Goal: Transaction & Acquisition: Purchase product/service

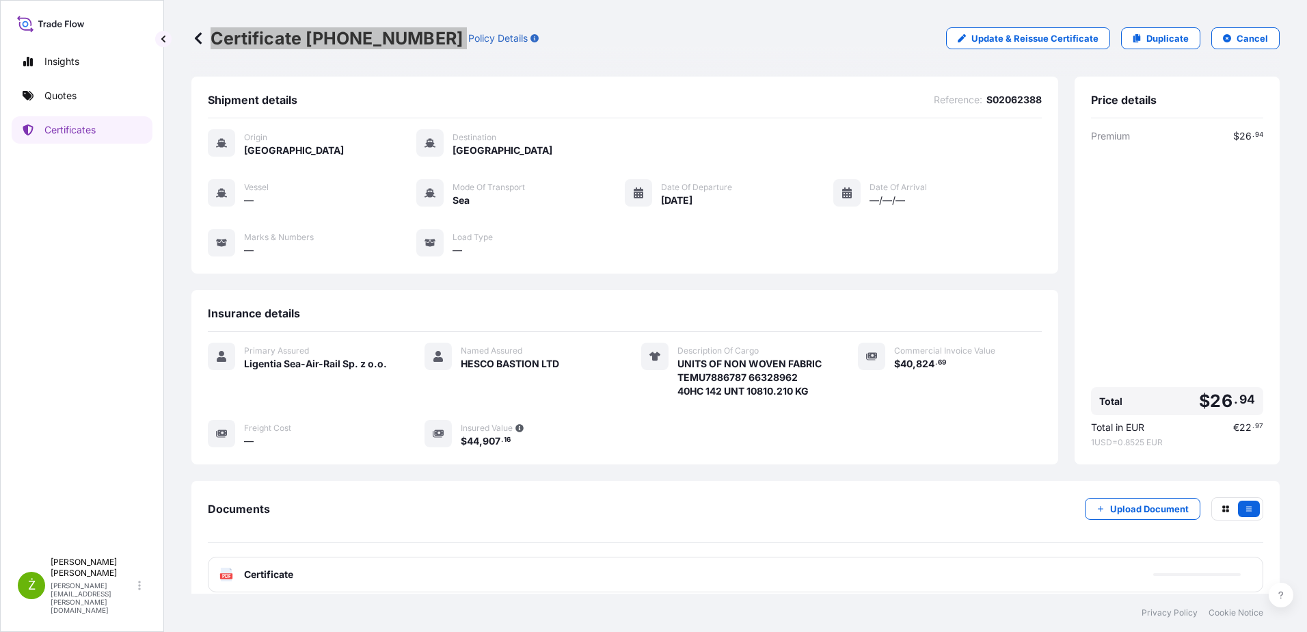
scroll to position [75, 0]
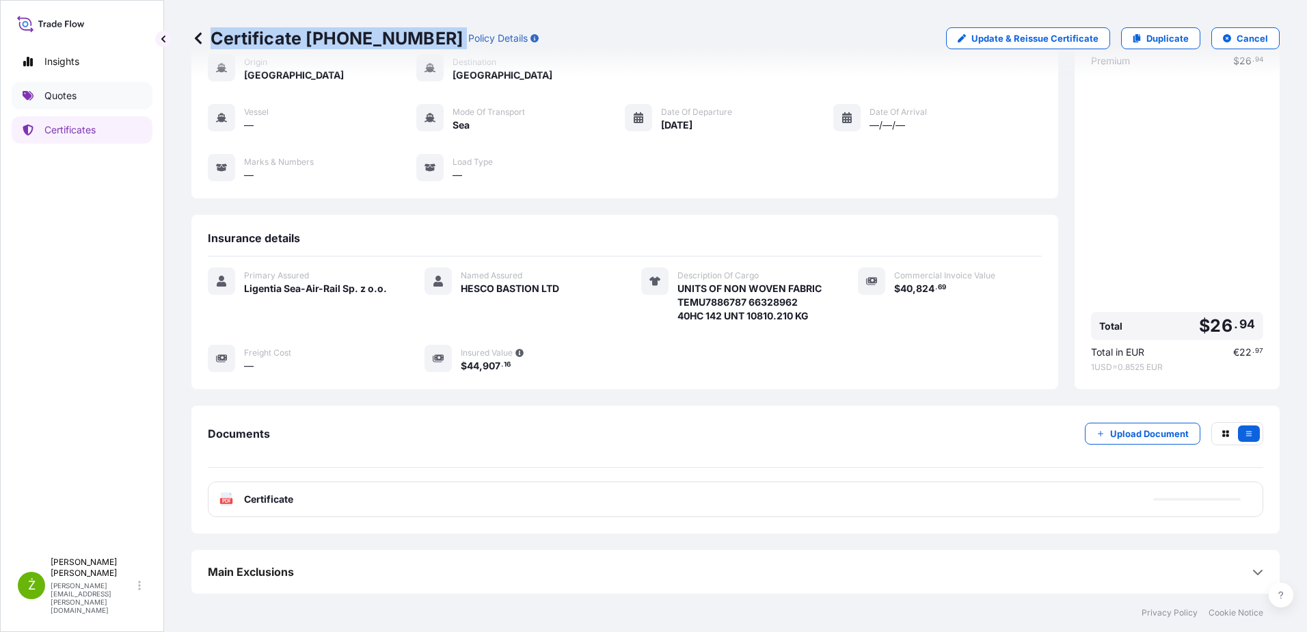
click at [82, 103] on link "Quotes" at bounding box center [82, 95] width 141 height 27
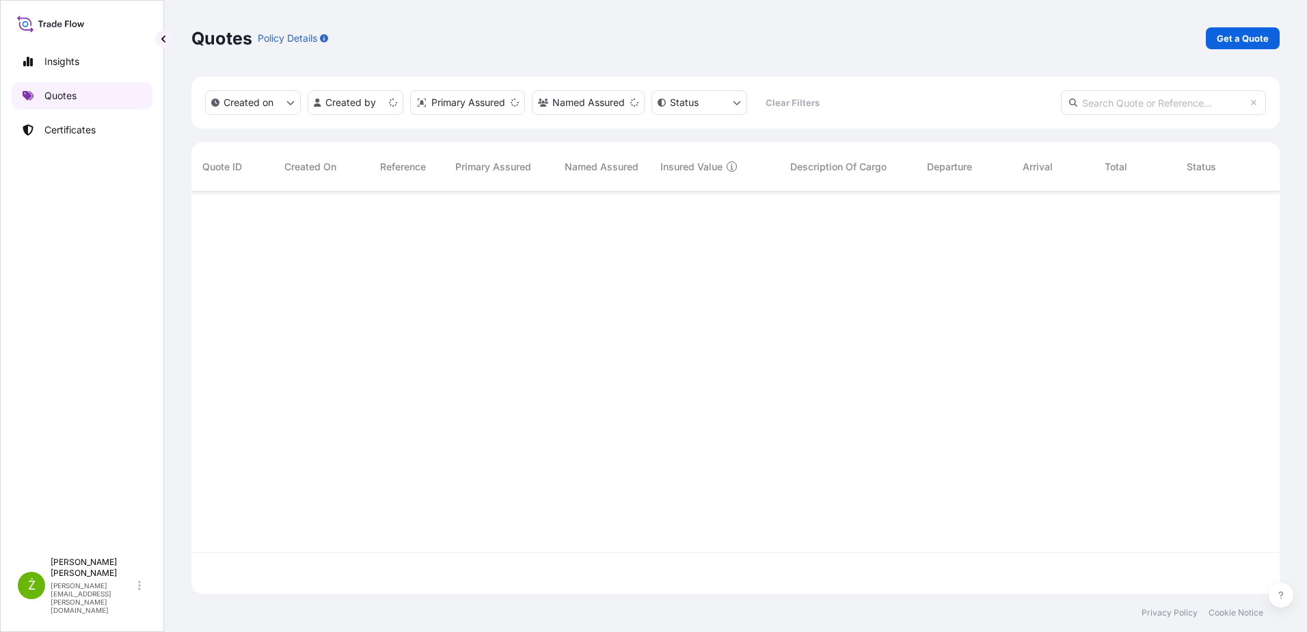
scroll to position [399, 1078]
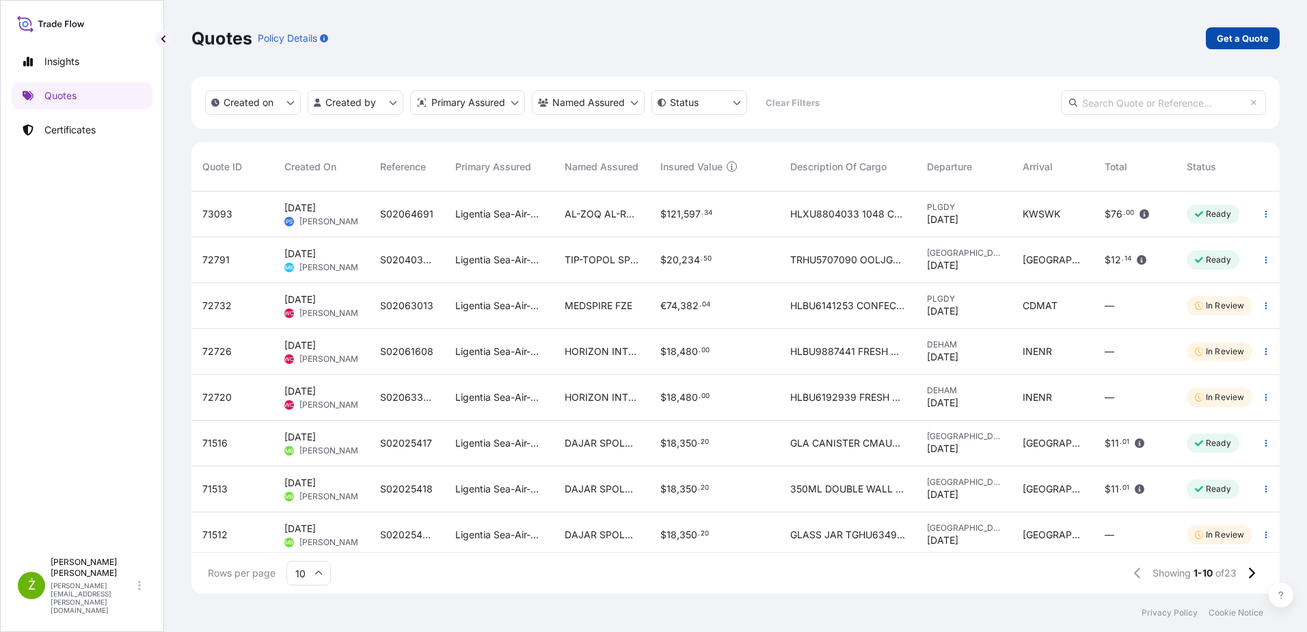
click at [1255, 41] on p "Get a Quote" at bounding box center [1243, 38] width 52 height 14
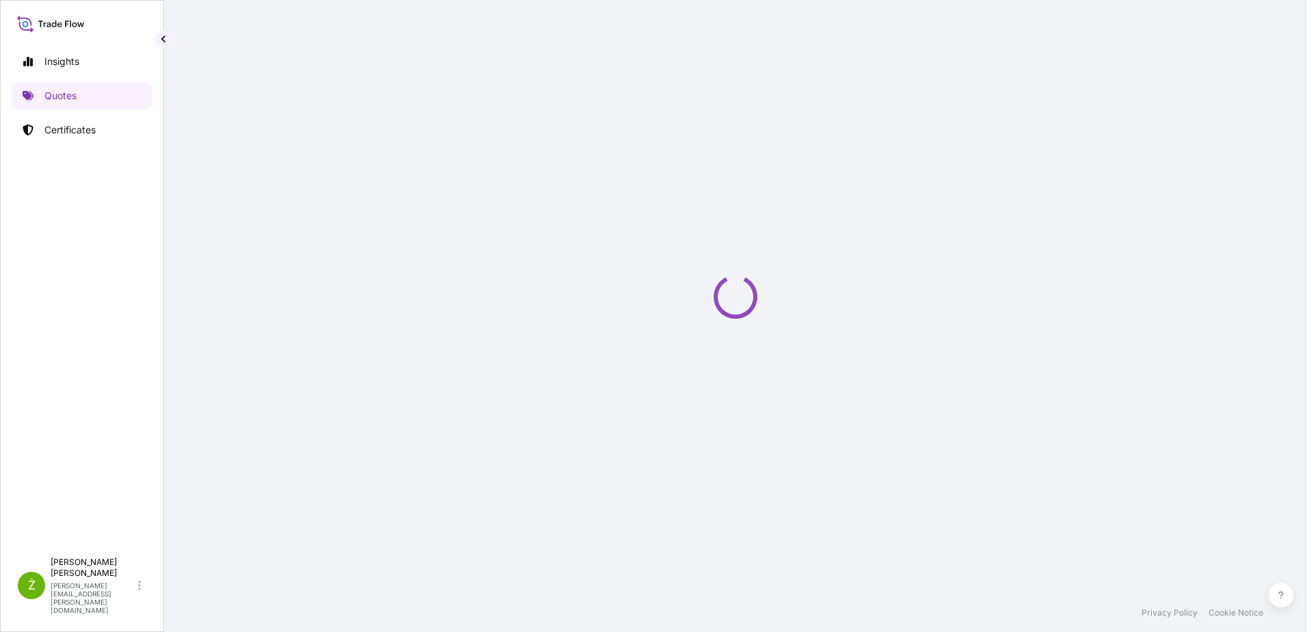
select select "Sea"
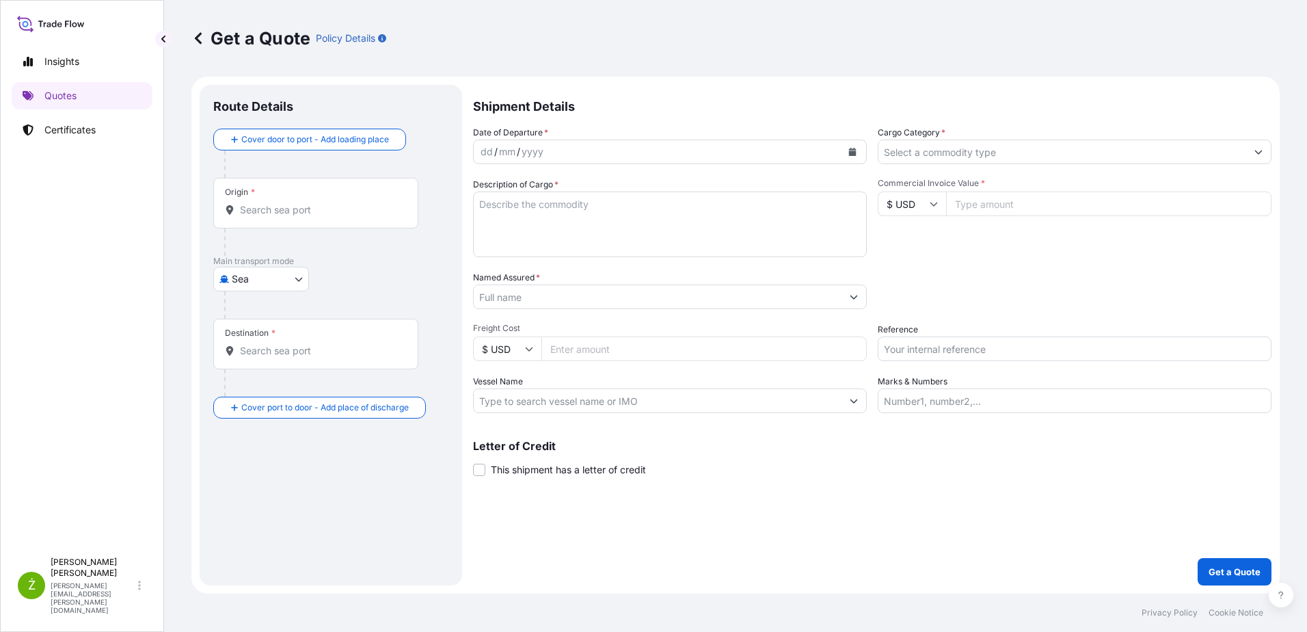
click at [994, 347] on input "Reference" at bounding box center [1075, 348] width 394 height 25
paste input "S02051405"
type input "S02051405"
click at [854, 152] on icon "Calendar" at bounding box center [853, 152] width 8 height 8
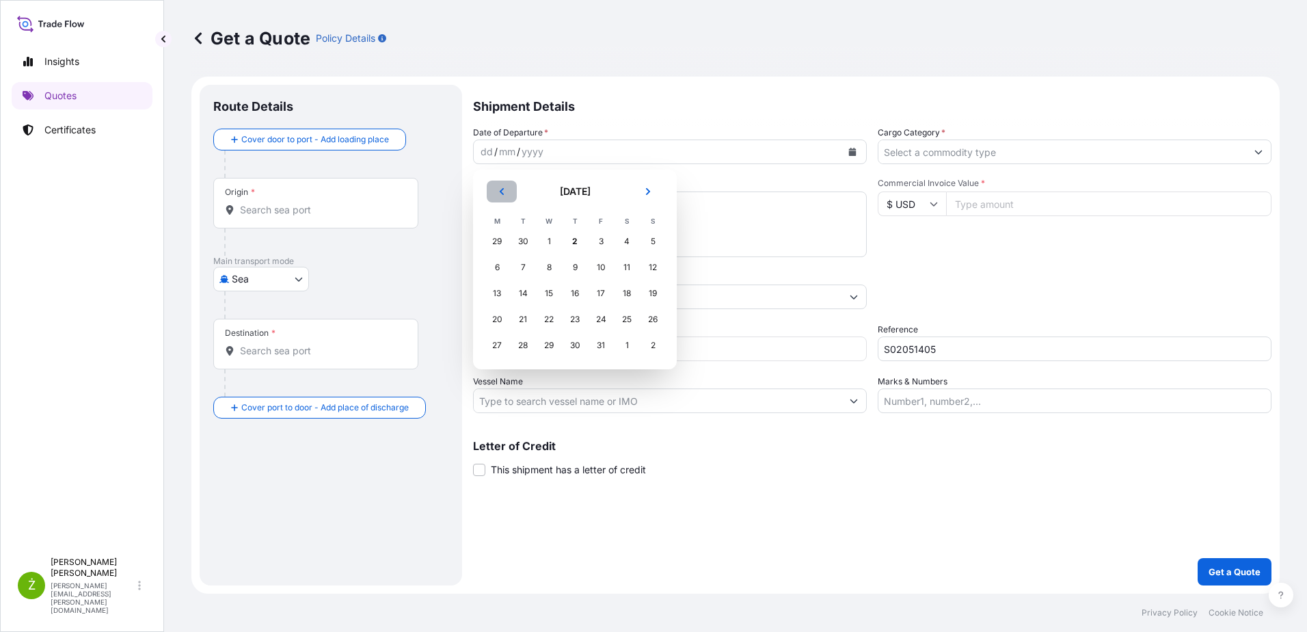
click at [497, 196] on button "Previous" at bounding box center [502, 191] width 30 height 22
click at [496, 347] on div "29" at bounding box center [497, 345] width 25 height 25
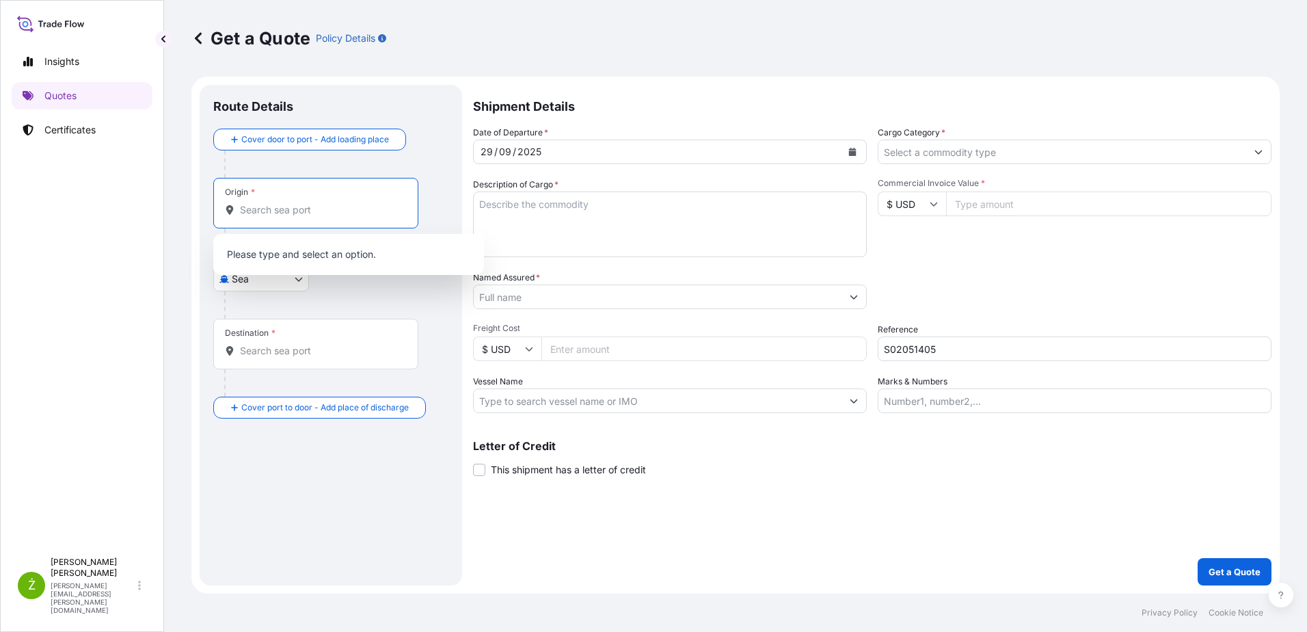
click at [330, 213] on input "Origin *" at bounding box center [320, 210] width 161 height 14
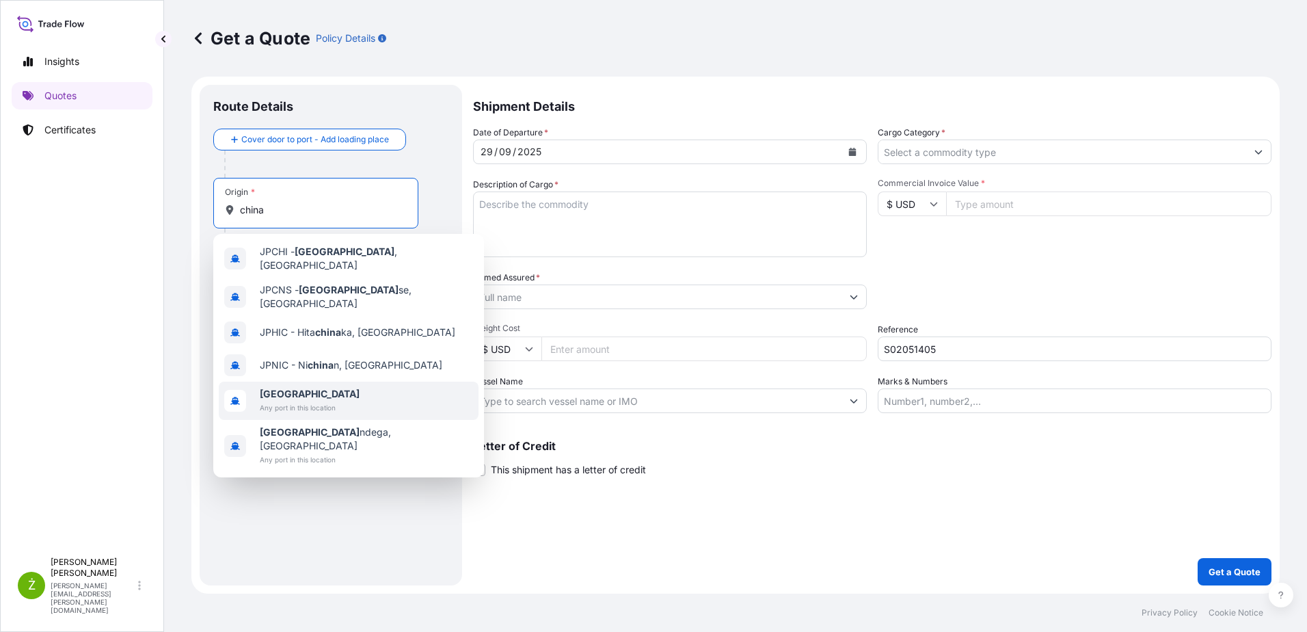
click at [333, 387] on span "[GEOGRAPHIC_DATA]" at bounding box center [310, 394] width 100 height 14
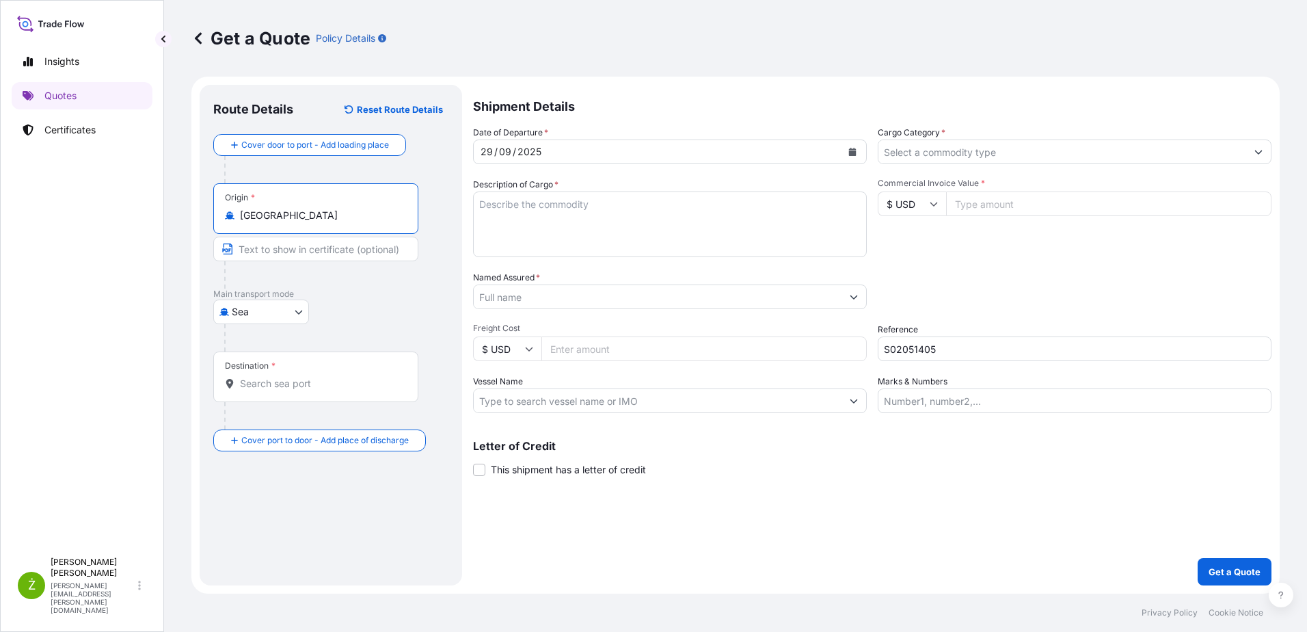
type input "[GEOGRAPHIC_DATA]"
click at [306, 401] on div "Destination *" at bounding box center [315, 376] width 205 height 51
click at [306, 390] on input "Destination *" at bounding box center [320, 384] width 161 height 14
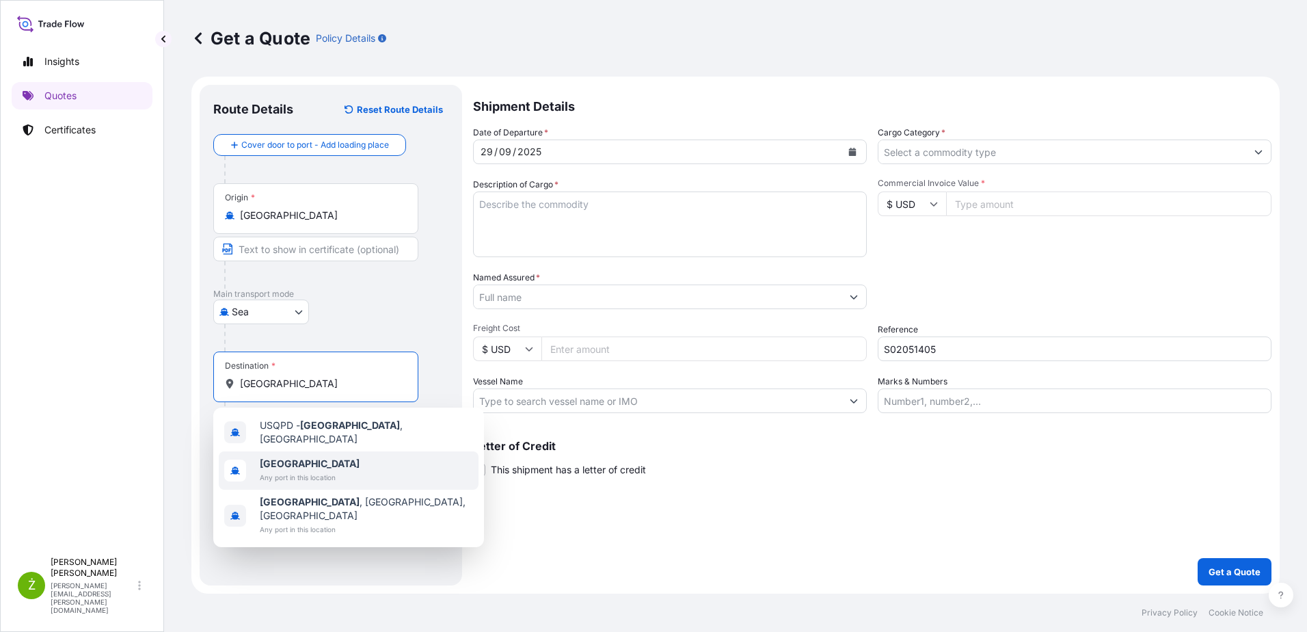
click at [304, 462] on span "[GEOGRAPHIC_DATA]" at bounding box center [310, 464] width 100 height 14
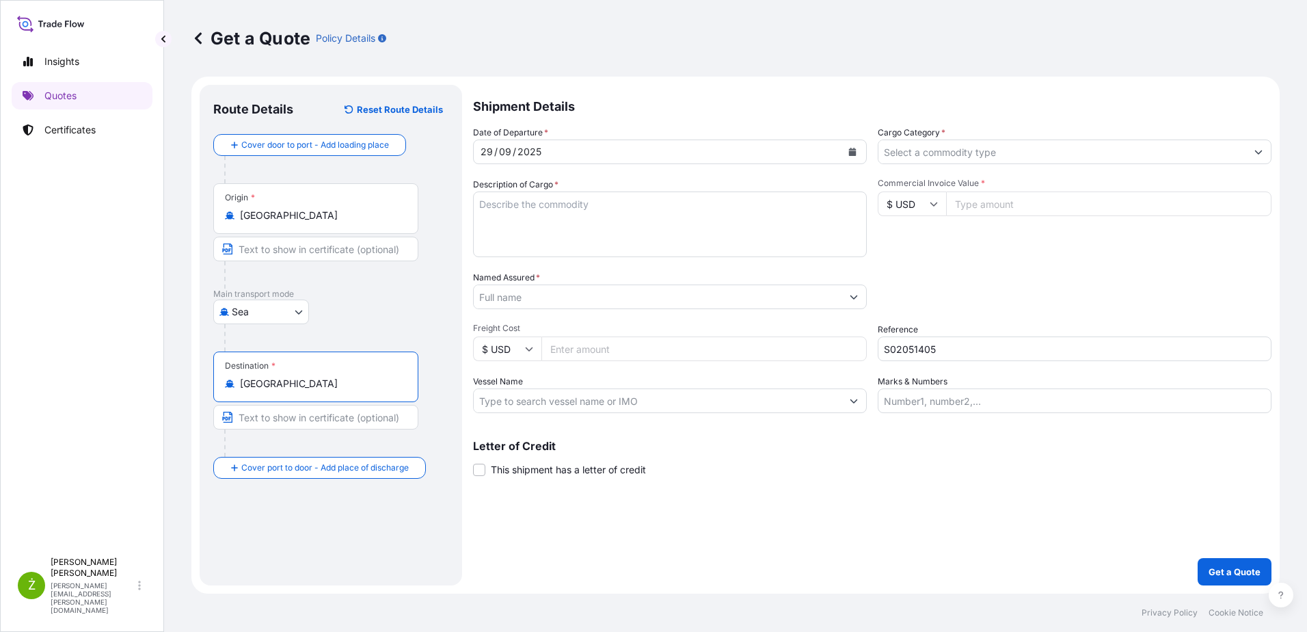
type input "[GEOGRAPHIC_DATA]"
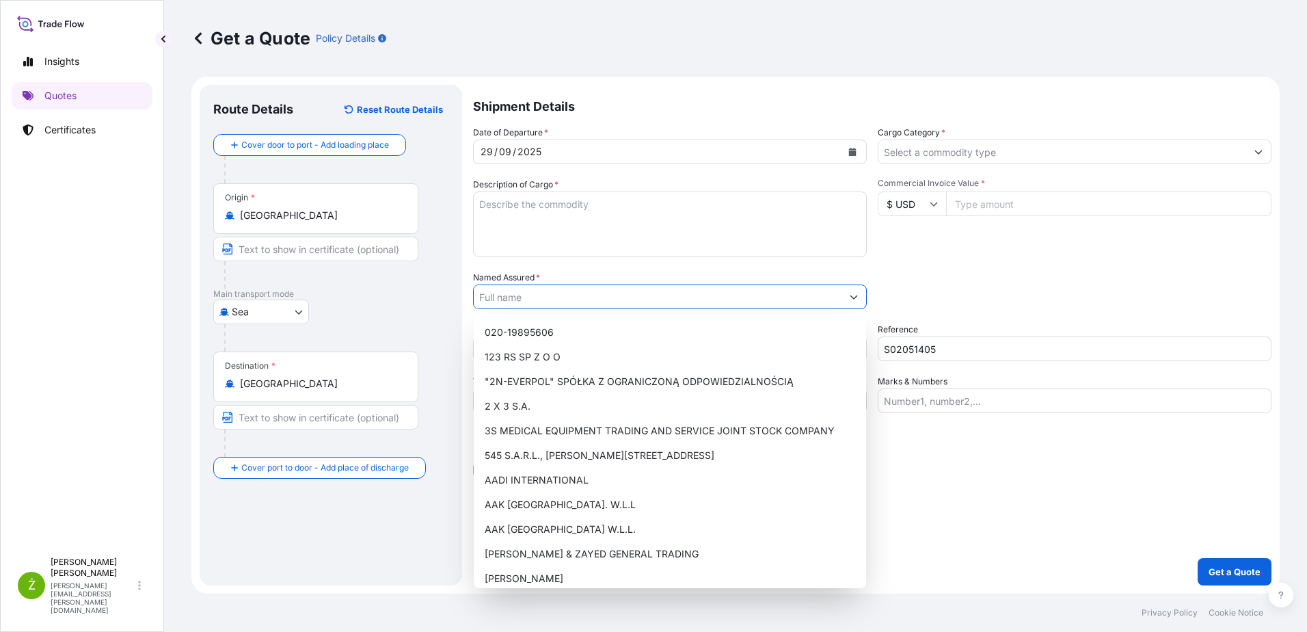
click at [544, 302] on input "Named Assured *" at bounding box center [658, 296] width 368 height 25
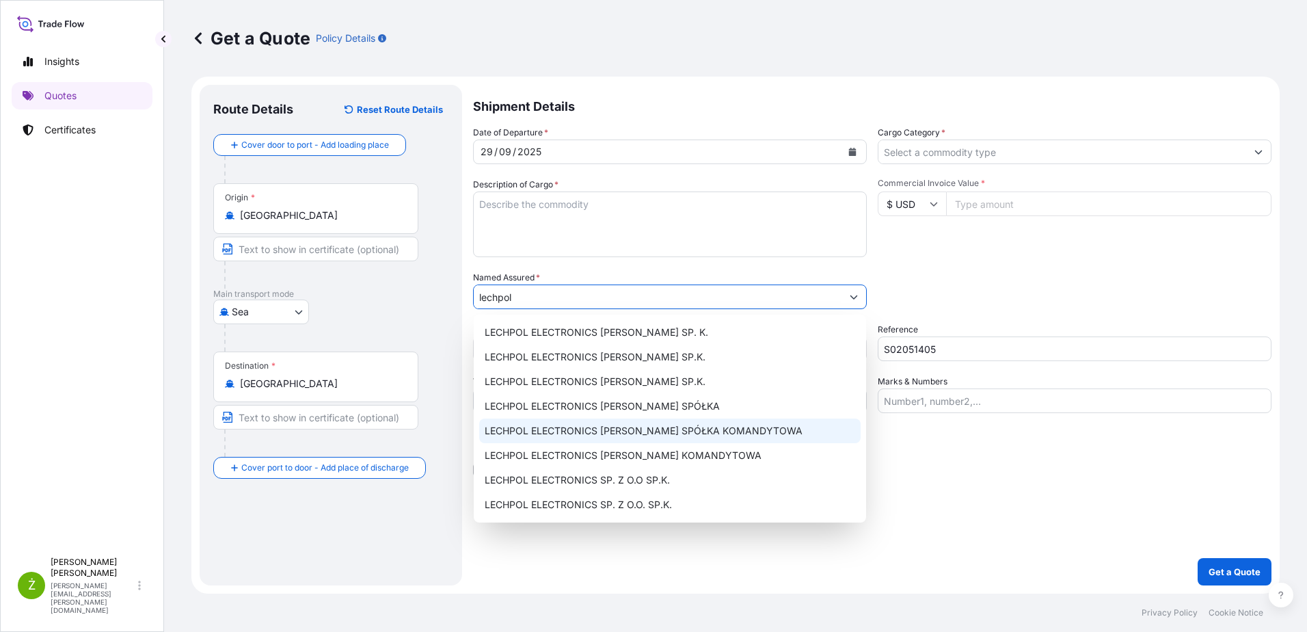
click at [691, 435] on span "LECHPOL ELECTRONICS [PERSON_NAME] SPÓŁKA KOMANDYTOWA" at bounding box center [644, 431] width 318 height 14
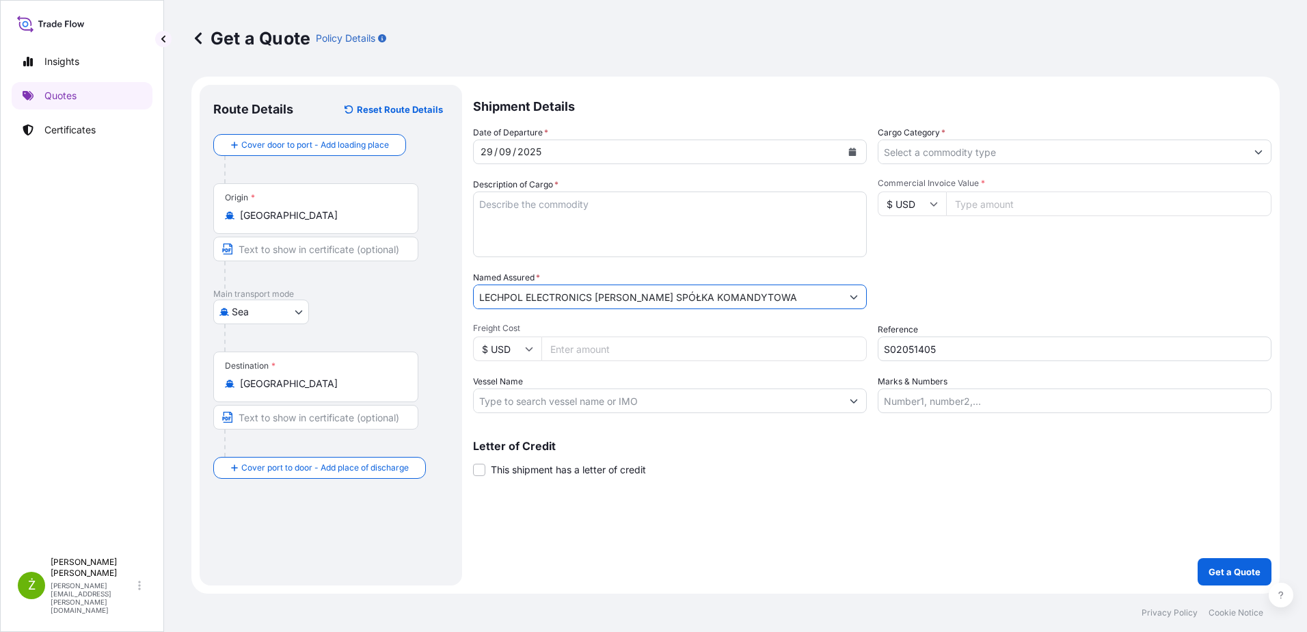
type input "LECHPOL ELECTRONICS [PERSON_NAME] SPÓŁKA KOMANDYTOWA"
click at [1025, 161] on input "Cargo Category *" at bounding box center [1063, 151] width 368 height 25
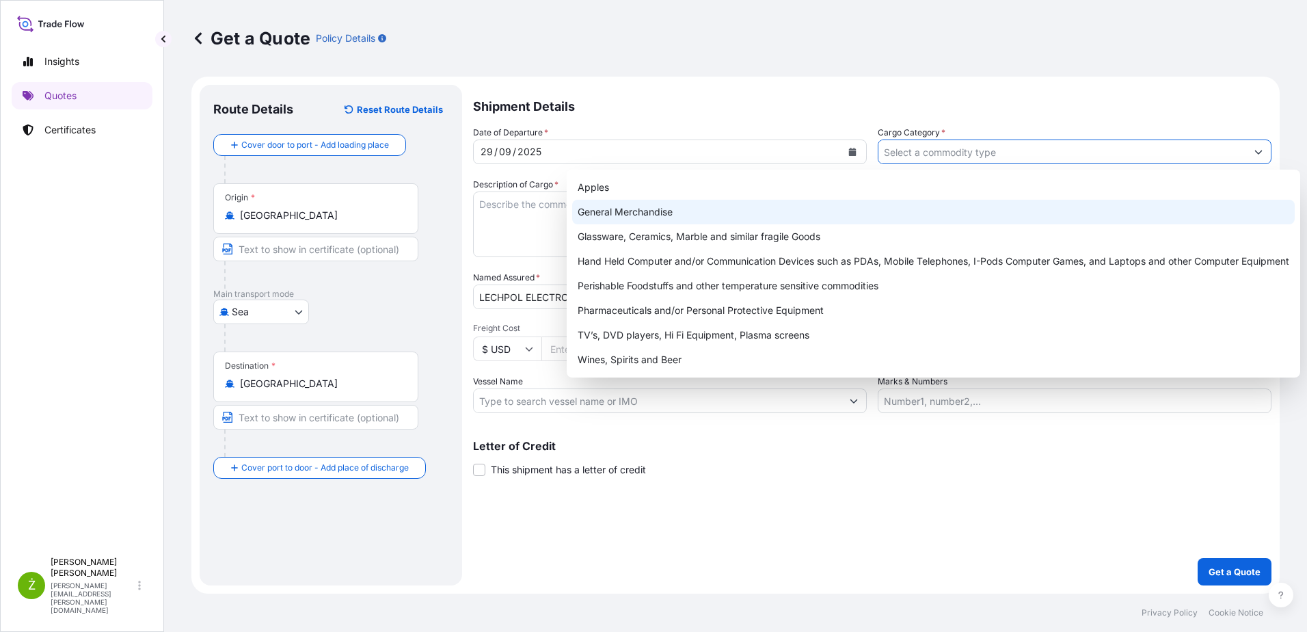
click at [831, 210] on div "General Merchandise" at bounding box center [933, 212] width 723 height 25
type input "General Merchandise"
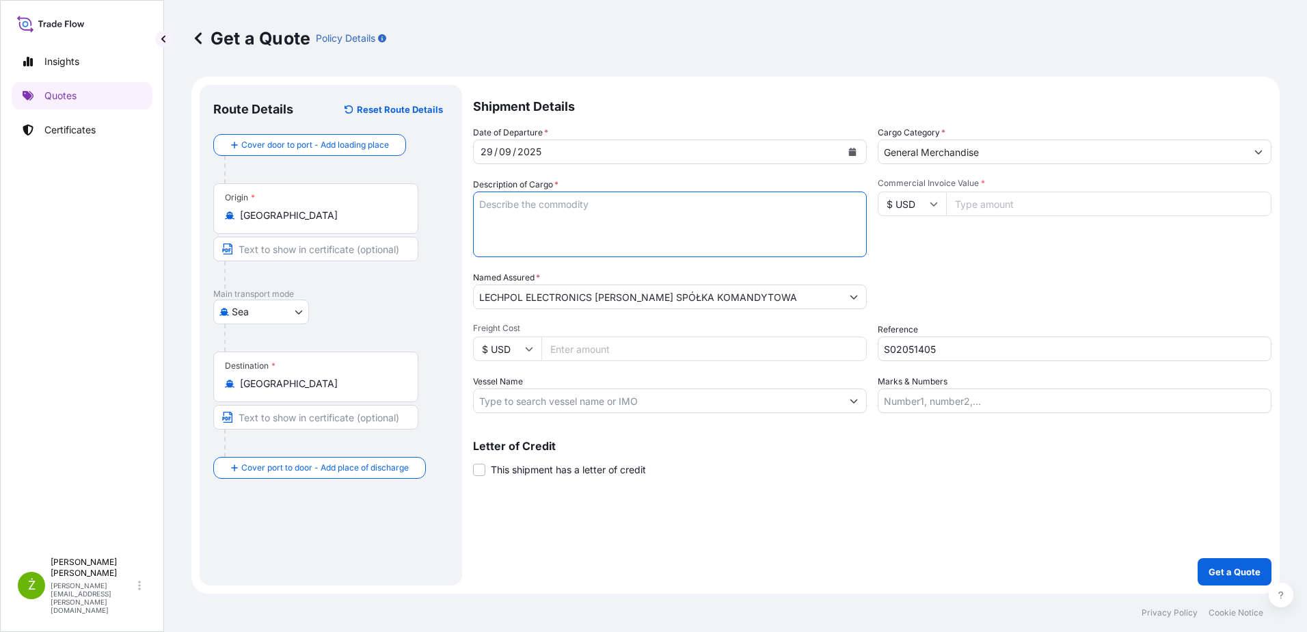
click at [566, 209] on textarea "Description of Cargo *" at bounding box center [670, 224] width 394 height 66
click at [567, 216] on textarea "Description of Cargo *" at bounding box center [670, 224] width 394 height 66
paste textarea "STABILIZER"
click at [550, 224] on textarea "STABILIZER" at bounding box center [670, 224] width 394 height 66
click at [540, 202] on textarea "STABILIZER" at bounding box center [670, 224] width 394 height 66
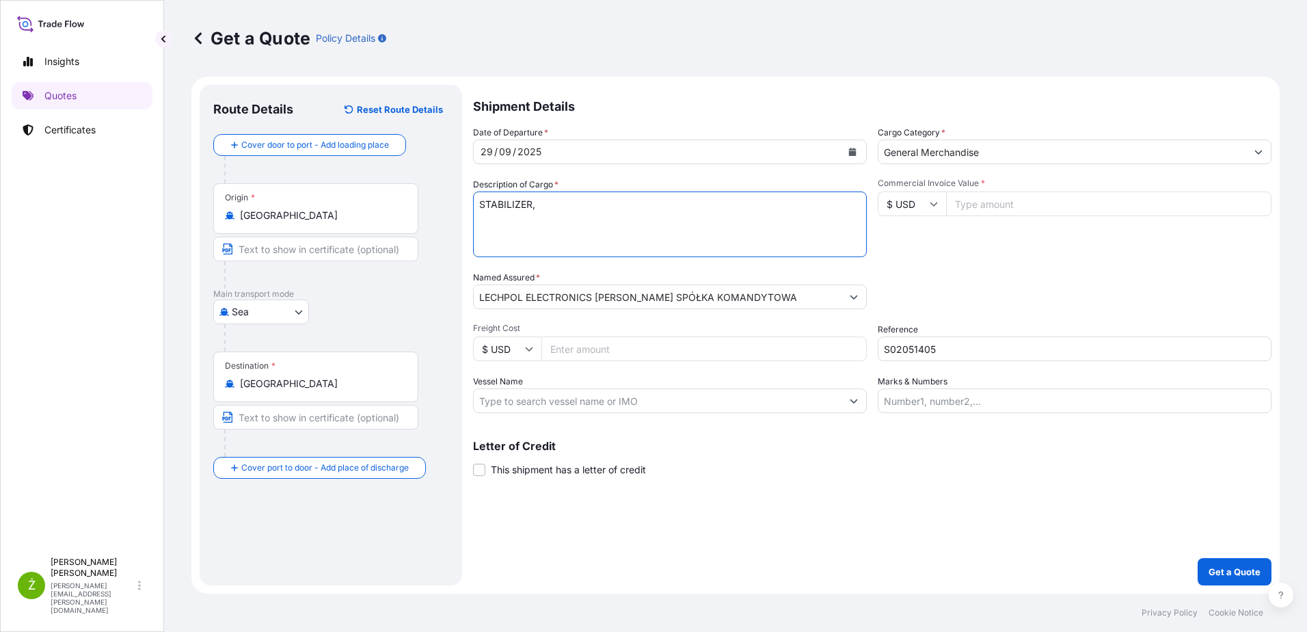
paste textarea "SPARE PARTS FOR STABILIZER USE"
click at [509, 245] on textarea "STABILIZER, SPARE PARTS FOR STABILIZER USE" at bounding box center [670, 224] width 394 height 66
paste textarea "GBU4108365 OOLKRE7988 40HC 23783.00 KG 67.954 M3 936 PKG"
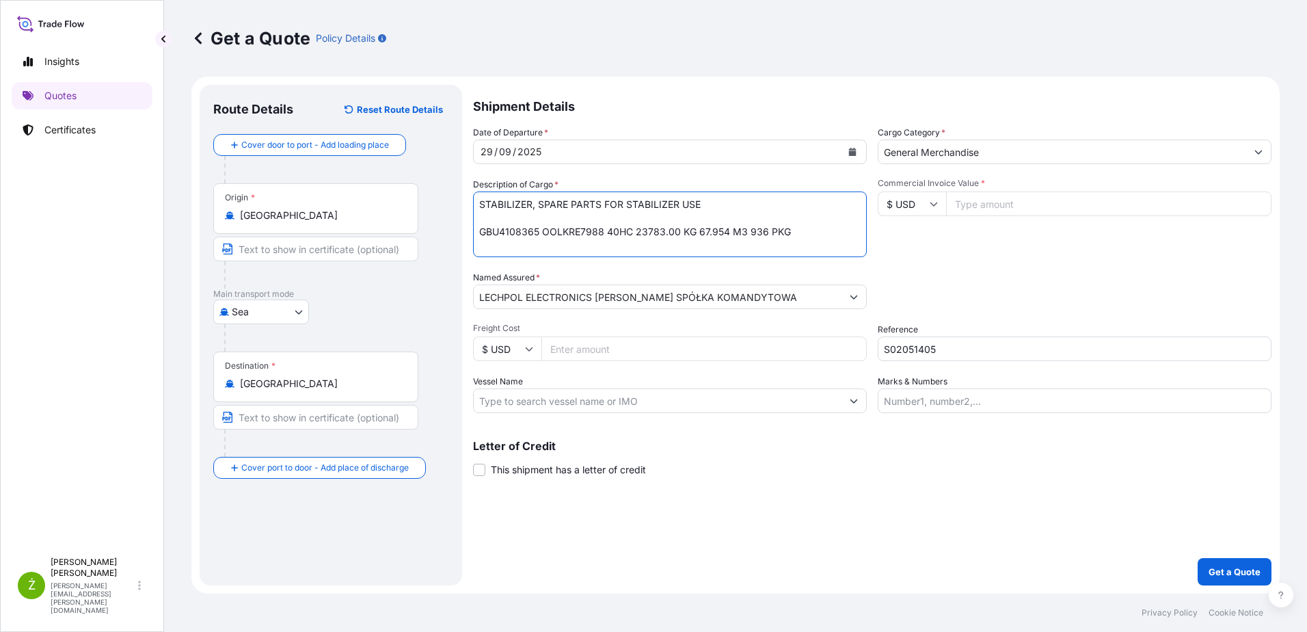
click at [481, 235] on textarea "STABILIZER, SPARE PARTS FOR STABILIZER USE GBU4108365 OOLKRE7988 40HC 23783.00 …" at bounding box center [670, 224] width 394 height 66
type textarea "STABILIZER, SPARE PARTS FOR STABILIZER USE TGBU4108365 OOLKRE7988 40HC 23783.00…"
click at [1026, 208] on input "Commercial Invoice Value *" at bounding box center [1108, 203] width 325 height 25
paste input "126150"
type input "126150"
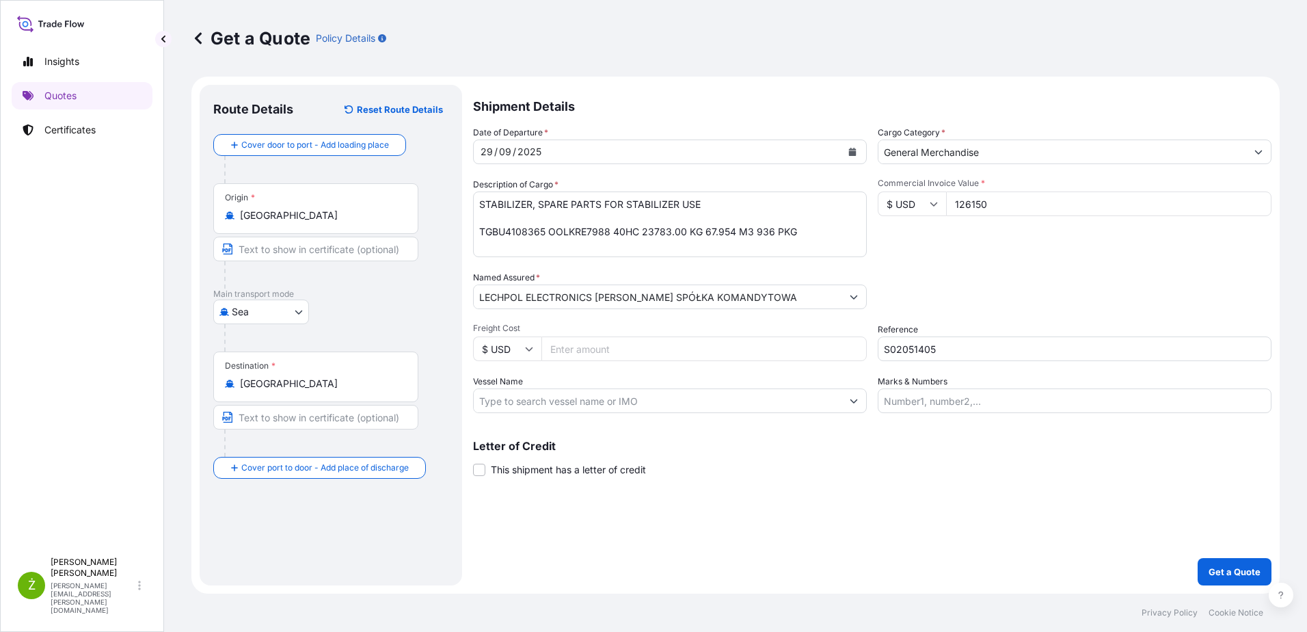
click at [971, 259] on div "Date of Departure * [DATE] Cargo Category * General Merchandise Description of …" at bounding box center [872, 269] width 799 height 287
click at [1238, 566] on p "Get a Quote" at bounding box center [1235, 572] width 52 height 14
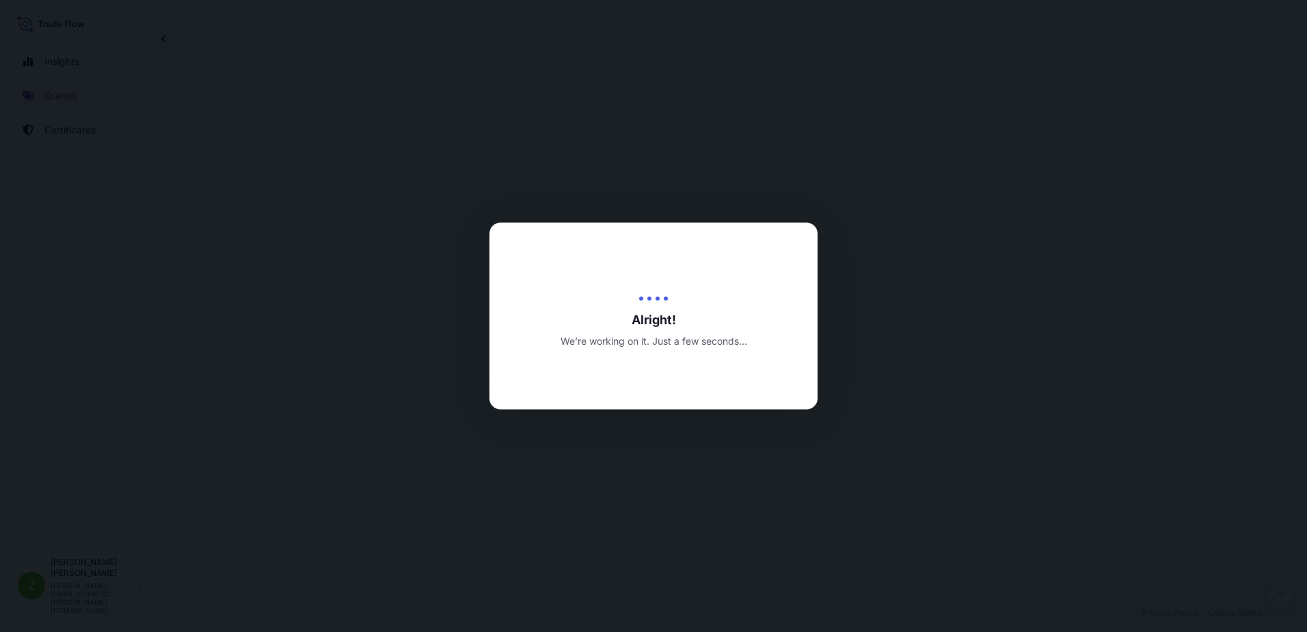
select select "Sea"
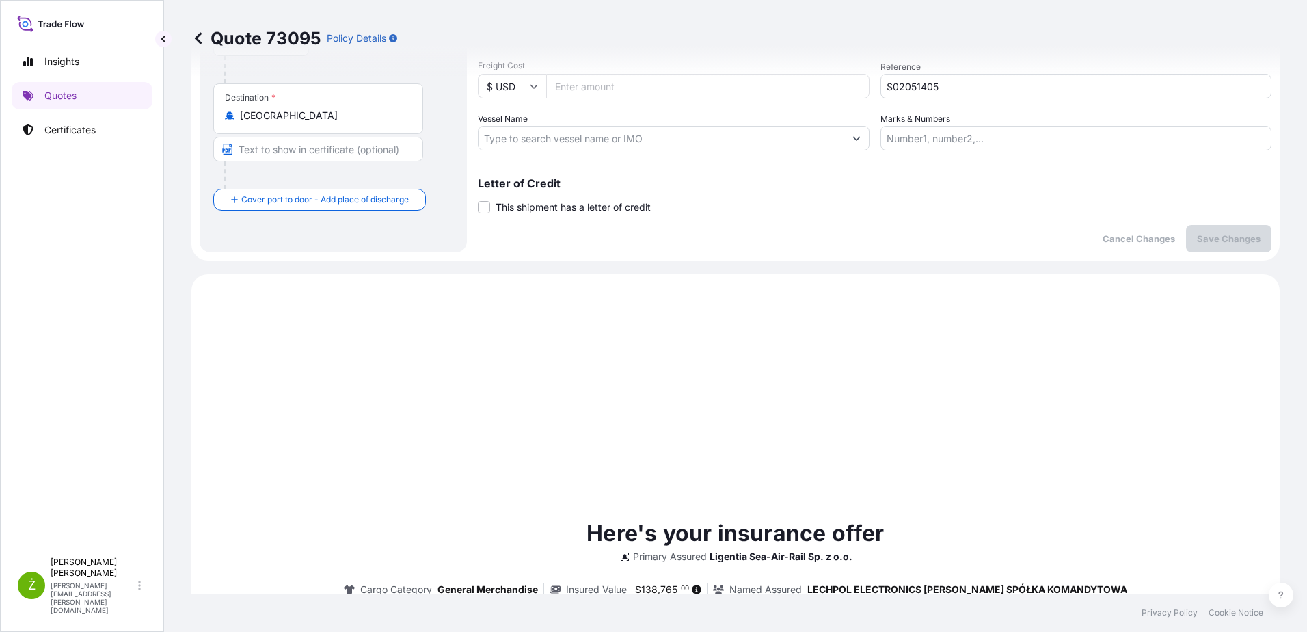
scroll to position [468, 0]
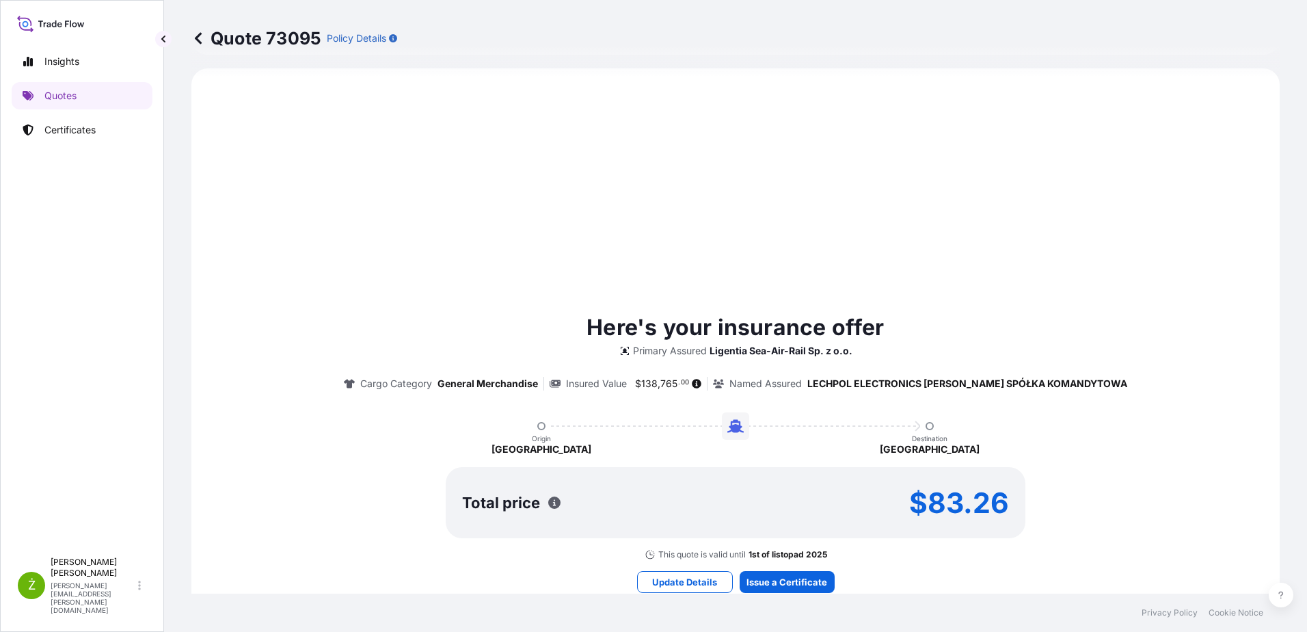
click at [810, 593] on footer "Privacy Policy Cookie Notice" at bounding box center [735, 612] width 1143 height 38
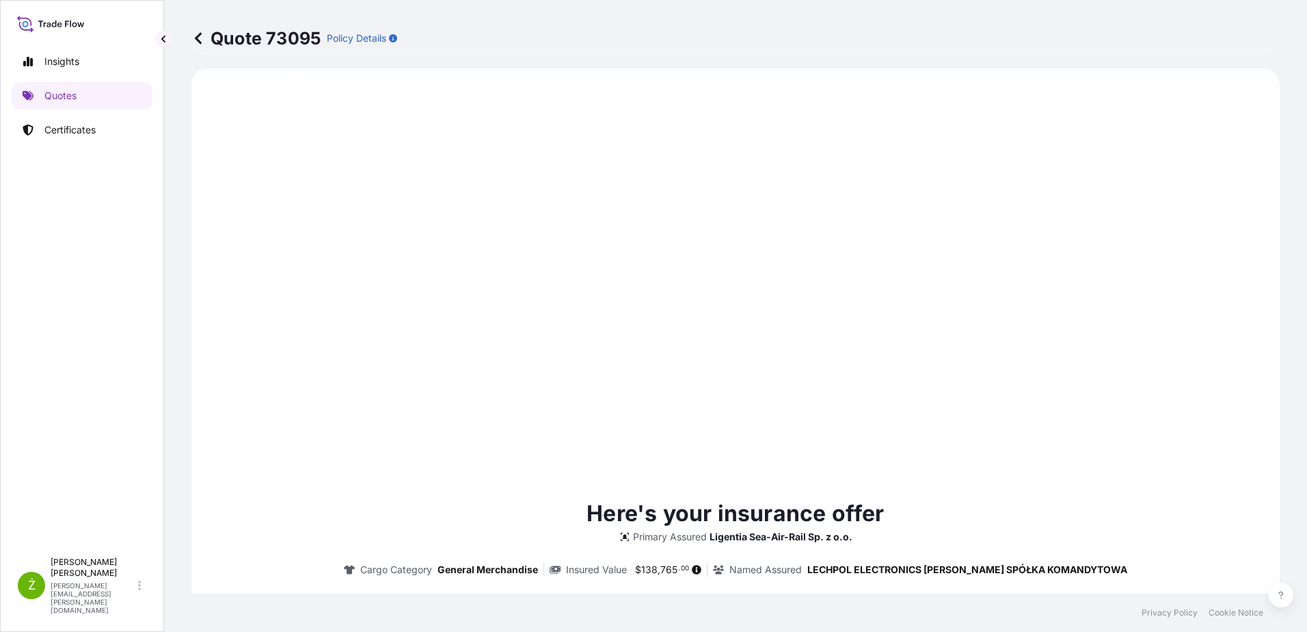
type input "[DATE]"
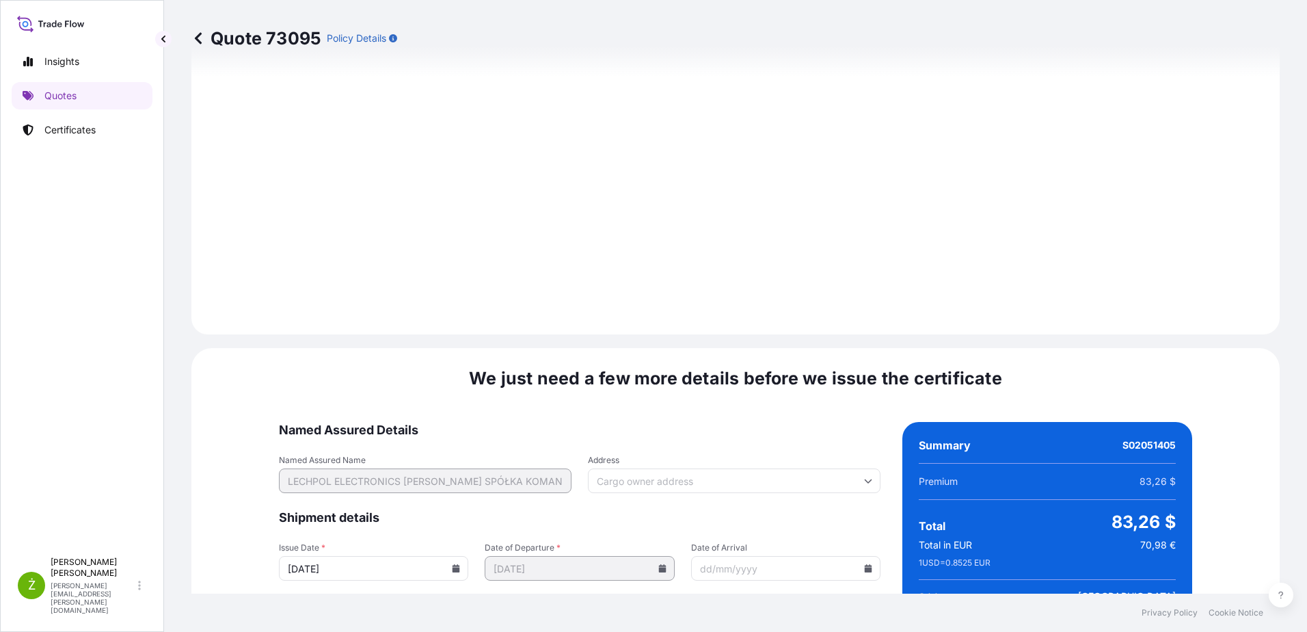
scroll to position [1455, 0]
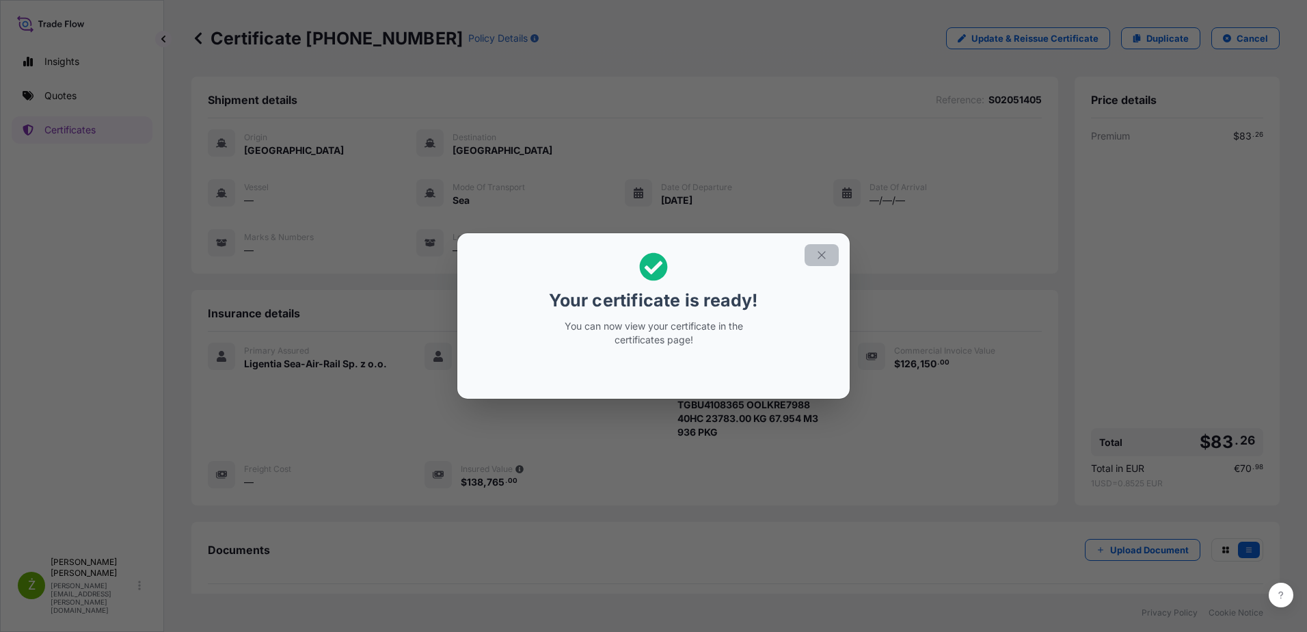
click at [816, 256] on icon "button" at bounding box center [822, 255] width 12 height 12
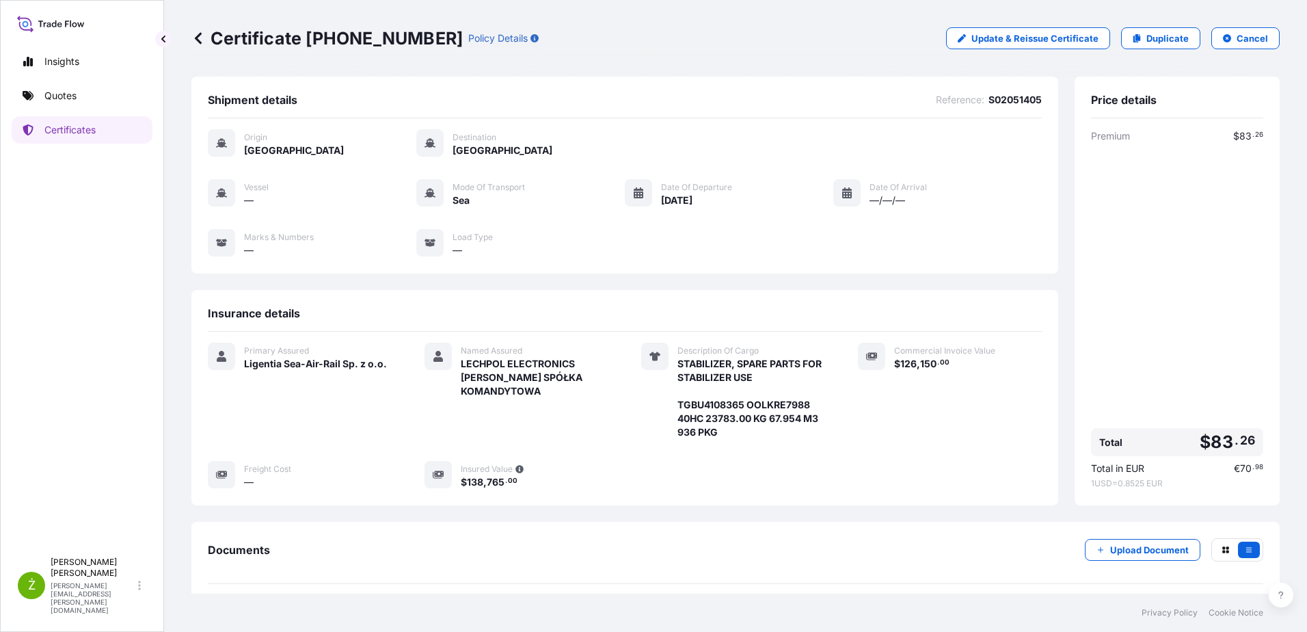
scroll to position [116, 0]
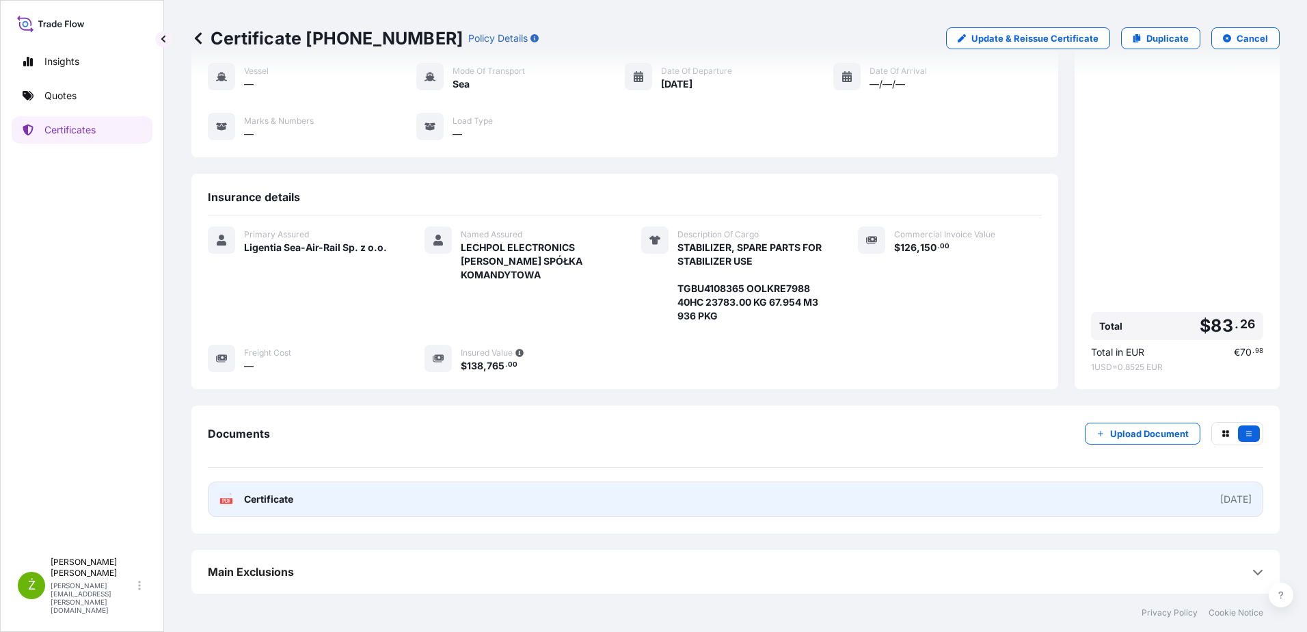
click at [497, 509] on link "PDF Certificate [DATE]" at bounding box center [736, 499] width 1056 height 36
click at [724, 501] on link "PDF Certificate [DATE]" at bounding box center [736, 499] width 1056 height 36
click at [704, 488] on link "PDF Certificate [DATE]" at bounding box center [736, 499] width 1056 height 36
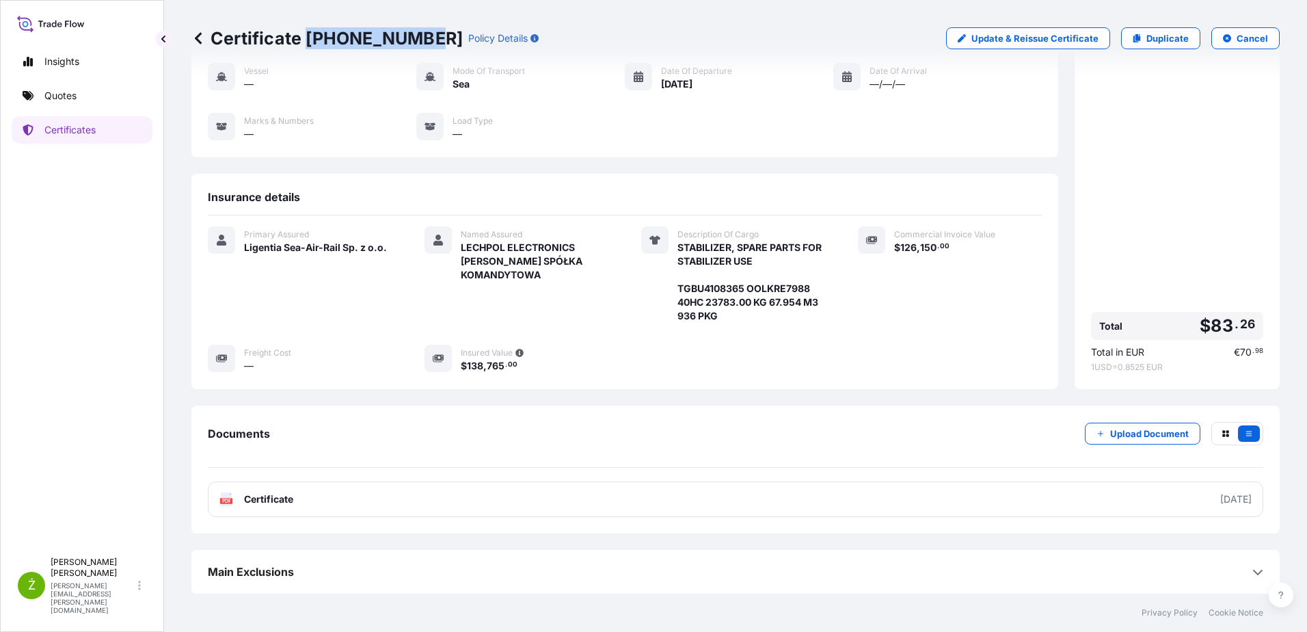
drag, startPoint x: 327, startPoint y: 38, endPoint x: 419, endPoint y: 38, distance: 91.6
click at [419, 38] on p "Certificate [PHONE_NUMBER]" at bounding box center [326, 38] width 271 height 22
copy p "[PHONE_NUMBER]"
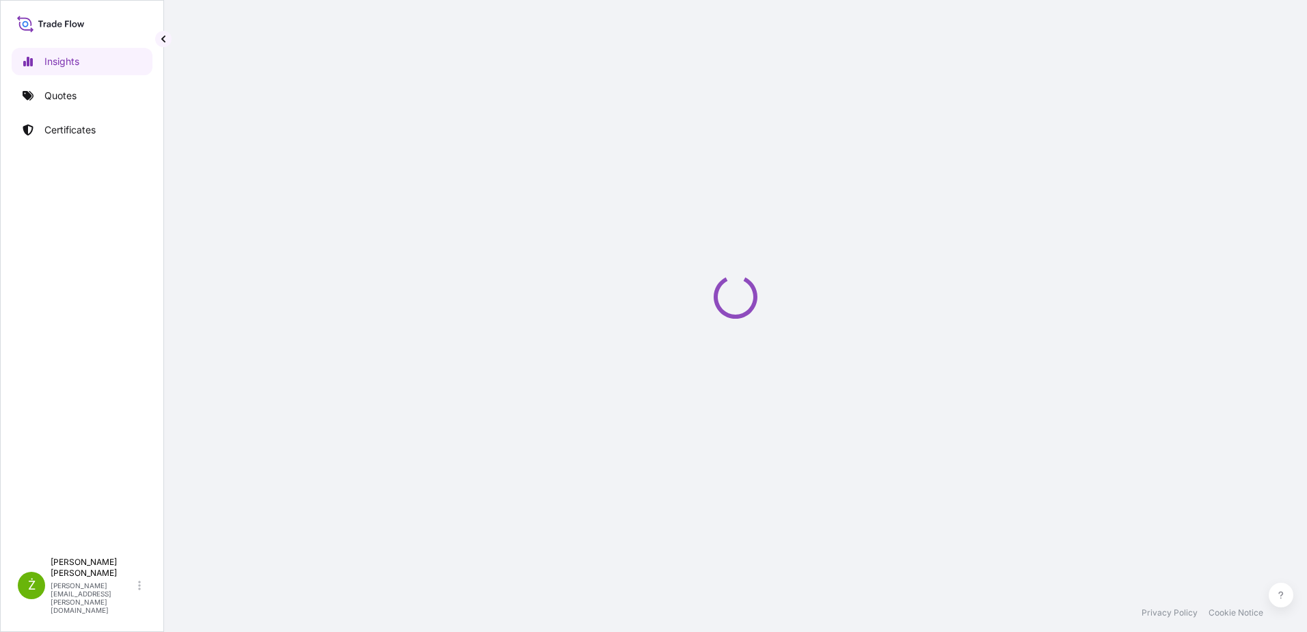
select select "2025"
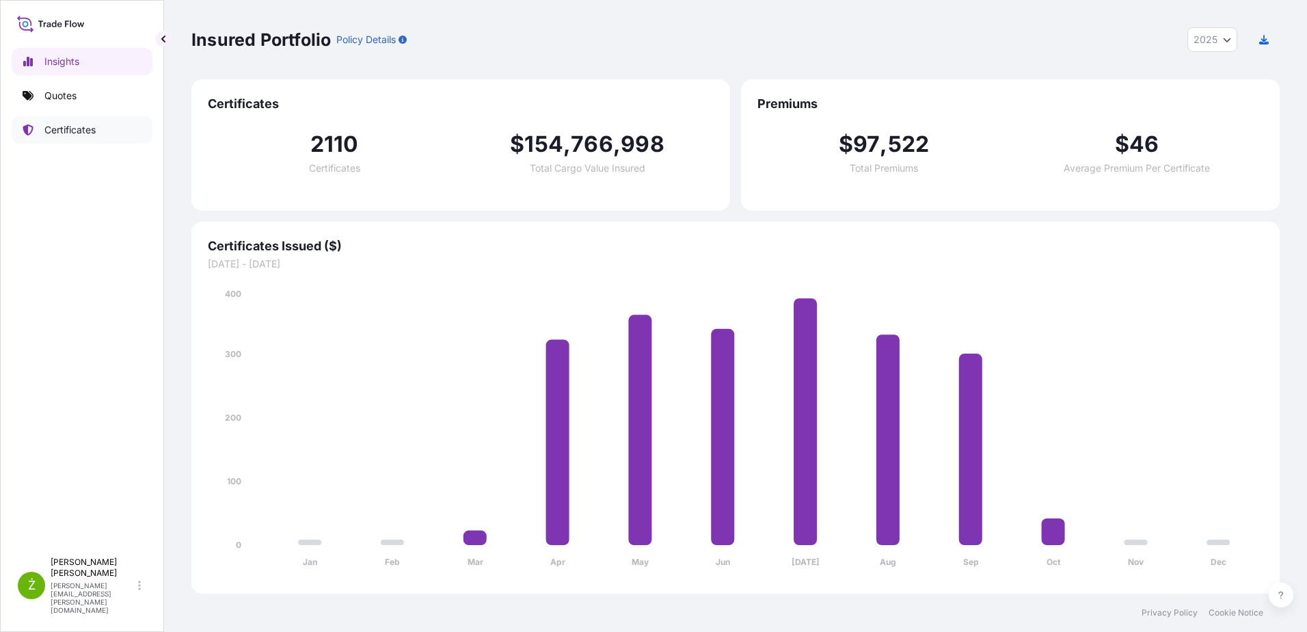
click at [102, 120] on link "Certificates" at bounding box center [82, 129] width 141 height 27
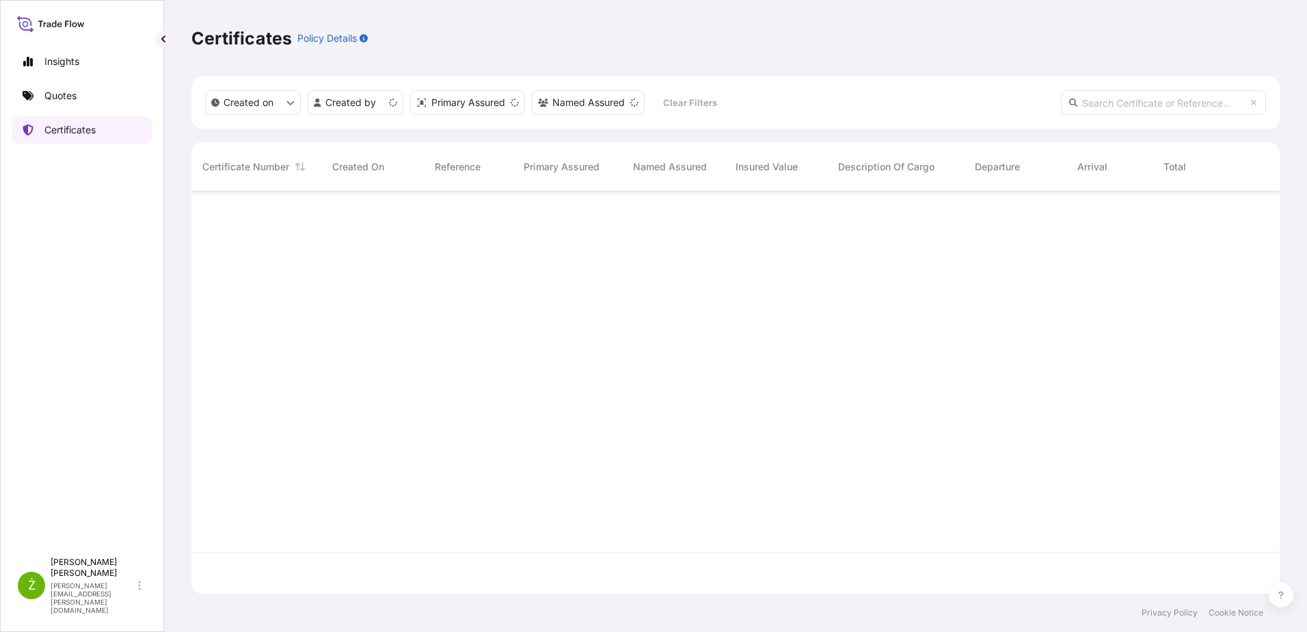
scroll to position [399, 1078]
click at [1103, 108] on input "text" at bounding box center [1163, 102] width 205 height 25
paste input "[PHONE_NUMBER]"
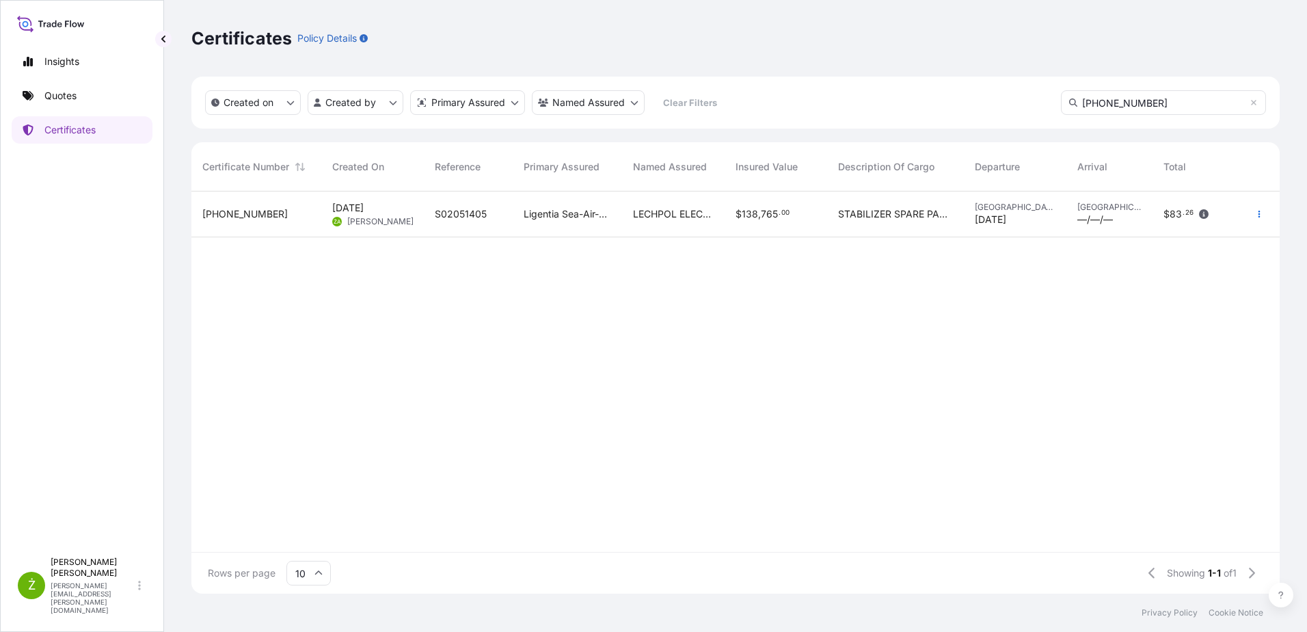
type input "[PHONE_NUMBER]"
click at [607, 219] on span "Ligentia Sea-Air-Rail Sp. z o.o." at bounding box center [568, 214] width 88 height 14
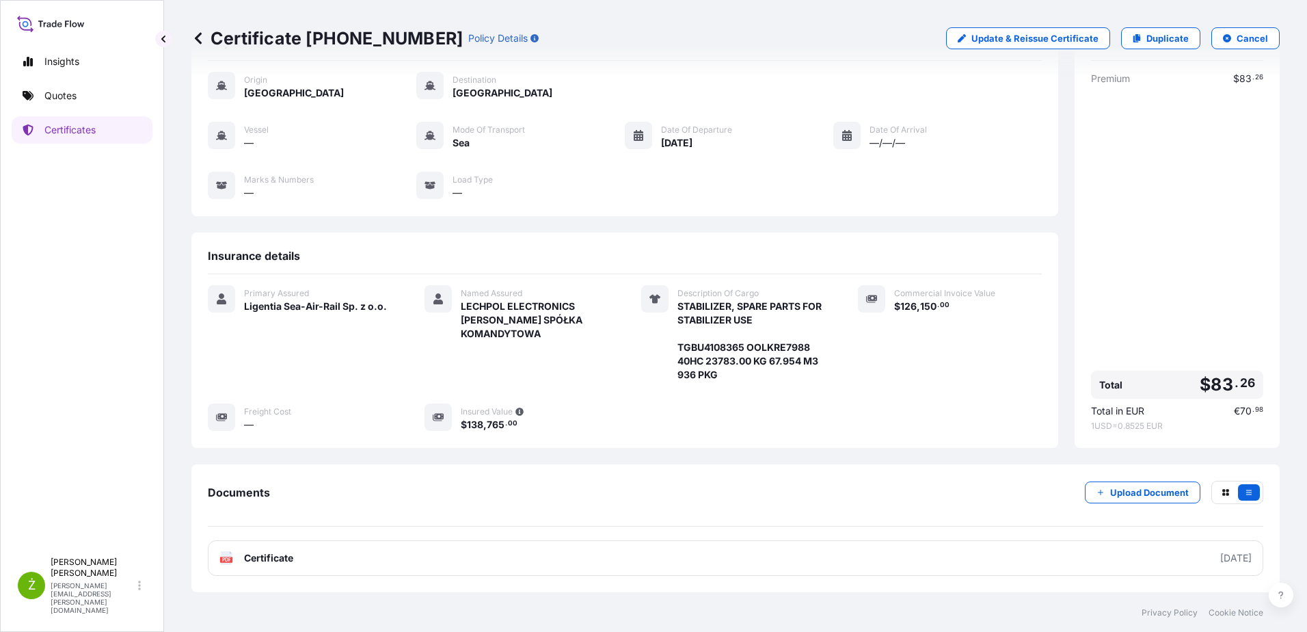
scroll to position [116, 0]
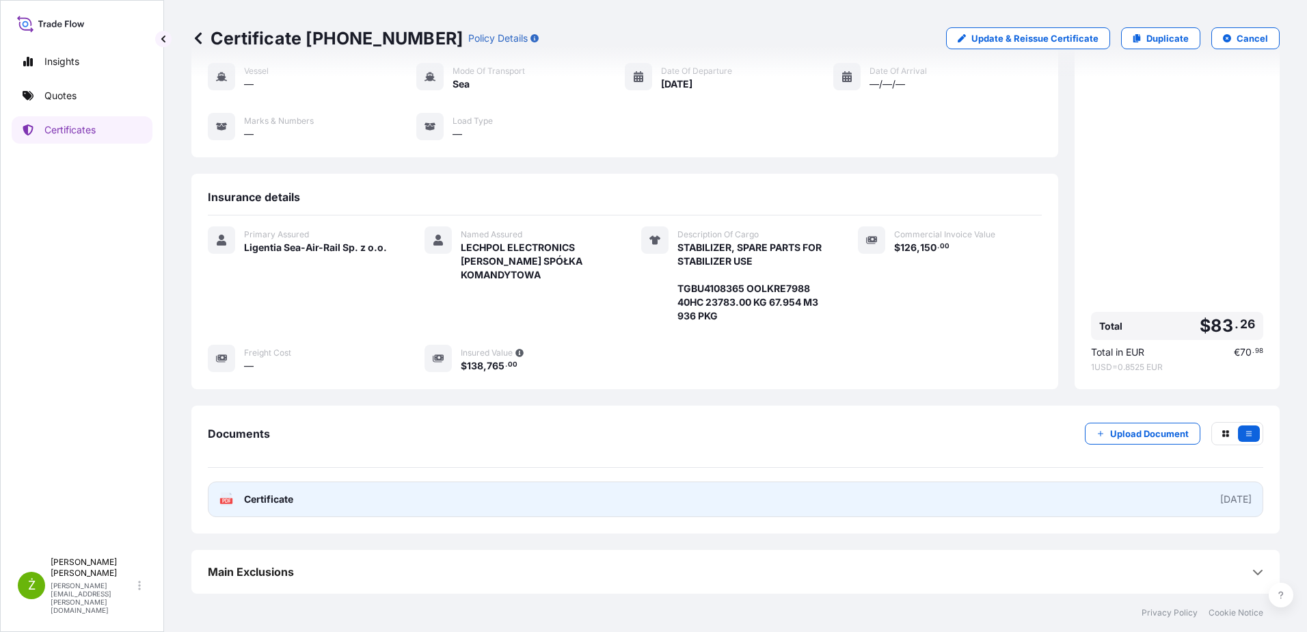
click at [990, 497] on link "PDF Certificate [DATE]" at bounding box center [736, 499] width 1056 height 36
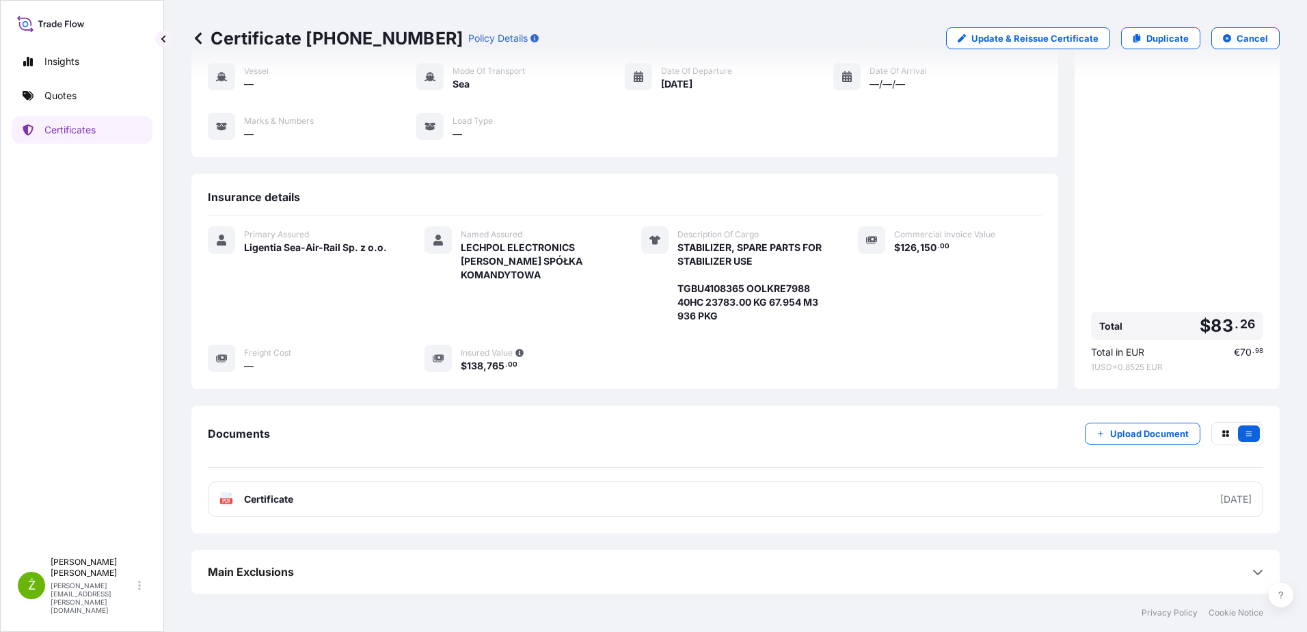
click at [320, 47] on p "Certificate [PHONE_NUMBER]" at bounding box center [326, 38] width 271 height 22
copy p "Certificate [PHONE_NUMBER]"
click at [1134, 38] on icon at bounding box center [1138, 38] width 8 height 8
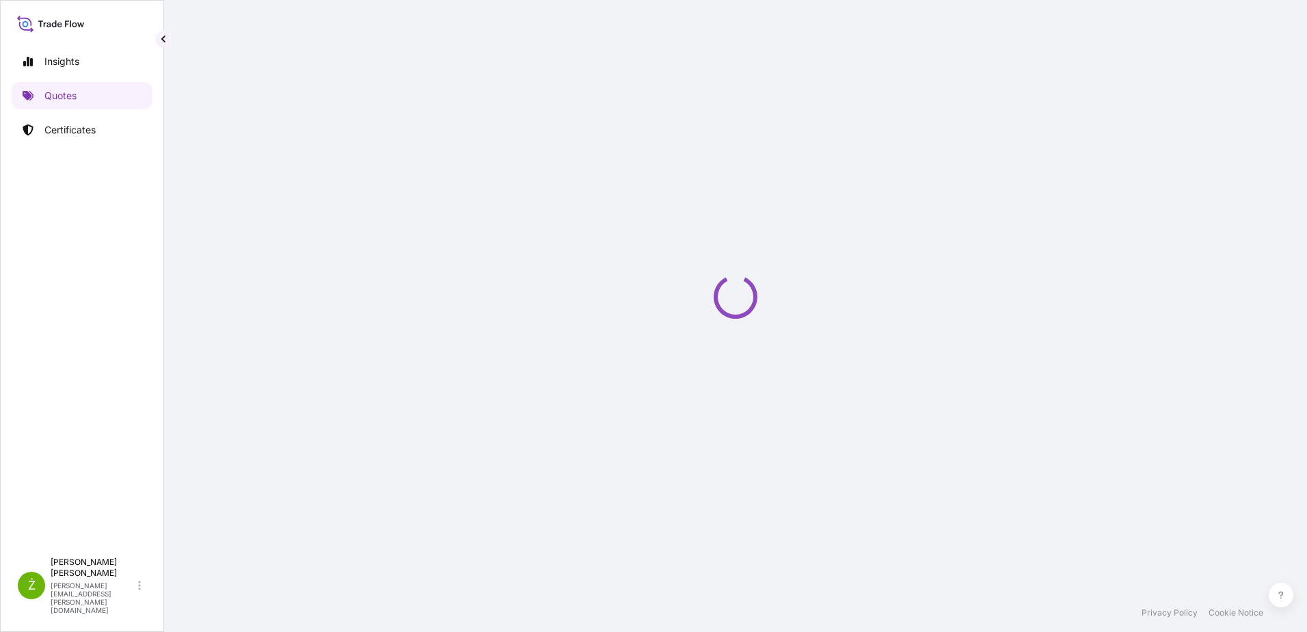
select select "Sea"
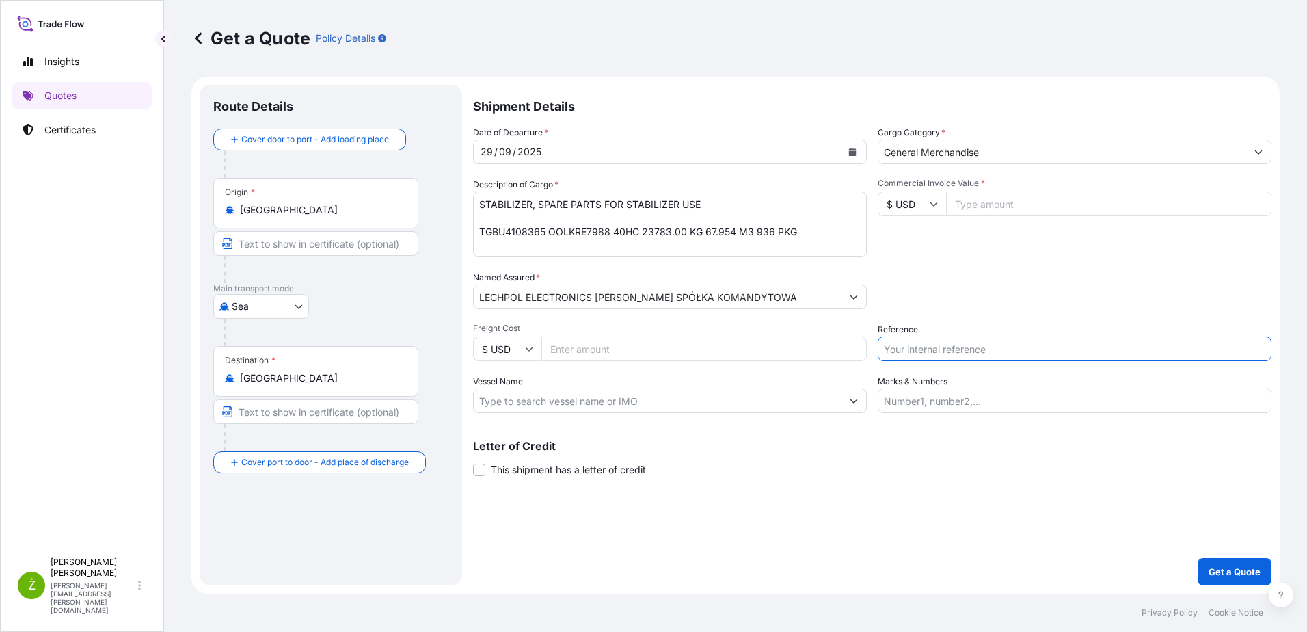
click at [924, 353] on input "Reference" at bounding box center [1075, 348] width 394 height 25
paste input "S02052393"
click at [949, 353] on input "S02052393" at bounding box center [1075, 348] width 394 height 25
type input "S02052393 lcl"
click at [856, 148] on icon "Calendar" at bounding box center [852, 152] width 8 height 8
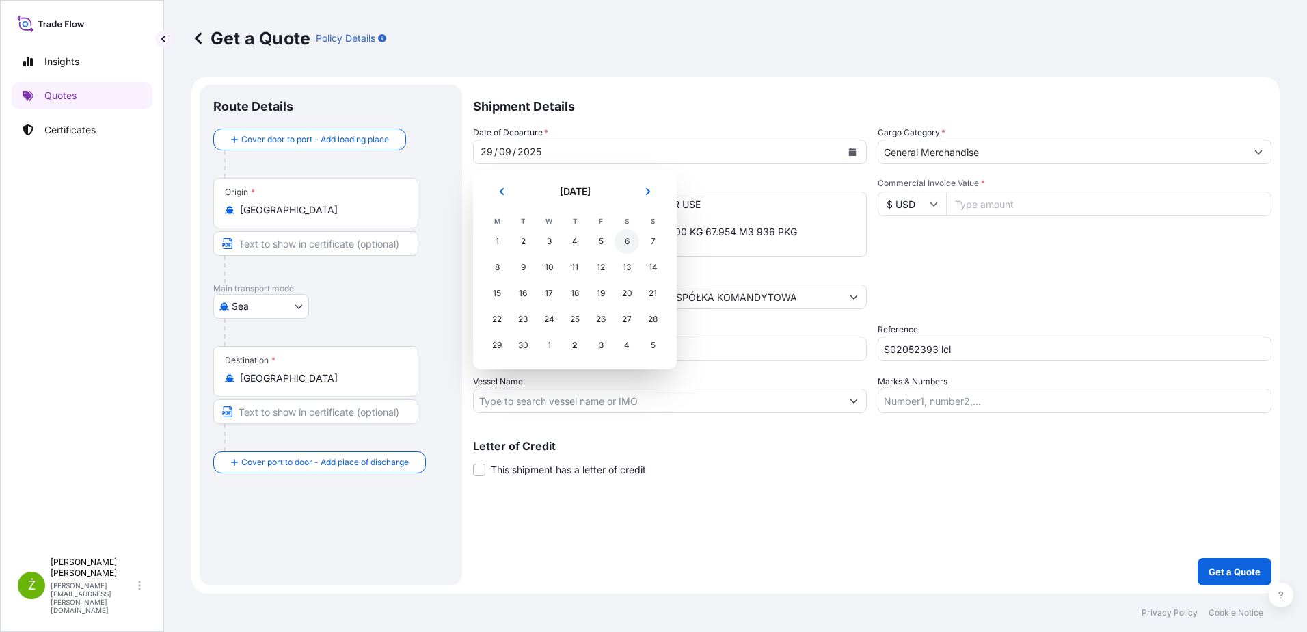
click at [628, 243] on div "6" at bounding box center [627, 241] width 25 height 25
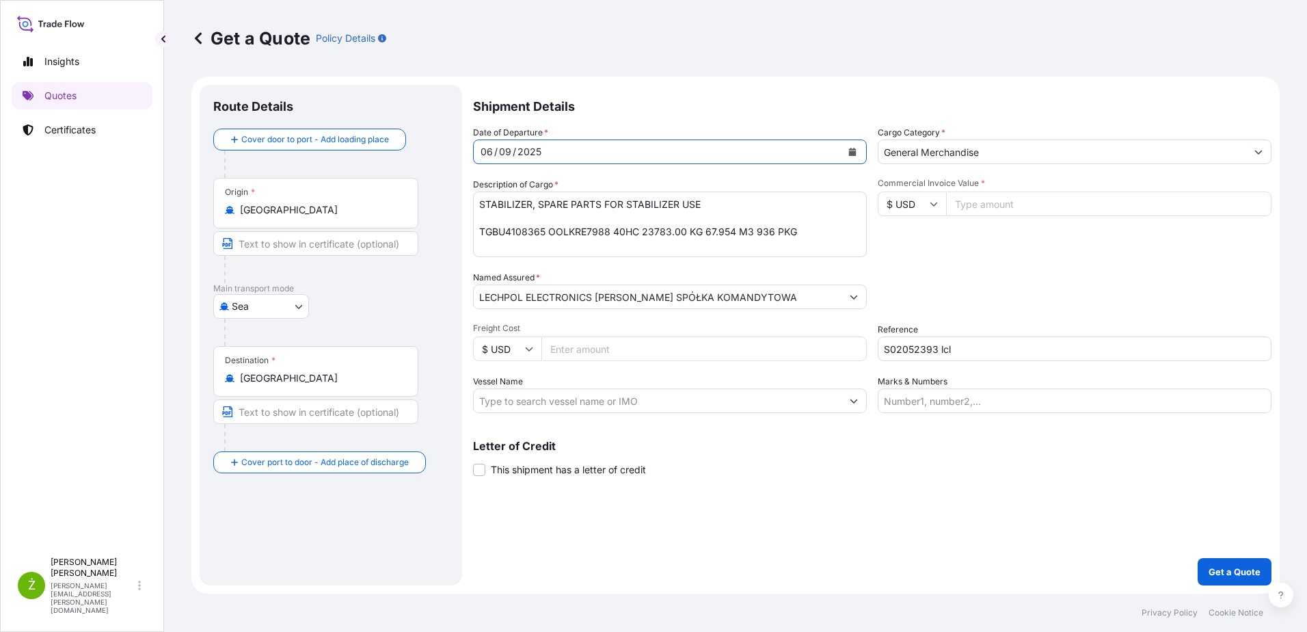
click at [859, 147] on button "Calendar" at bounding box center [853, 152] width 22 height 22
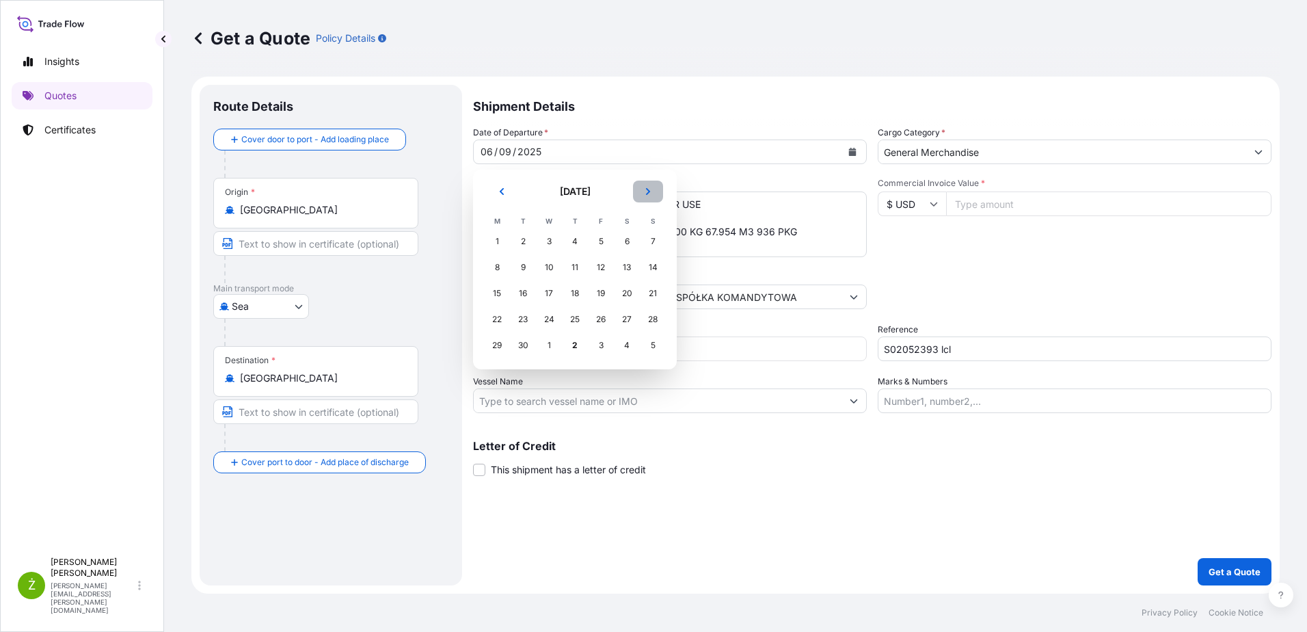
click at [649, 190] on icon "Next" at bounding box center [648, 191] width 4 height 7
click at [493, 264] on div "6" at bounding box center [497, 267] width 25 height 25
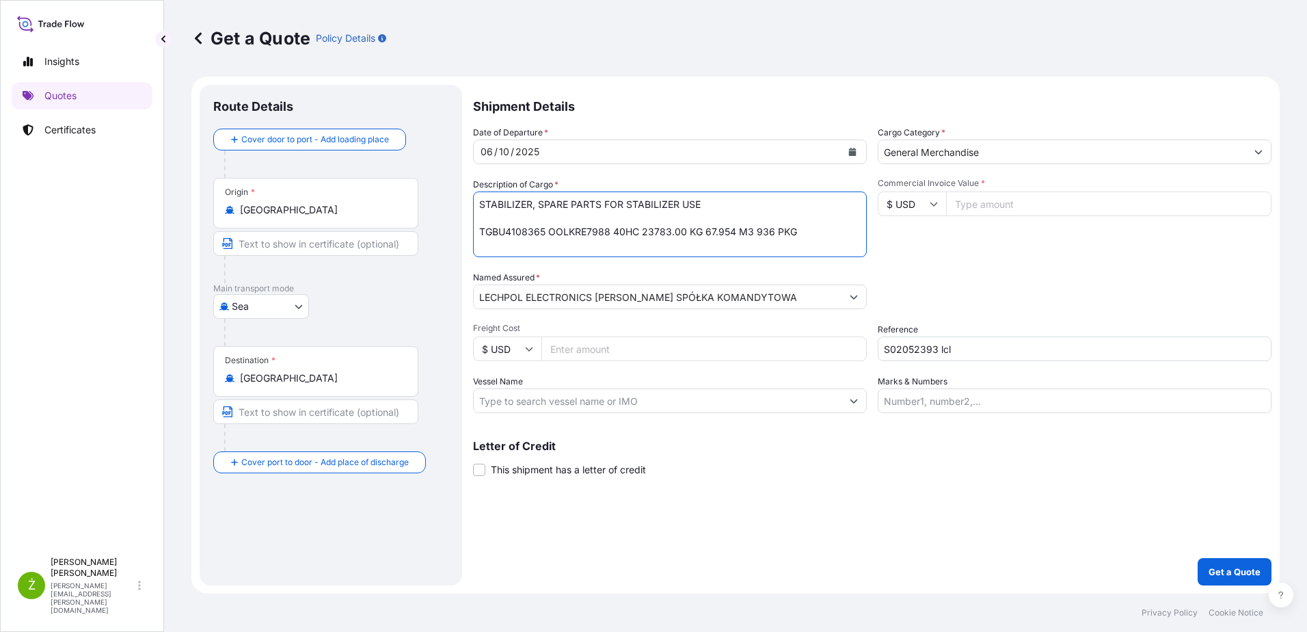
drag, startPoint x: 778, startPoint y: 245, endPoint x: 431, endPoint y: 171, distance: 355.1
click at [431, 172] on form "Route Details Cover door to port - Add loading place Place of loading Road / In…" at bounding box center [735, 335] width 1088 height 517
paste textarea "VISION L400 ACTION CAMERA"
click at [579, 227] on textarea "STABILIZER, SPARE PARTS FOR STABILIZER USE TGBU4108365 OOLKRE7988 40HC 23783.00…" at bounding box center [670, 224] width 394 height 66
paste textarea "WIRELESS TRANMITTER"
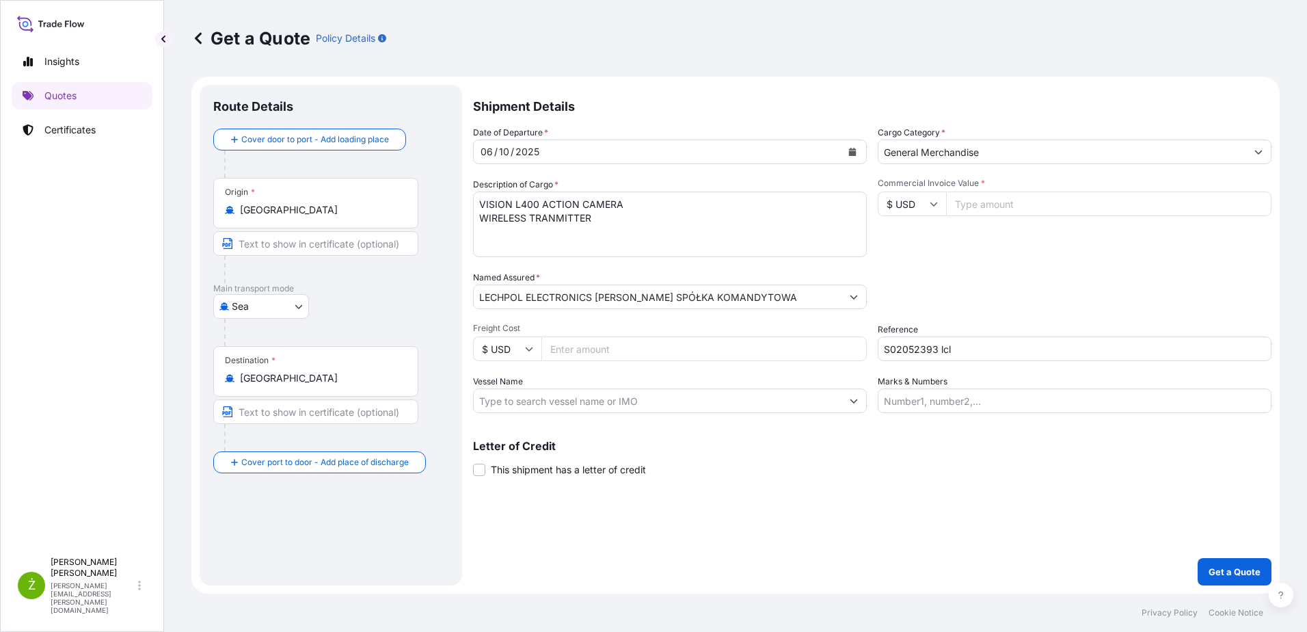
click at [521, 234] on textarea "STABILIZER, SPARE PARTS FOR STABILIZER USE TGBU4108365 OOLKRE7988 40HC 23783.00…" at bounding box center [670, 224] width 394 height 66
paste textarea "DASHCAM"
click at [537, 243] on textarea "STABILIZER, SPARE PARTS FOR STABILIZER USE TGBU4108365 OOLKRE7988 40HC 23783.00…" at bounding box center [670, 224] width 394 height 66
paste textarea "AUTOMOBILE FAULT"
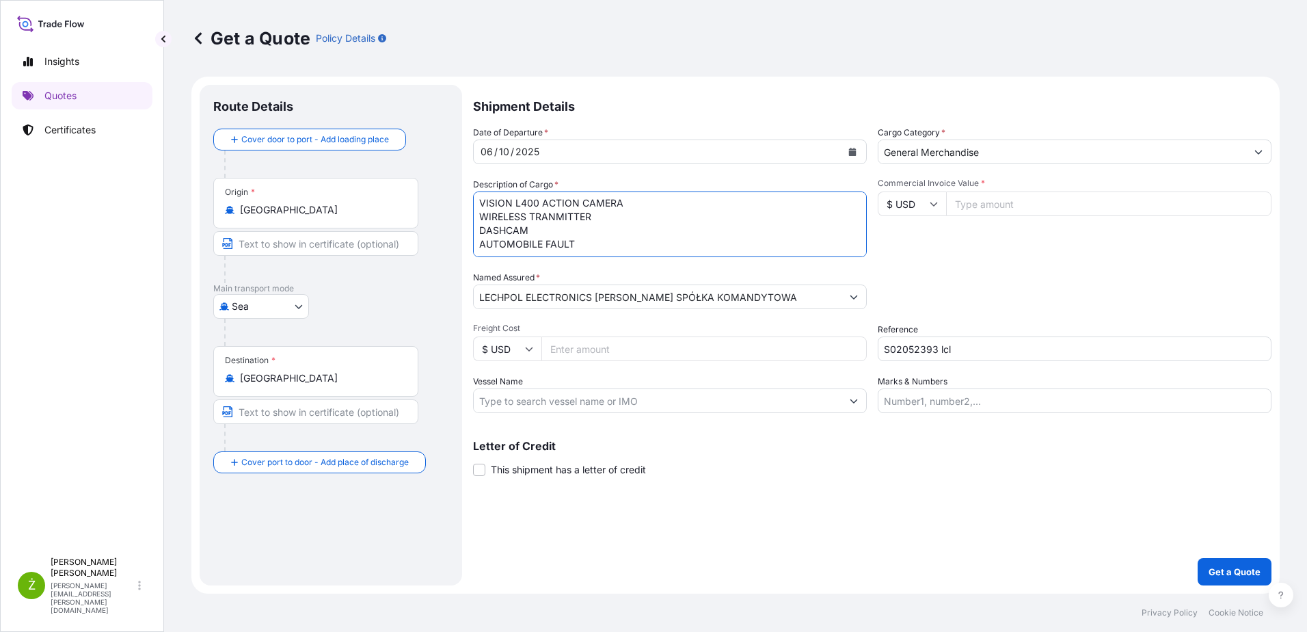
click at [532, 245] on textarea "STABILIZER, SPARE PARTS FOR STABILIZER USE TGBU4108365 OOLKRE7988 40HC 23783.00…" at bounding box center [670, 224] width 394 height 66
paste textarea "DIAGNOSTIC INSTRUMENT"
click at [548, 252] on textarea "STABILIZER, SPARE PARTS FOR STABILIZER USE TGBU4108365 OOLKRE7988 40HC 23783.00…" at bounding box center [670, 224] width 394 height 66
paste textarea "MODEFTAU1451945 OOLKFV6562 20GP 835.00 KG 4.058 M3 60 CTN"
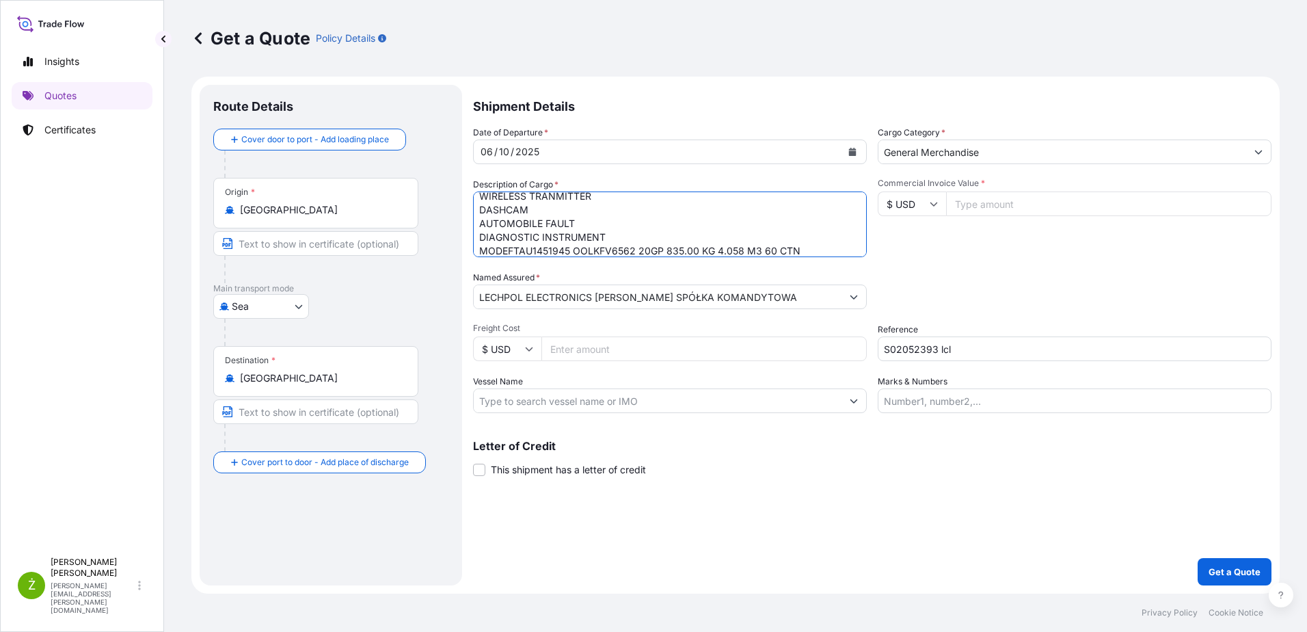
scroll to position [29, 0]
drag, startPoint x: 509, startPoint y: 252, endPoint x: 470, endPoint y: 254, distance: 38.3
click at [470, 254] on form "Route Details Cover door to port - Add loading place Place of loading Road / In…" at bounding box center [735, 335] width 1088 height 517
type textarea "VISION L400 ACTION CAMERA WIRELESS TRANMITTER DASHCAM AUTOMOBILE FAULT DIAGNOST…"
click at [1029, 210] on input "Commercial Invoice Value *" at bounding box center [1108, 203] width 325 height 25
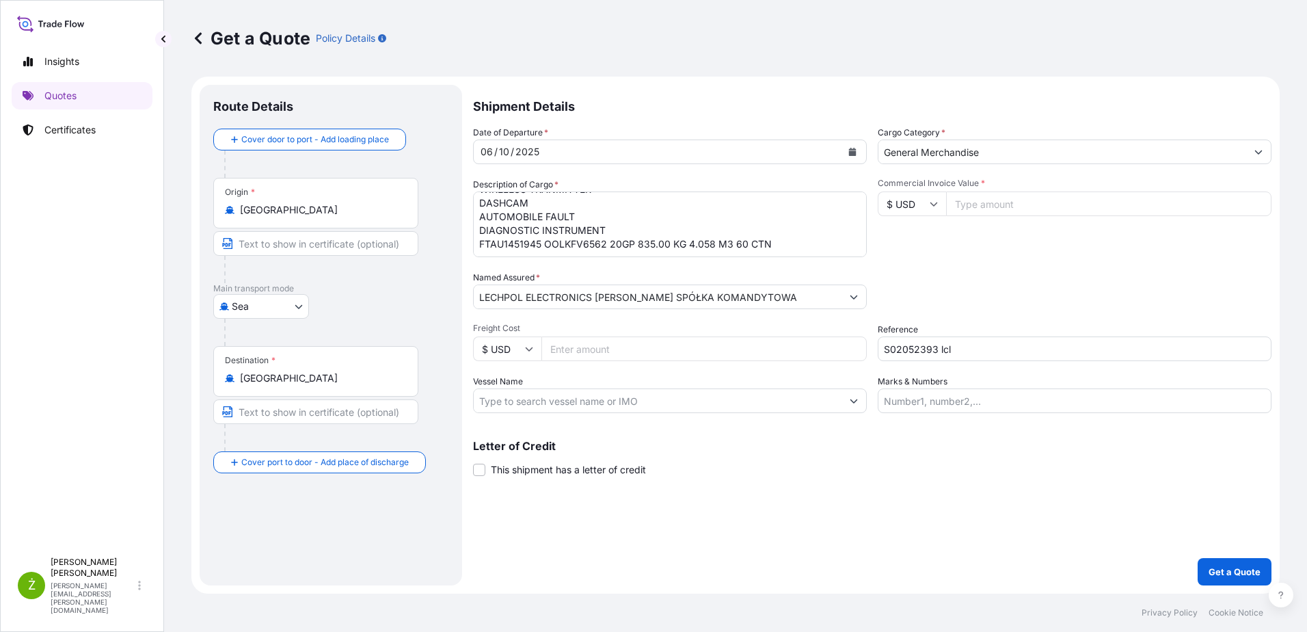
paste input "40430"
type input "40430"
click at [1226, 572] on p "Get a Quote" at bounding box center [1235, 572] width 52 height 14
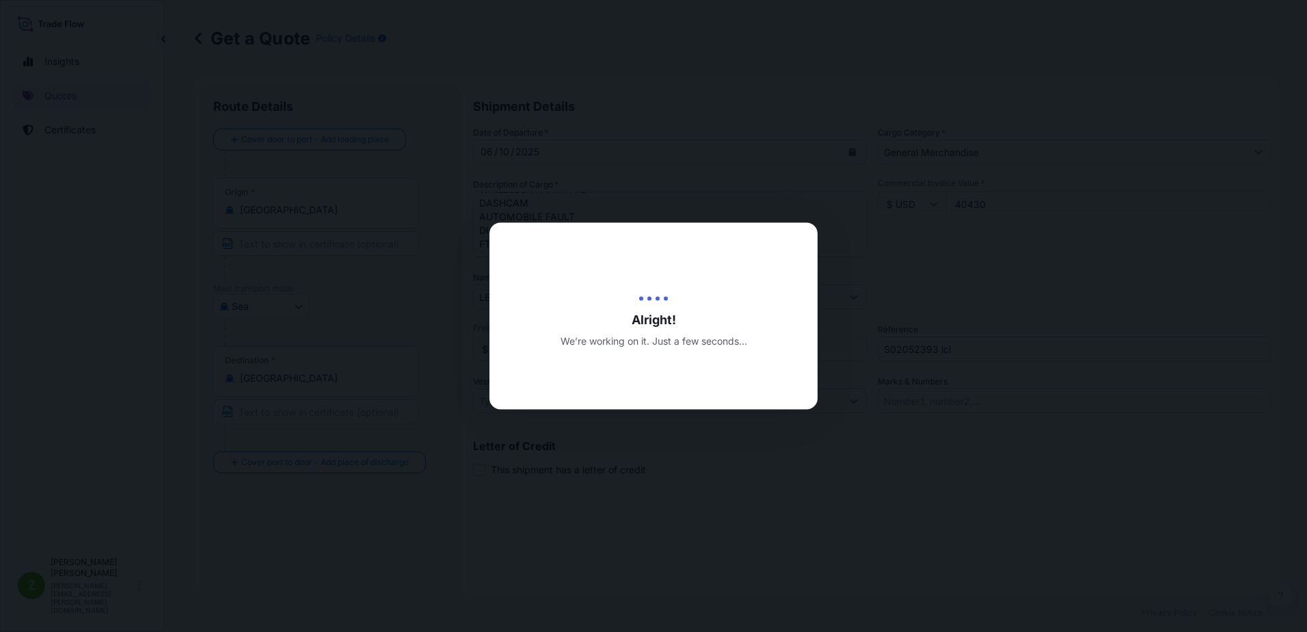
type input "[DATE]"
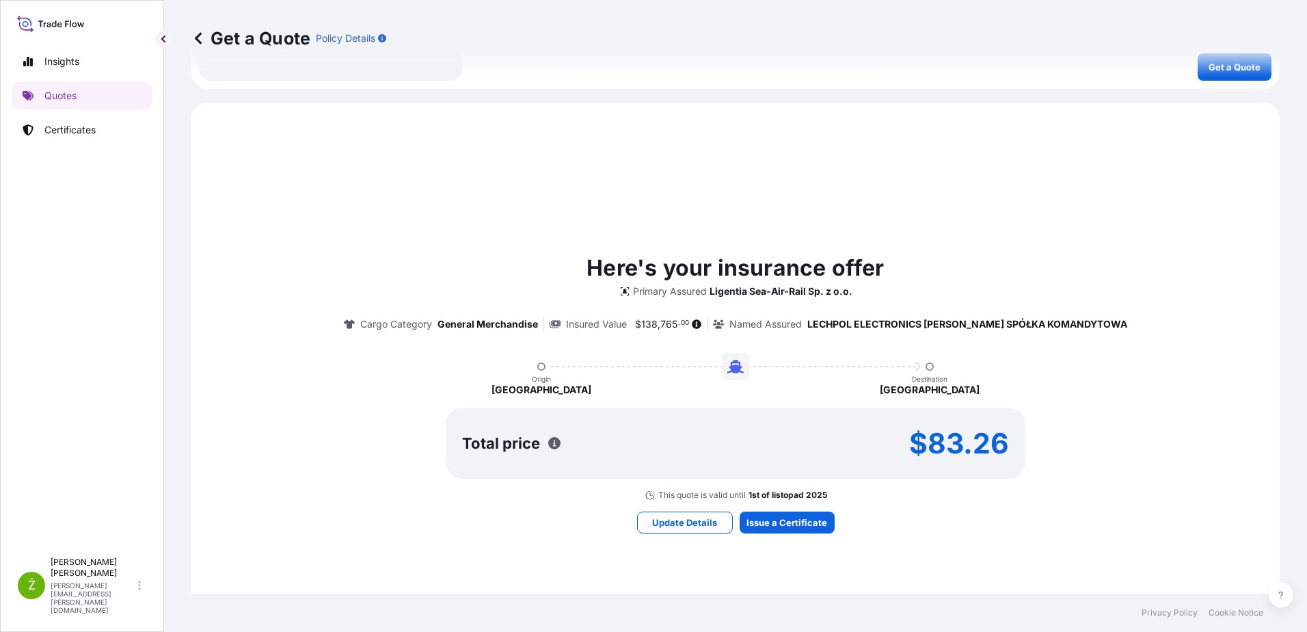
scroll to position [615, 0]
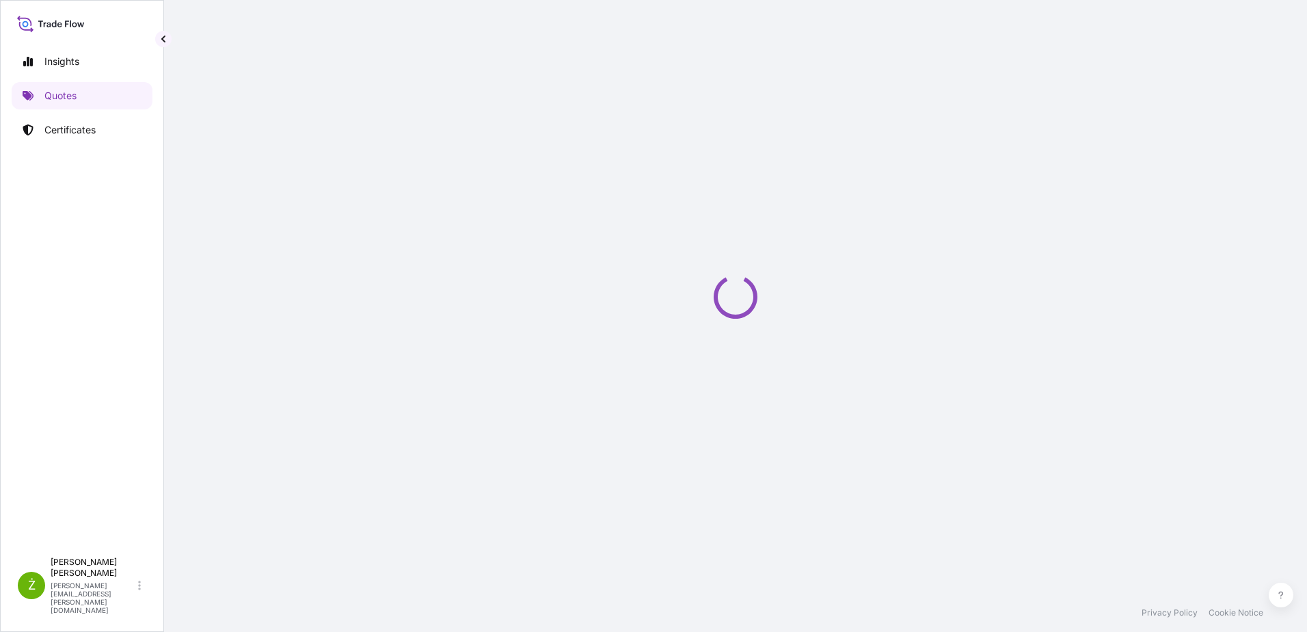
select select "Sea"
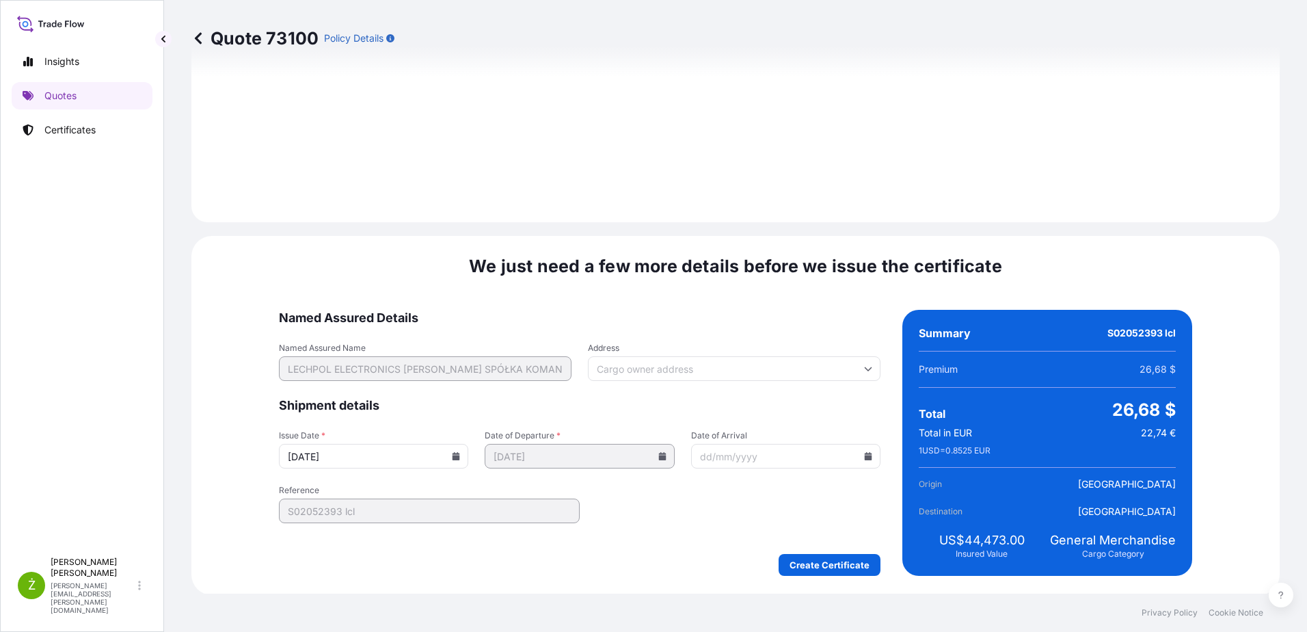
scroll to position [1455, 0]
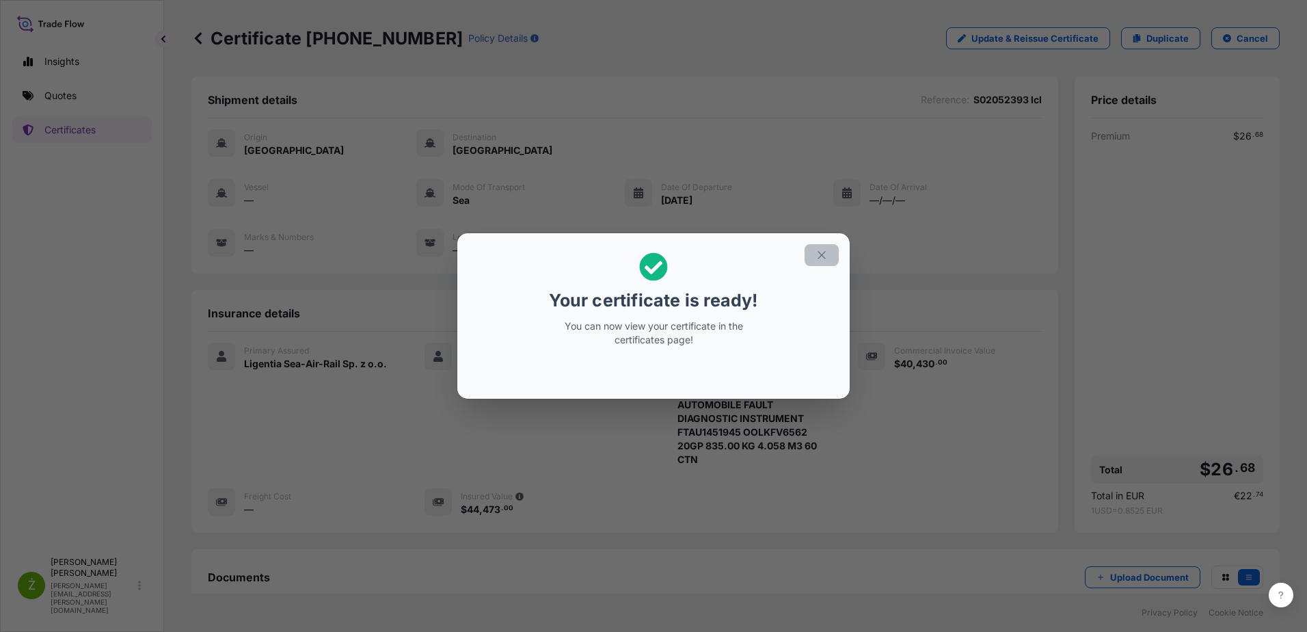
click at [827, 259] on icon "button" at bounding box center [822, 255] width 12 height 12
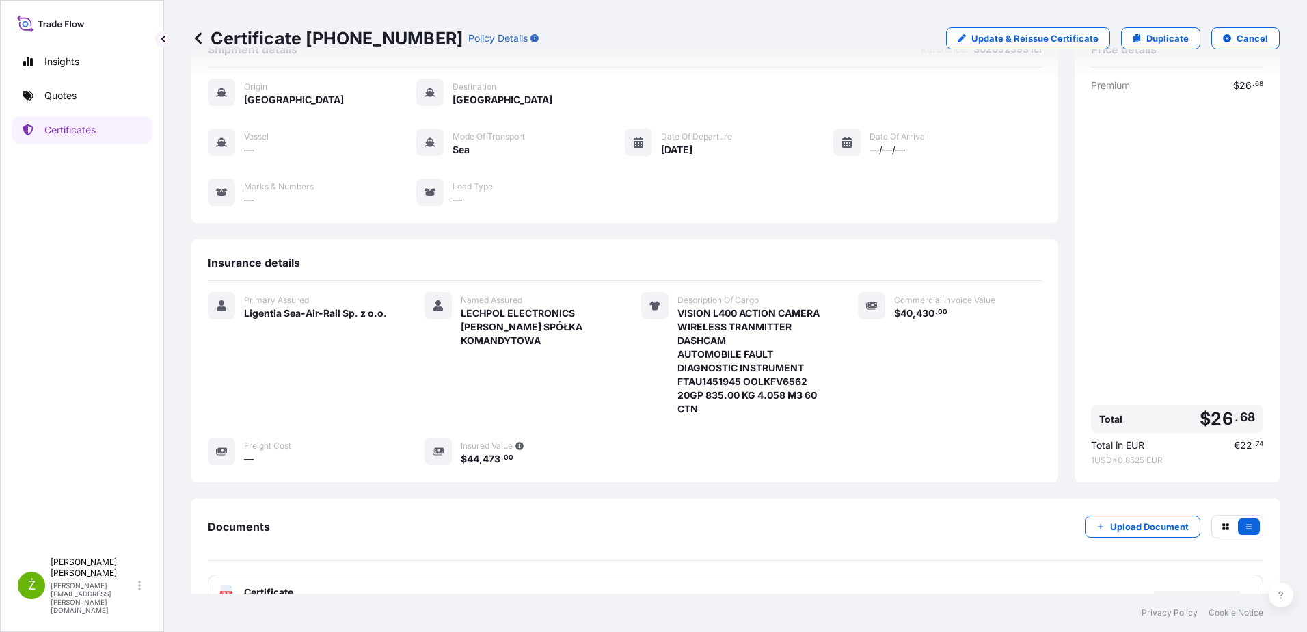
scroll to position [144, 0]
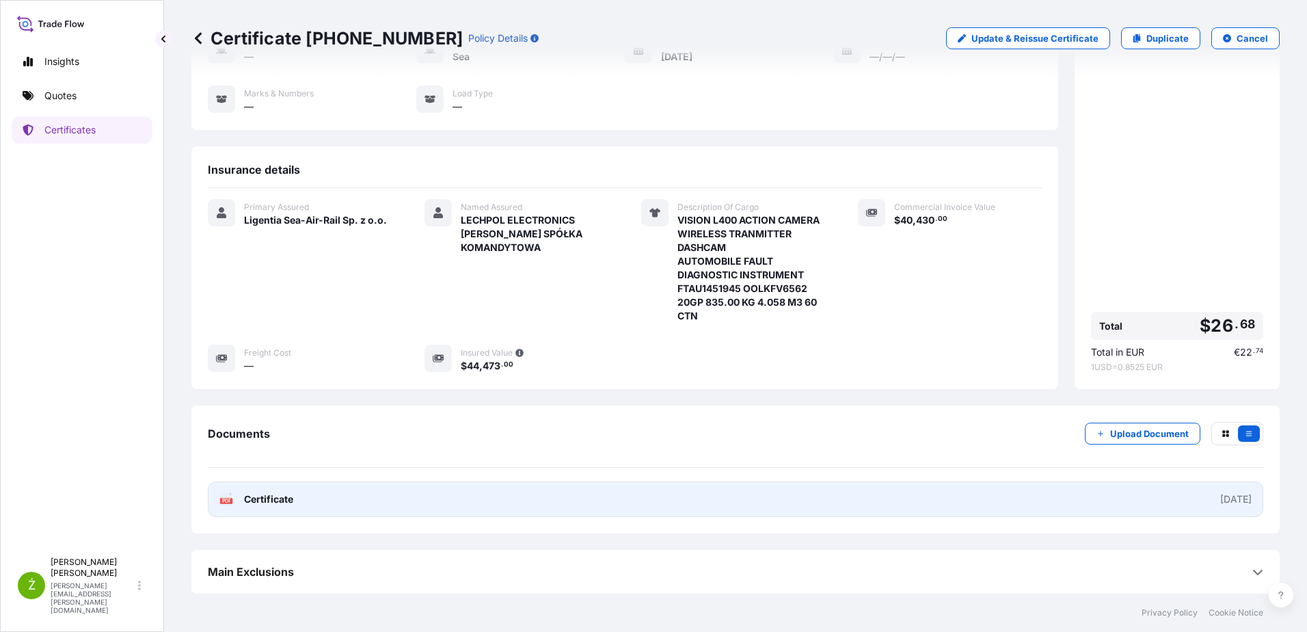
click at [362, 499] on link "PDF Certificate [DATE]" at bounding box center [736, 499] width 1056 height 36
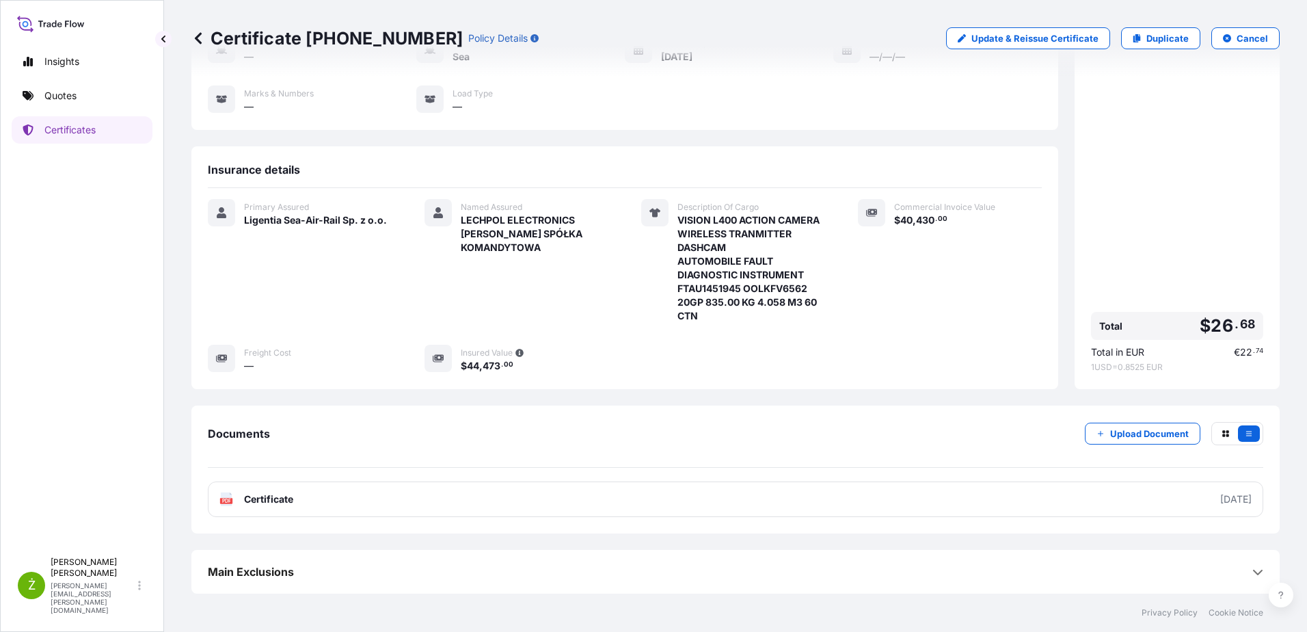
click at [294, 46] on p "Certificate 31440-2157-1" at bounding box center [326, 38] width 271 height 22
copy p "Certificate 31440-2157-1"
click at [1162, 39] on p "Duplicate" at bounding box center [1168, 38] width 42 height 14
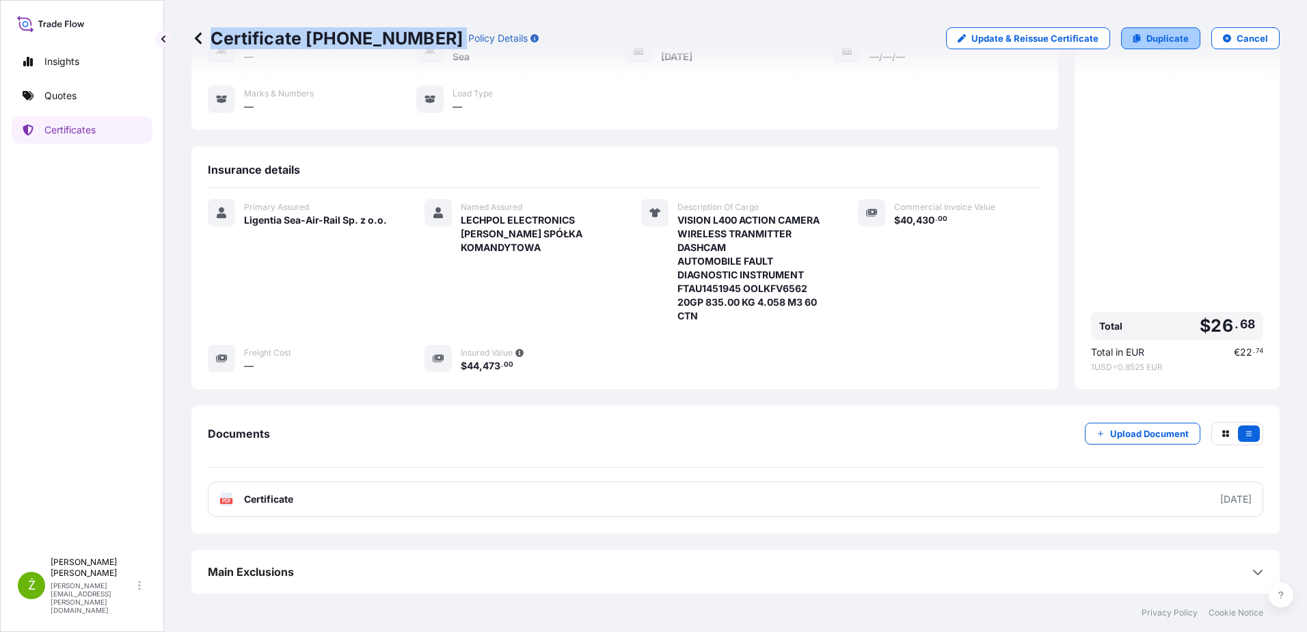
select select "Sea"
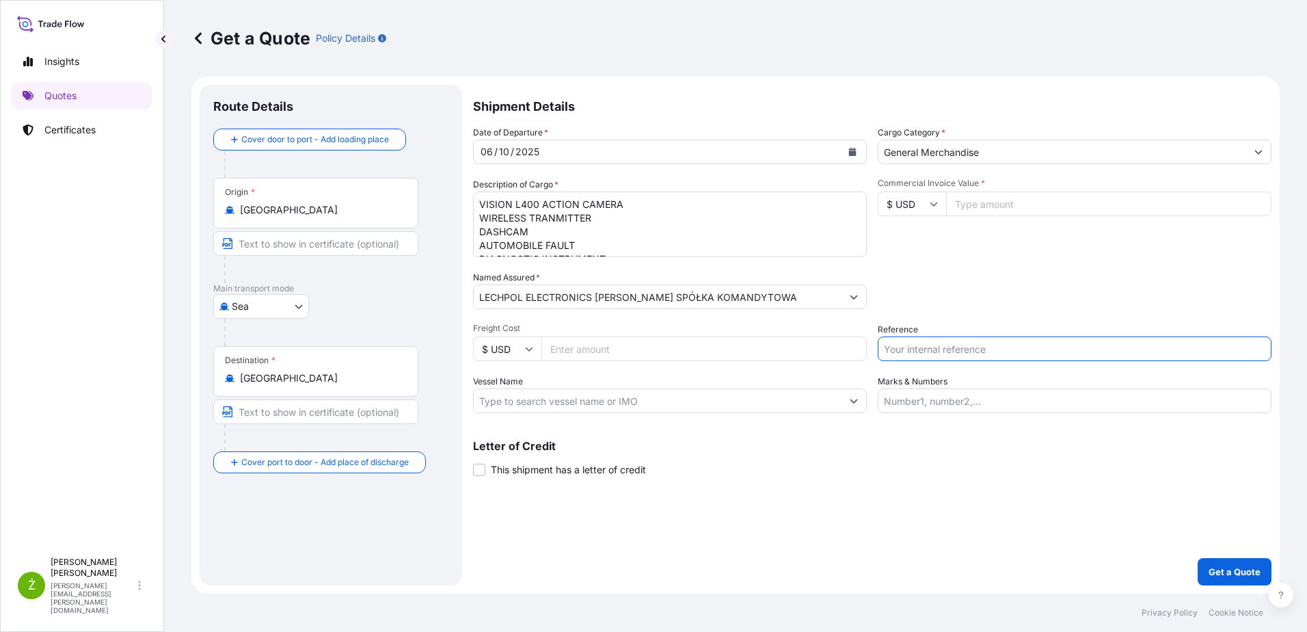
click at [987, 351] on input "Reference" at bounding box center [1075, 348] width 394 height 25
paste input "S02049364"
type input "S02049364"
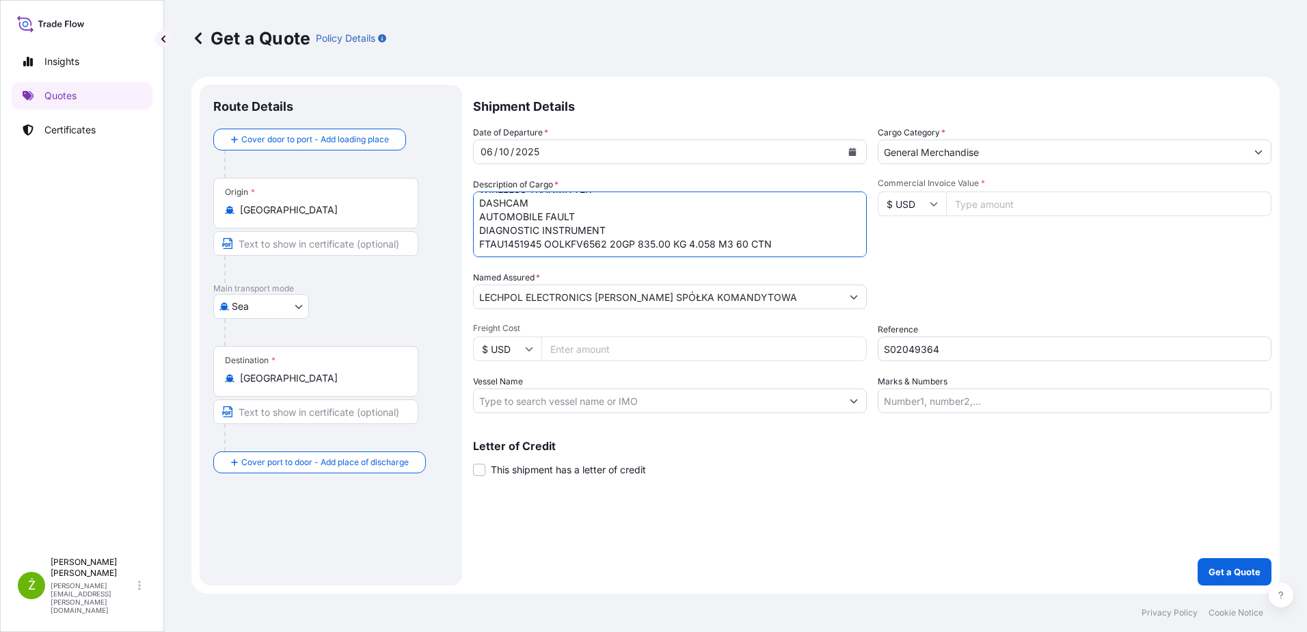
drag, startPoint x: 474, startPoint y: 204, endPoint x: 826, endPoint y: 254, distance: 354.9
click at [826, 254] on textarea "VISION L400 ACTION CAMERA WIRELESS TRANMITTER DASHCAM AUTOMOBILE FAULT DIAGNOST…" at bounding box center [670, 224] width 394 height 66
click at [551, 209] on textarea "VISION L400 ACTION CAMERA WIRELESS TRANMITTER DASHCAM AUTOMOBILE FAULT DIAGNOST…" at bounding box center [670, 224] width 394 height 66
paste textarea "FM BLUETOOTH RADIO"
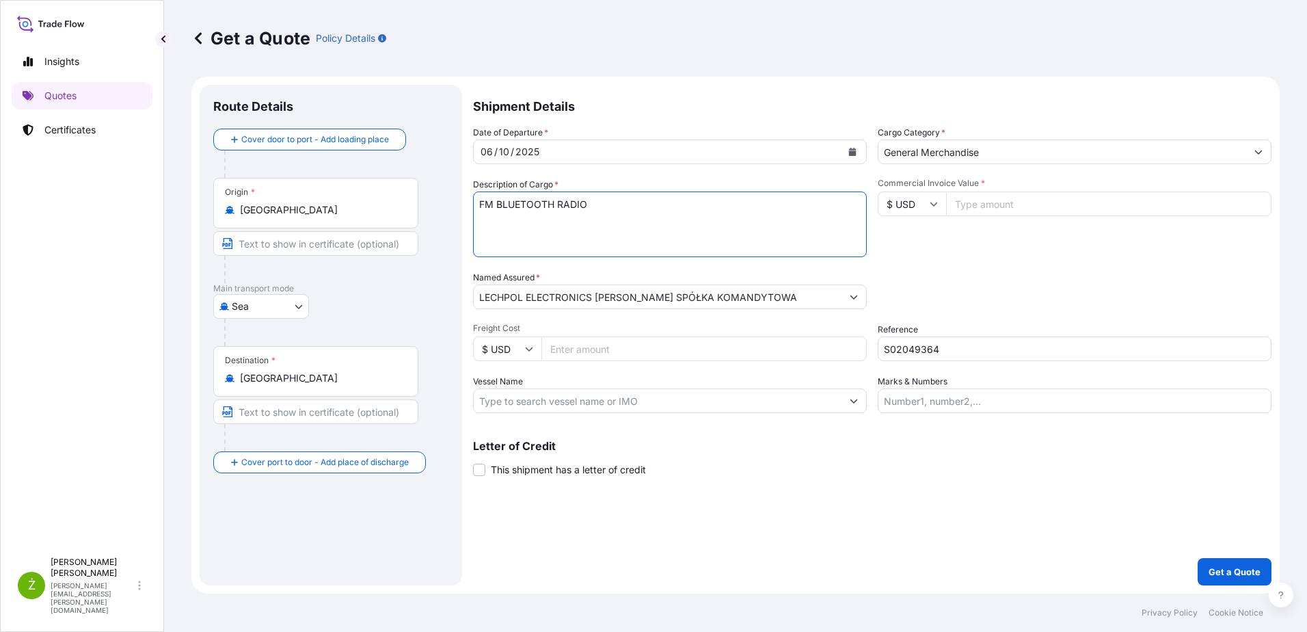
click at [609, 230] on textarea "VISION L400 ACTION CAMERA WIRELESS TRANMITTER DASHCAM AUTOMOBILE FAULT DIAGNOST…" at bounding box center [670, 224] width 394 height 66
paste textarea "AM/FM DSP DIGITAL RADIO"
click at [626, 241] on textarea "VISION L400 ACTION CAMERA WIRELESS TRANMITTER DASHCAM AUTOMOBILE FAULT DIAGNOST…" at bounding box center [670, 224] width 394 height 66
paste textarea "AM/FM PORTABLE RADIO"
click at [615, 250] on textarea "VISION L400 ACTION CAMERA WIRELESS TRANMITTER DASHCAM AUTOMOBILE FAULT DIAGNOST…" at bounding box center [670, 224] width 394 height 66
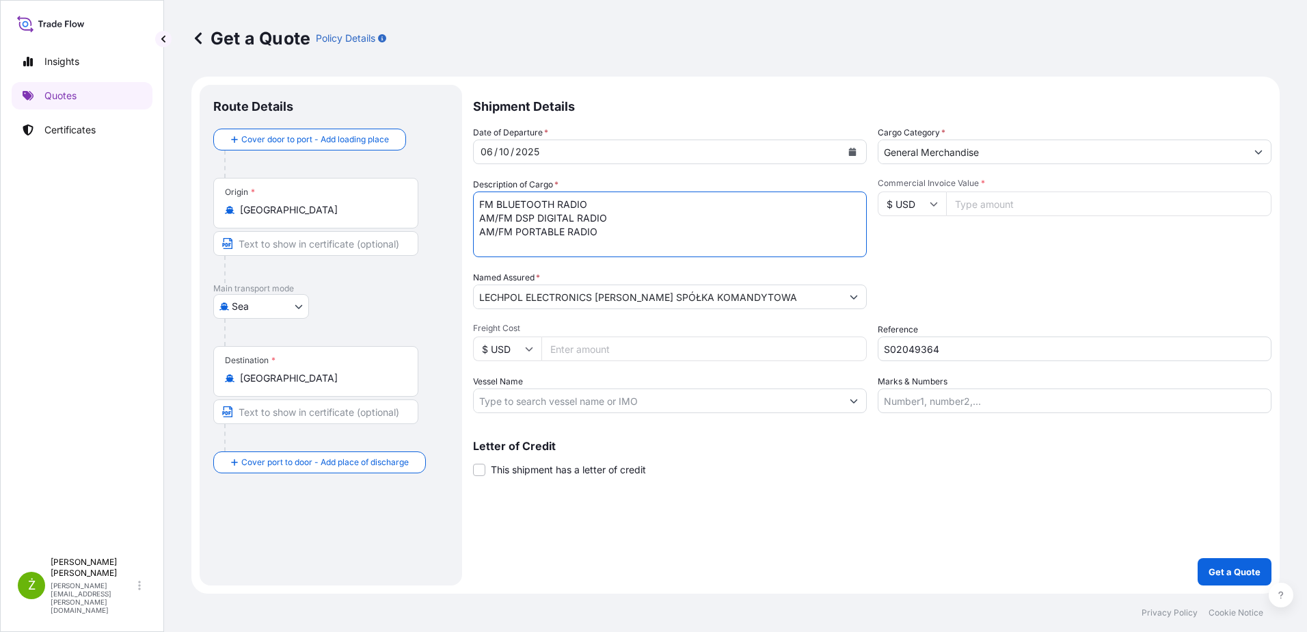
paste textarea "MODEFTAU1451945 OOLKFV6562 20GP 2337.60 KG 12.597 M3 163 CTN"
click at [507, 245] on textarea "VISION L400 ACTION CAMERA WIRELESS TRANMITTER DASHCAM AUTOMOBILE FAULT DIAGNOST…" at bounding box center [670, 224] width 394 height 66
type textarea "FM BLUETOOTH RADIO AM/FM DSP DIGITAL RADIO AM/FM PORTABLE RADIO FTAU1451945 OOL…"
click at [976, 352] on input "S02049364" at bounding box center [1075, 348] width 394 height 25
type input "S02049364 lcl"
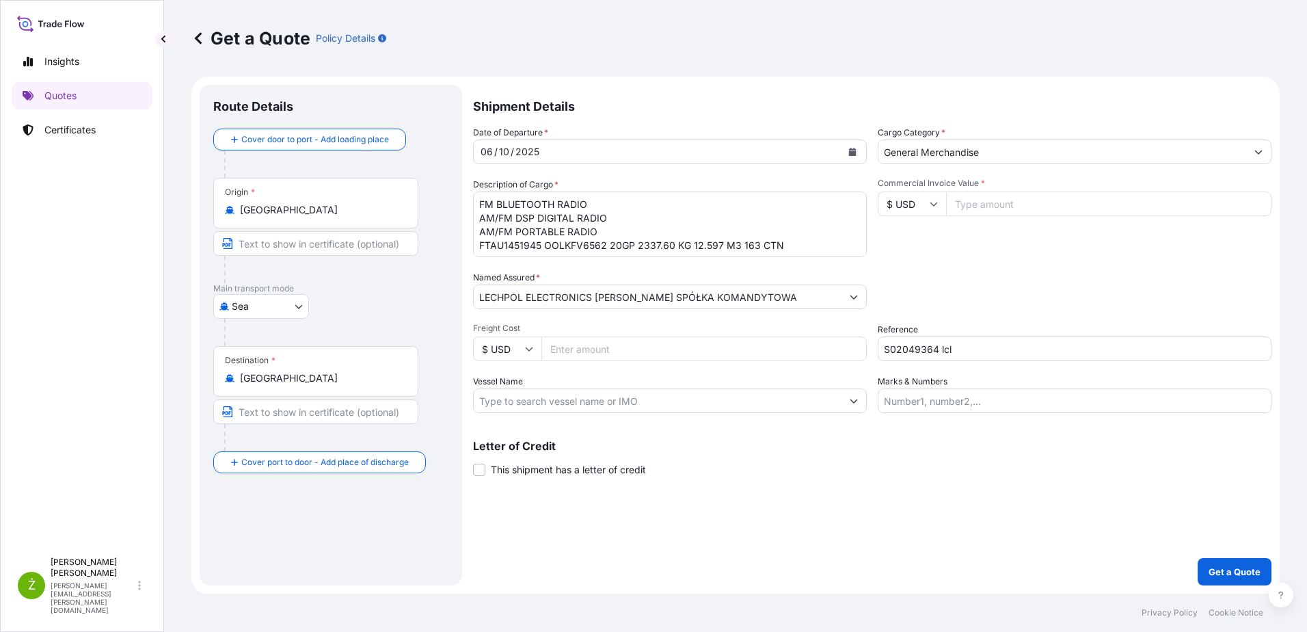
click at [997, 203] on input "Commercial Invoice Value *" at bounding box center [1108, 203] width 325 height 25
paste input "31250"
type input "31250"
drag, startPoint x: 762, startPoint y: 528, endPoint x: 783, endPoint y: 507, distance: 30.5
click at [763, 528] on div "Shipment Details Date of Departure * 06 / 10 / 2025 Cargo Category * General Me…" at bounding box center [872, 335] width 799 height 500
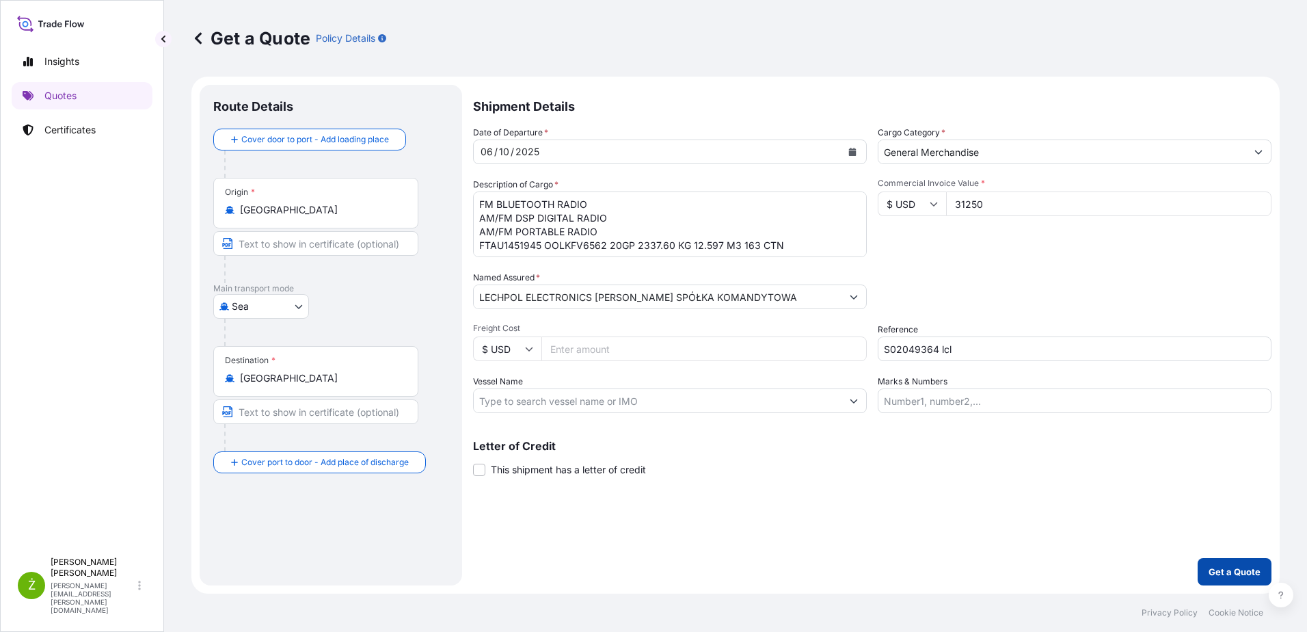
click at [1227, 572] on p "Get a Quote" at bounding box center [1235, 572] width 52 height 14
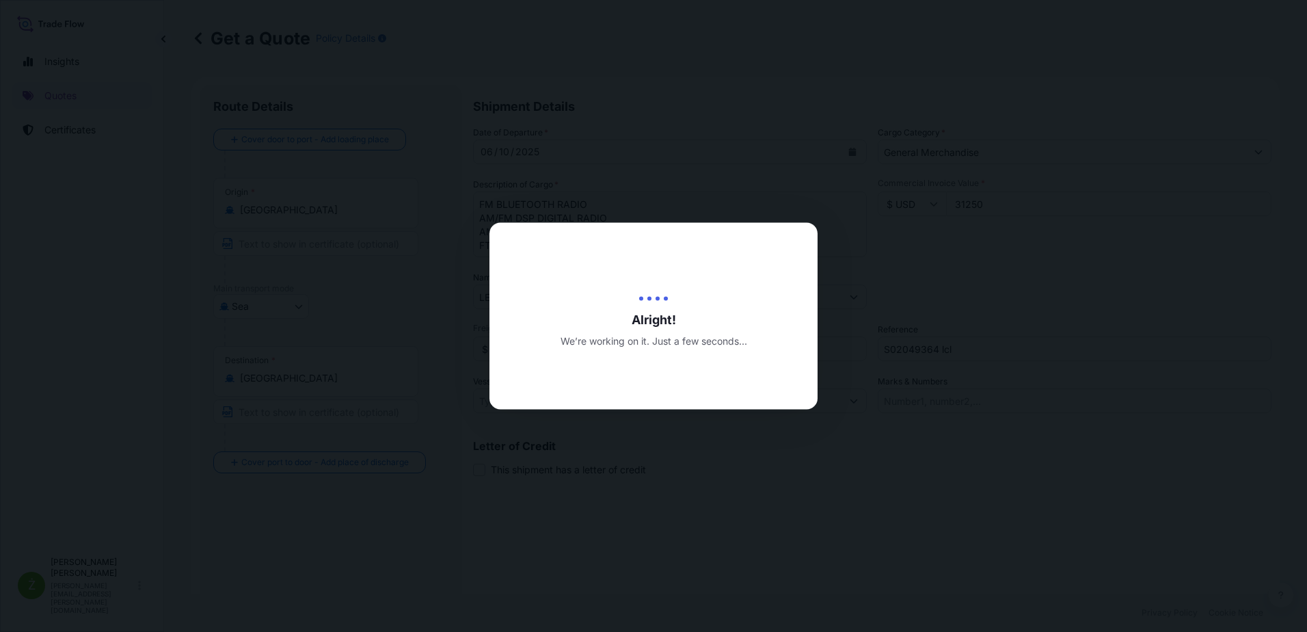
type input "[DATE]"
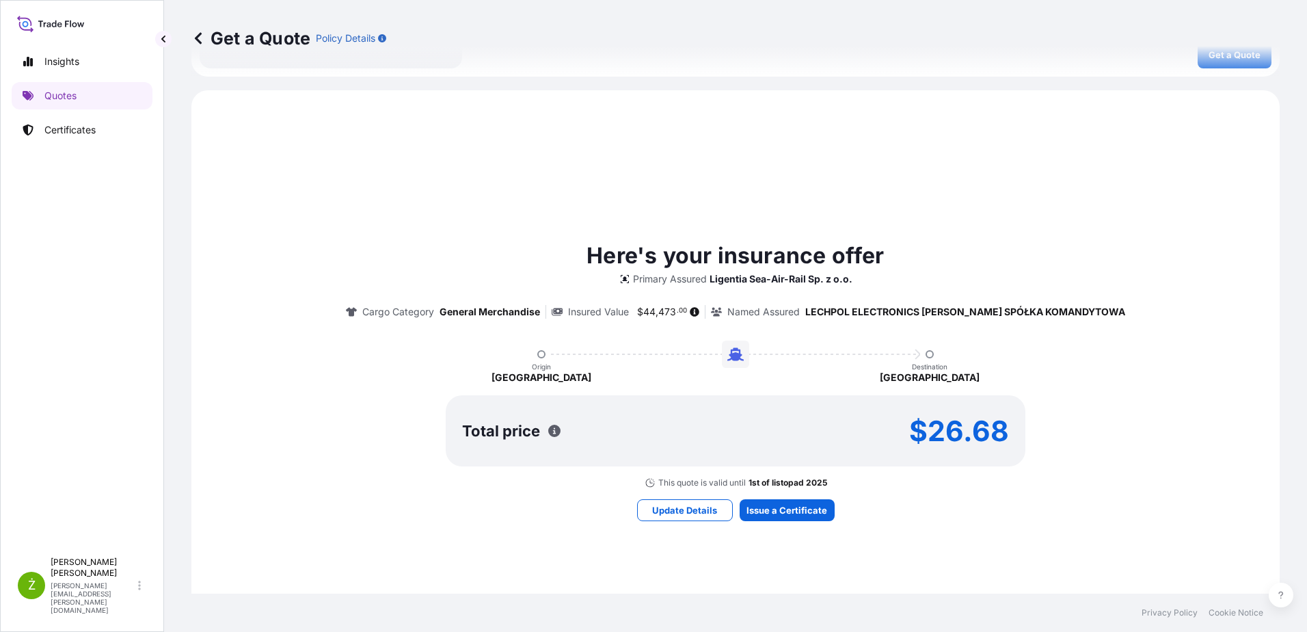
scroll to position [615, 0]
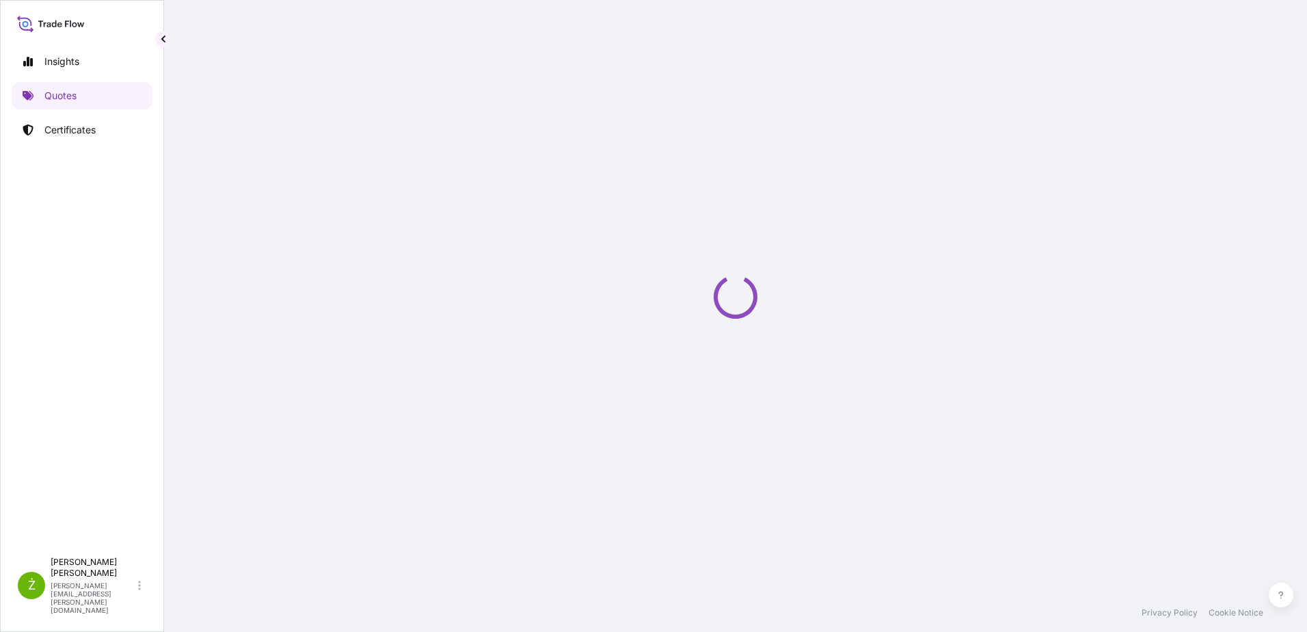
select select "Sea"
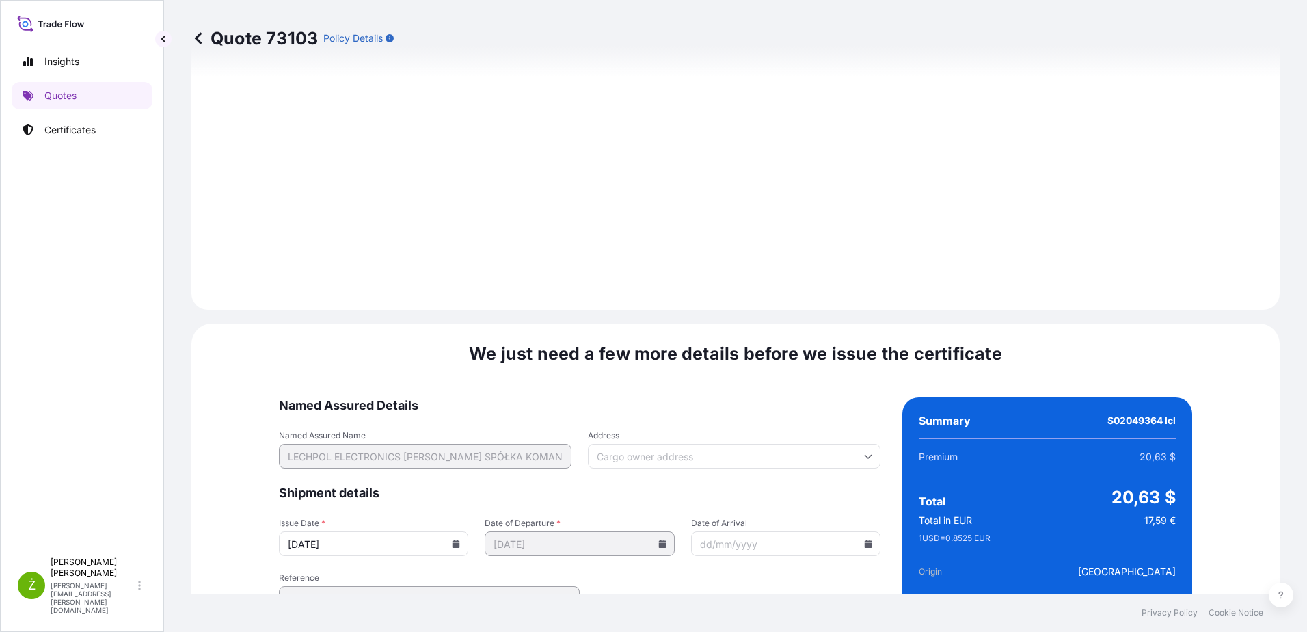
scroll to position [1455, 0]
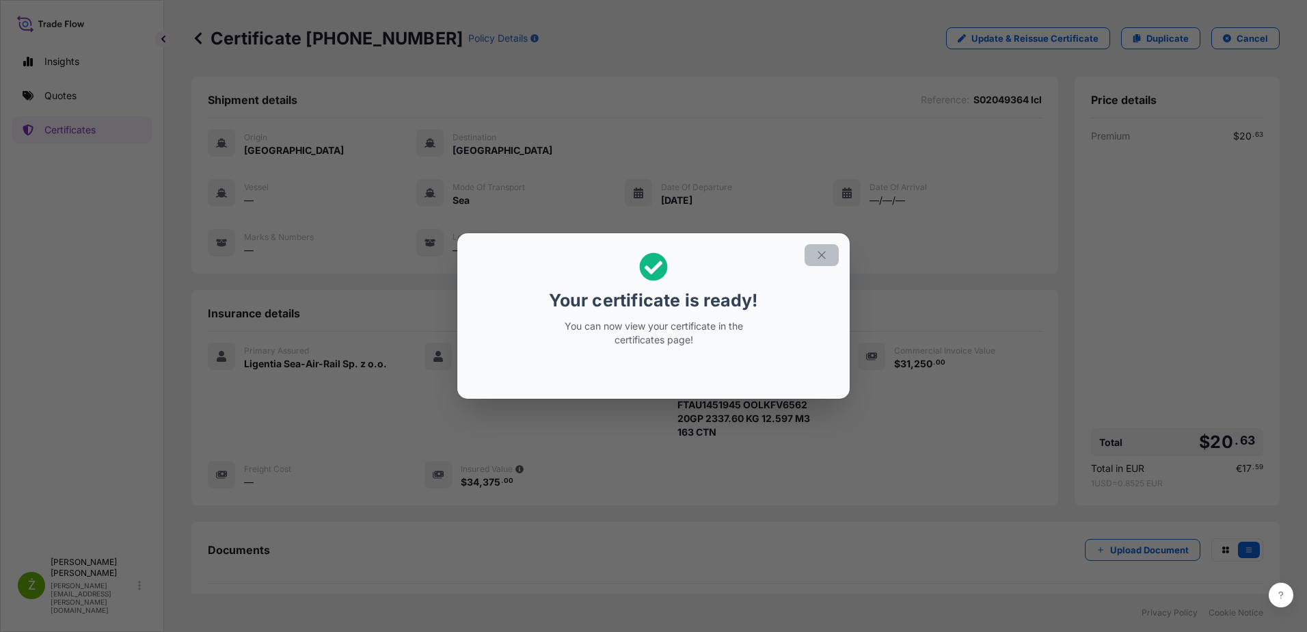
click at [814, 254] on button "button" at bounding box center [822, 255] width 34 height 22
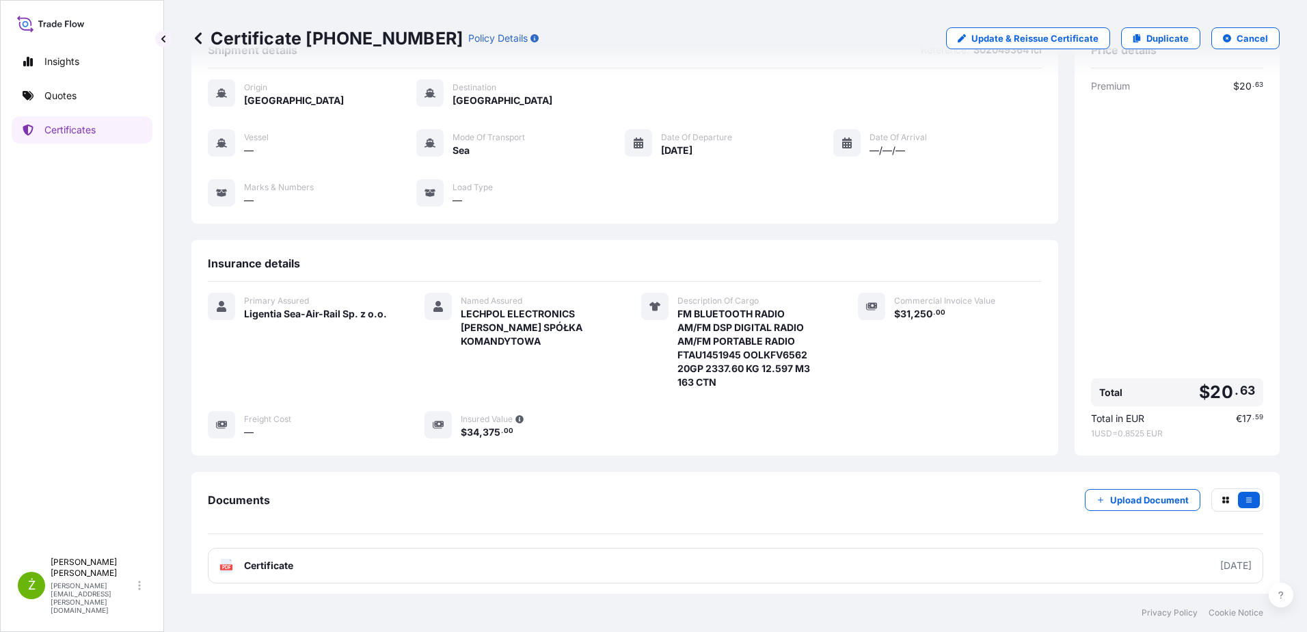
scroll to position [116, 0]
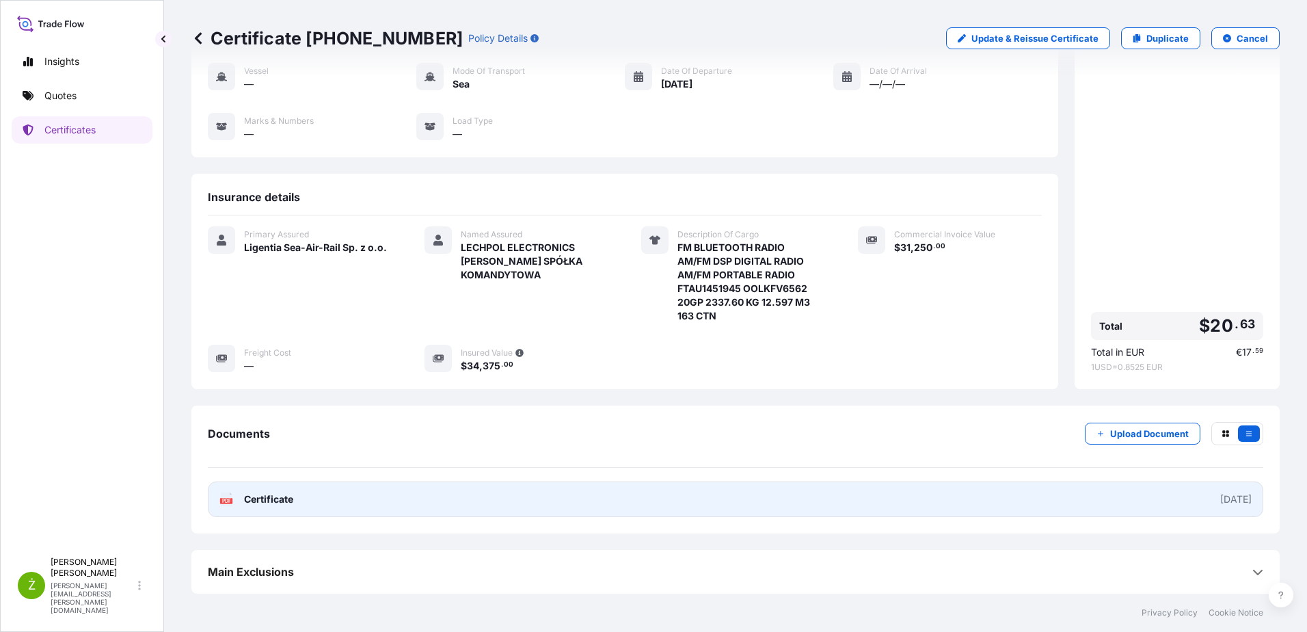
click at [377, 508] on link "PDF Certificate [DATE]" at bounding box center [736, 499] width 1056 height 36
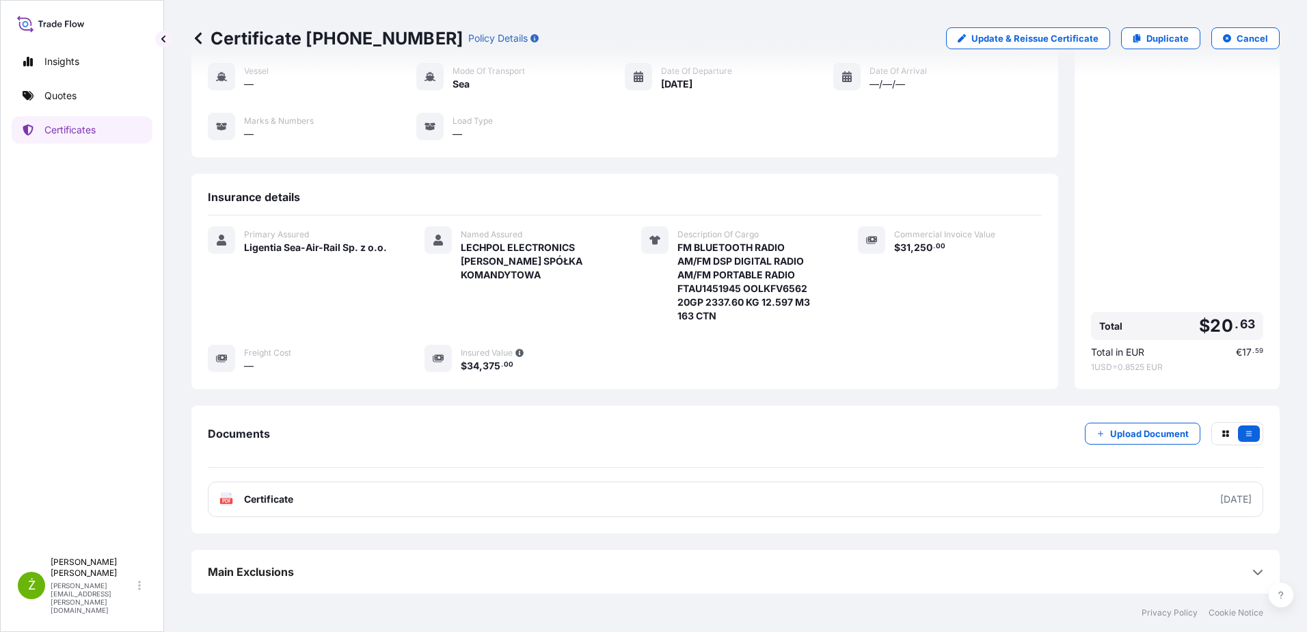
click at [323, 43] on p "Certificate 31440-2158-1" at bounding box center [326, 38] width 271 height 22
copy p "Certificate 31440-2158-1"
click at [1172, 36] on p "Duplicate" at bounding box center [1168, 38] width 42 height 14
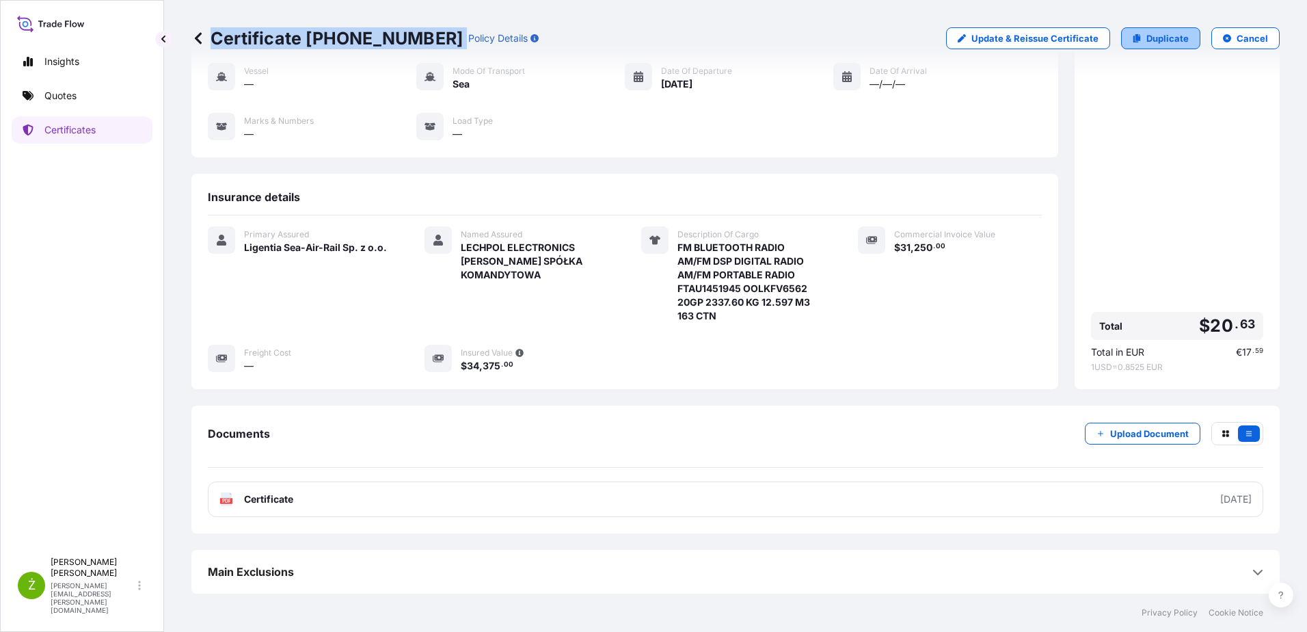
select select "Sea"
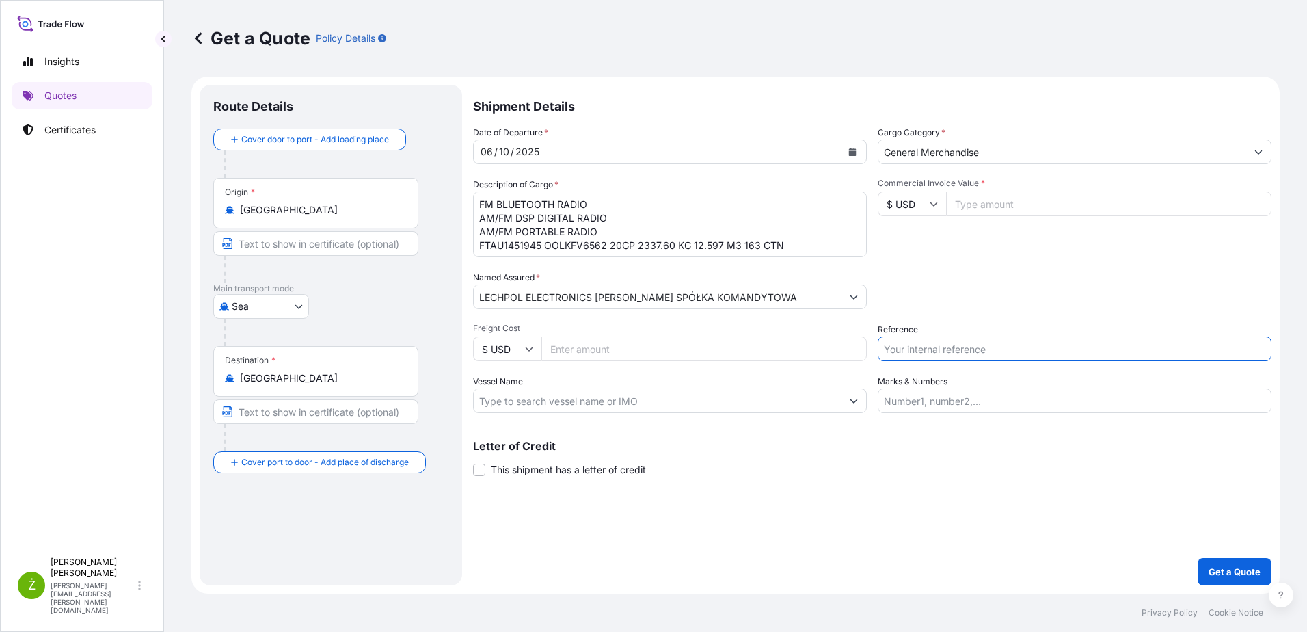
click at [923, 339] on input "Reference" at bounding box center [1075, 348] width 394 height 25
paste input "S02056067"
type input "S02056067 lcl"
drag, startPoint x: 481, startPoint y: 203, endPoint x: 887, endPoint y: 366, distance: 438.1
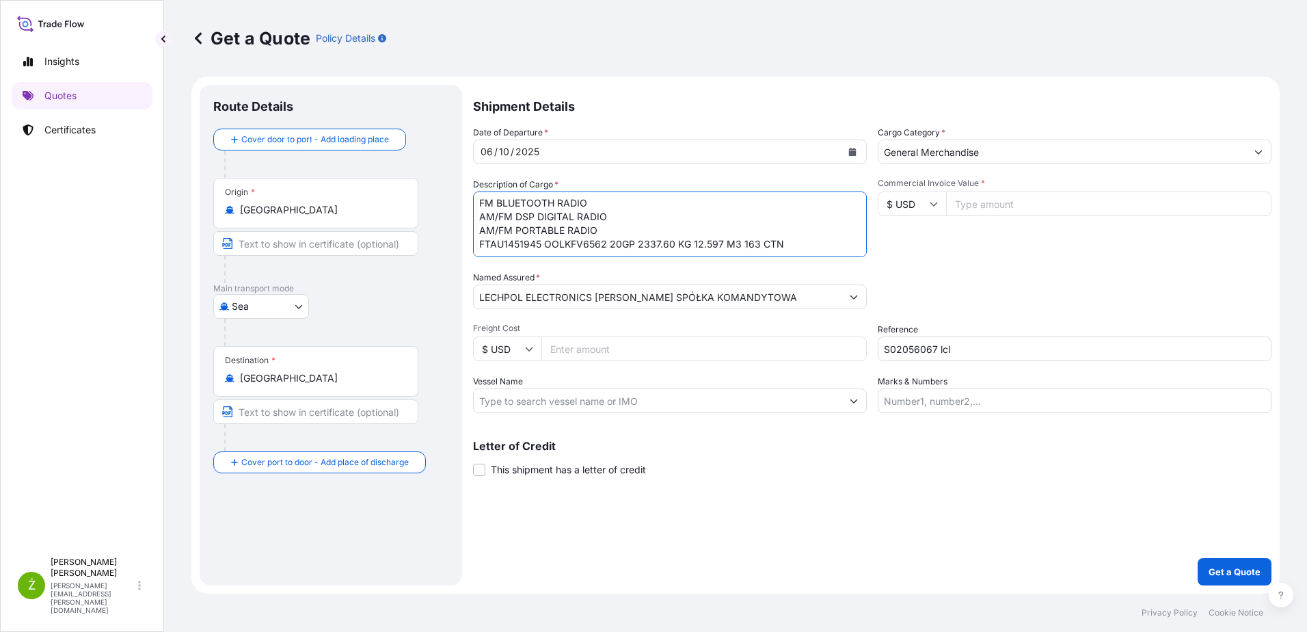
click at [887, 366] on div "Date of Departure * 06 / 10 / 2025 Cargo Category * General Merchandise Descrip…" at bounding box center [872, 269] width 799 height 287
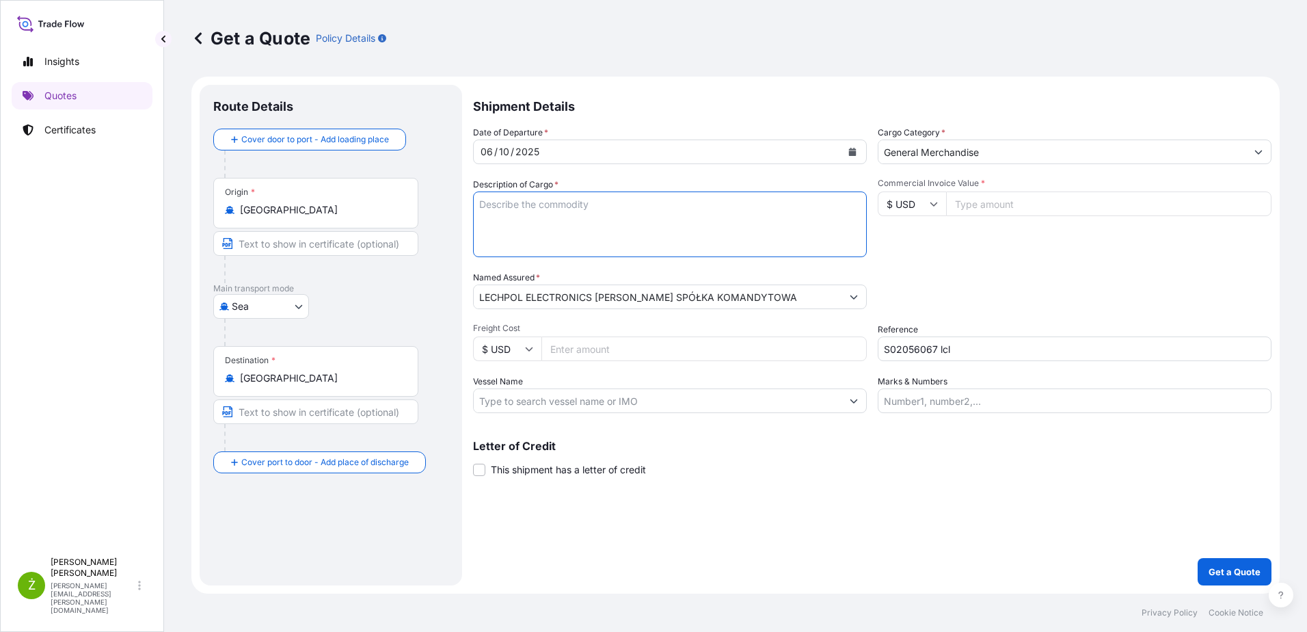
scroll to position [0, 0]
click at [1005, 199] on input "Commercial Invoice Value *" at bounding box center [1108, 203] width 325 height 25
paste input "35000"
type input "35000"
click at [926, 295] on div "Packing Category Type to search a container mode Please select a primary mode o…" at bounding box center [1075, 290] width 394 height 38
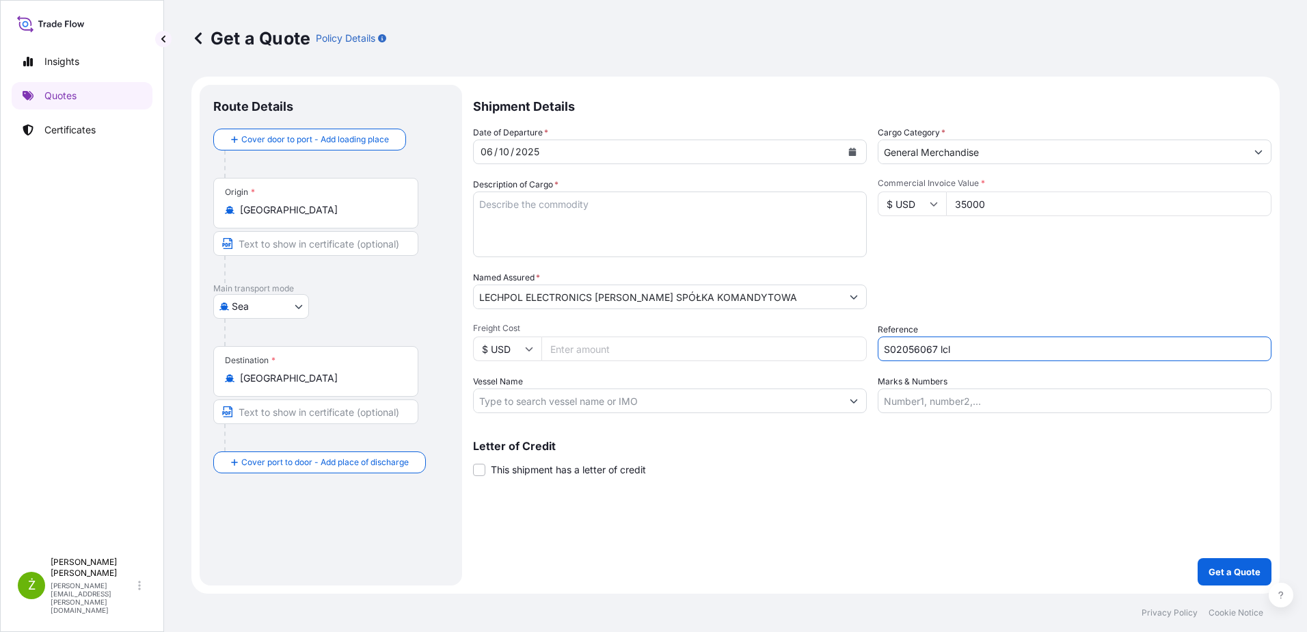
click at [889, 345] on input "S02056067 lcl" at bounding box center [1075, 348] width 394 height 25
click at [514, 230] on textarea "FM BLUETOOTH RADIO AM/FM DSP DIGITAL RADIO AM/FM PORTABLE RADIO FTAU1451945 OOL…" at bounding box center [670, 224] width 394 height 66
paste textarea "AUDIO AMPLIFIER"
click at [557, 237] on textarea "FM BLUETOOTH RADIO AM/FM DSP DIGITAL RADIO AM/FM PORTABLE RADIO FTAU1451945 OOL…" at bounding box center [670, 224] width 394 height 66
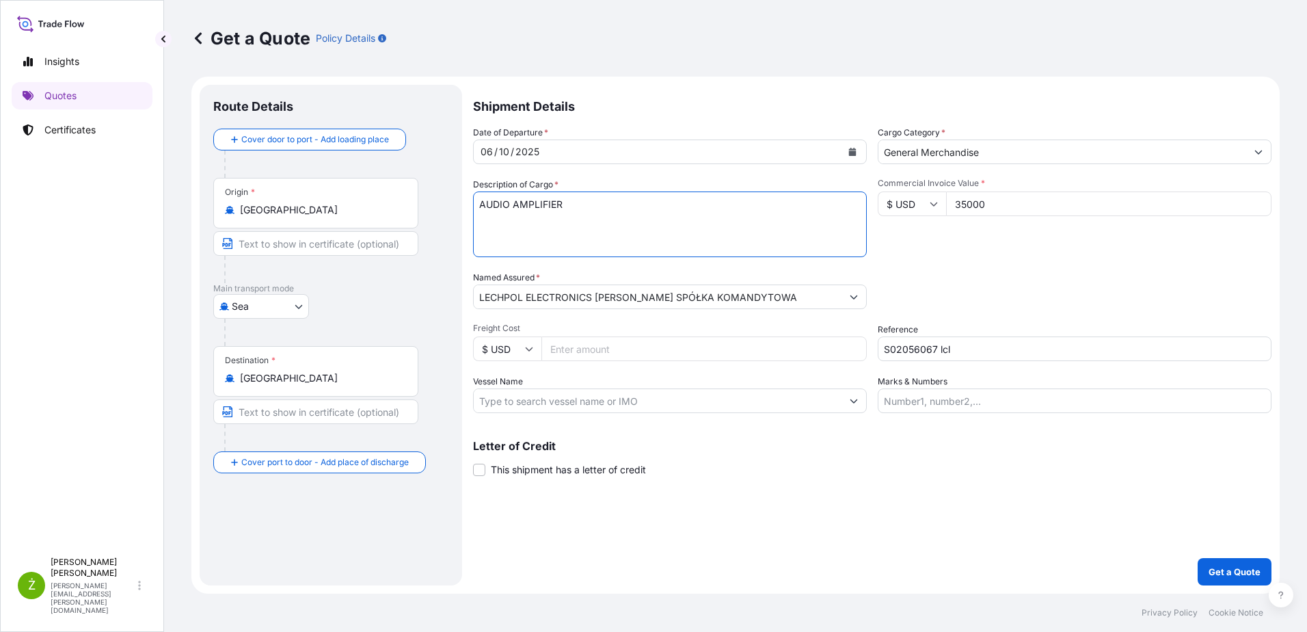
paste textarea "MODEFTAU1451945 OOLKFV6562 20GP 1118.30 KG 4.916 M3 61 CTN"
drag, startPoint x: 508, startPoint y: 218, endPoint x: 470, endPoint y: 221, distance: 37.7
click at [470, 221] on form "Route Details Cover door to port - Add loading place Place of loading Road / In…" at bounding box center [735, 335] width 1088 height 517
type textarea "AUDIO AMPLIFIER FTAU1451945 OOLKFV6562 20GP 1118.30 KG 4.916 M3 61 CTN"
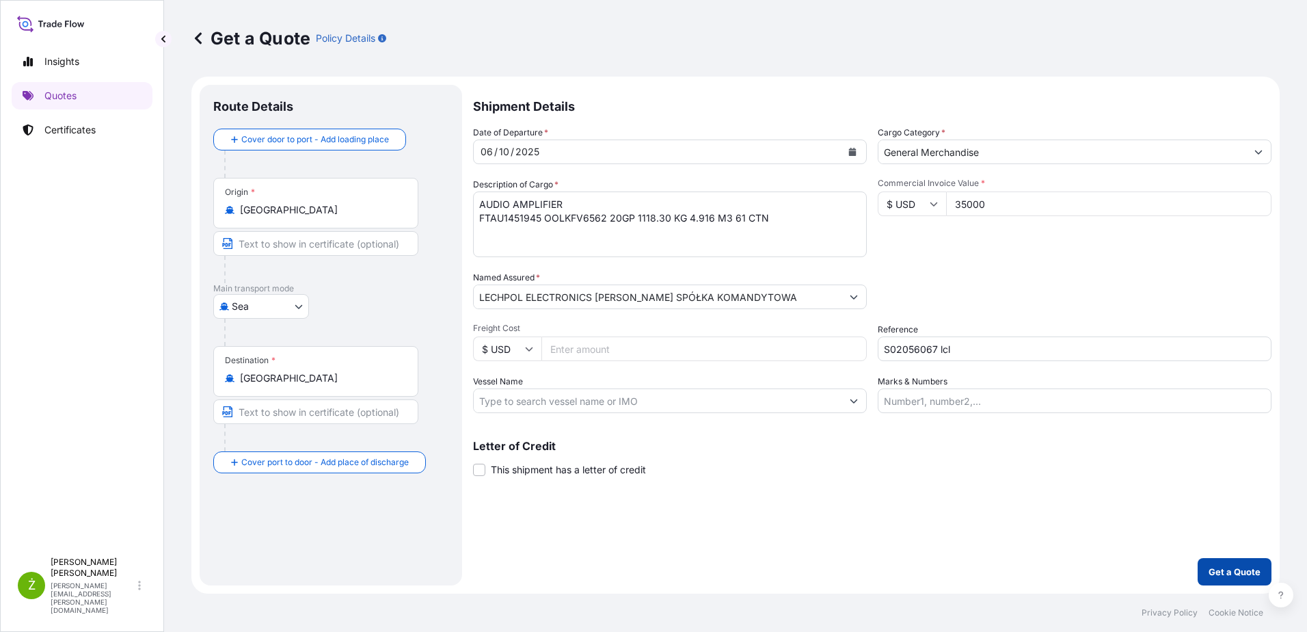
click at [1231, 577] on p "Get a Quote" at bounding box center [1235, 572] width 52 height 14
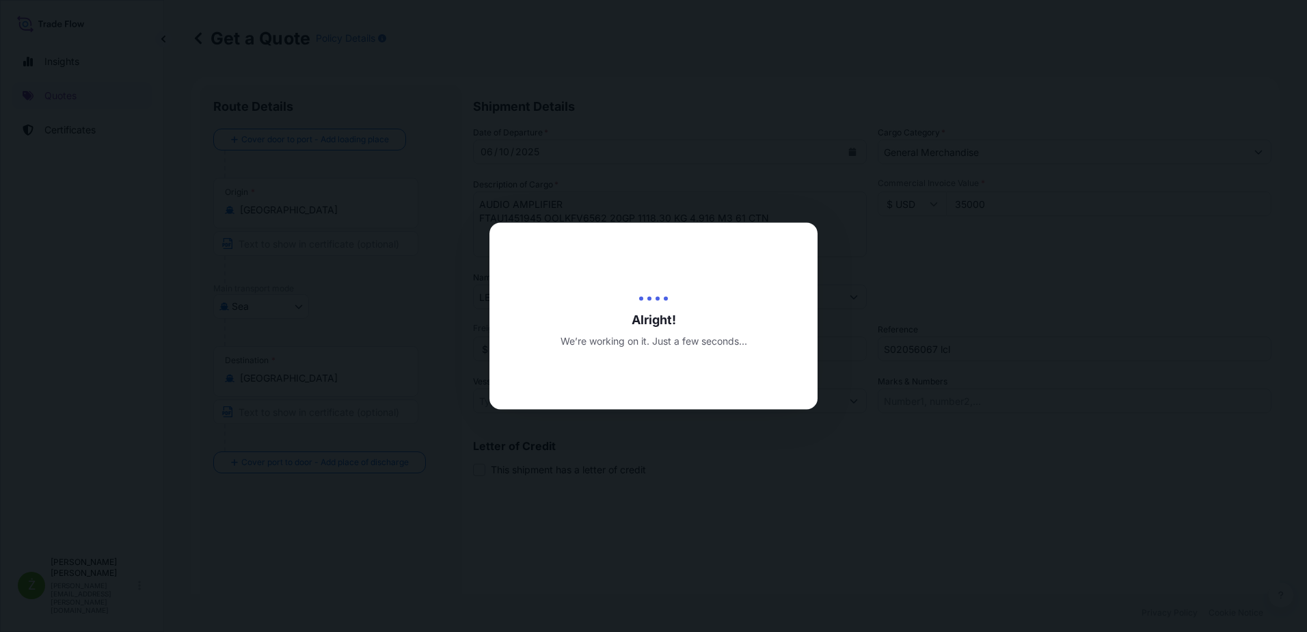
type input "[DATE]"
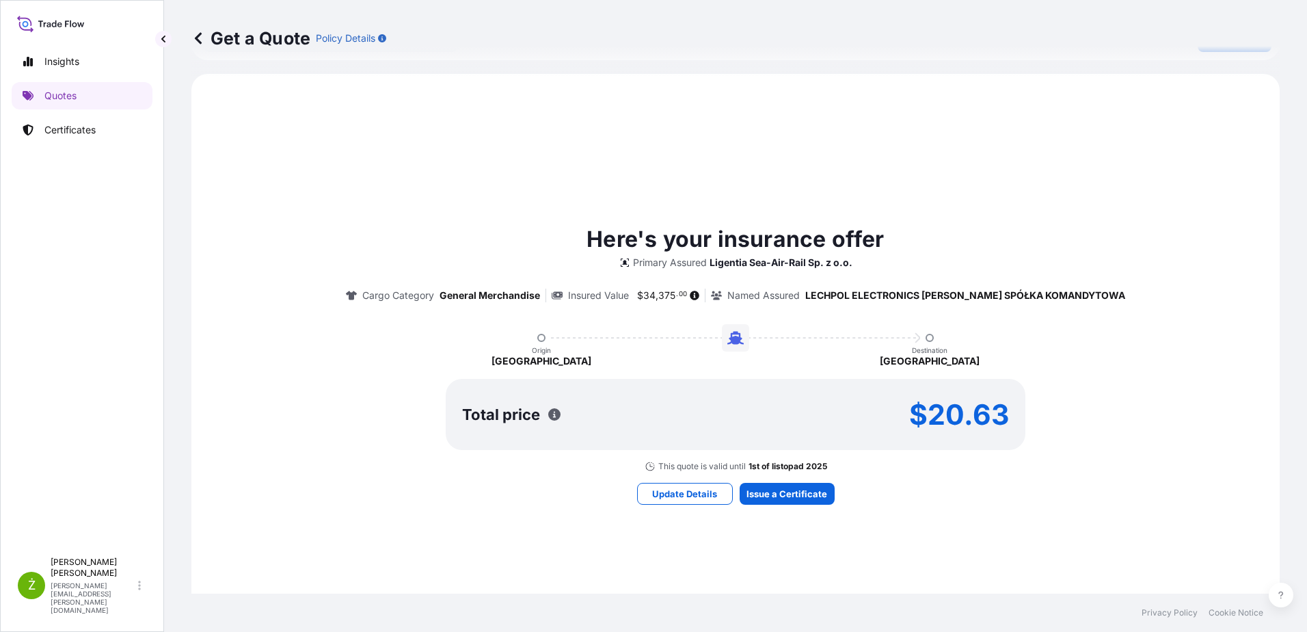
scroll to position [615, 0]
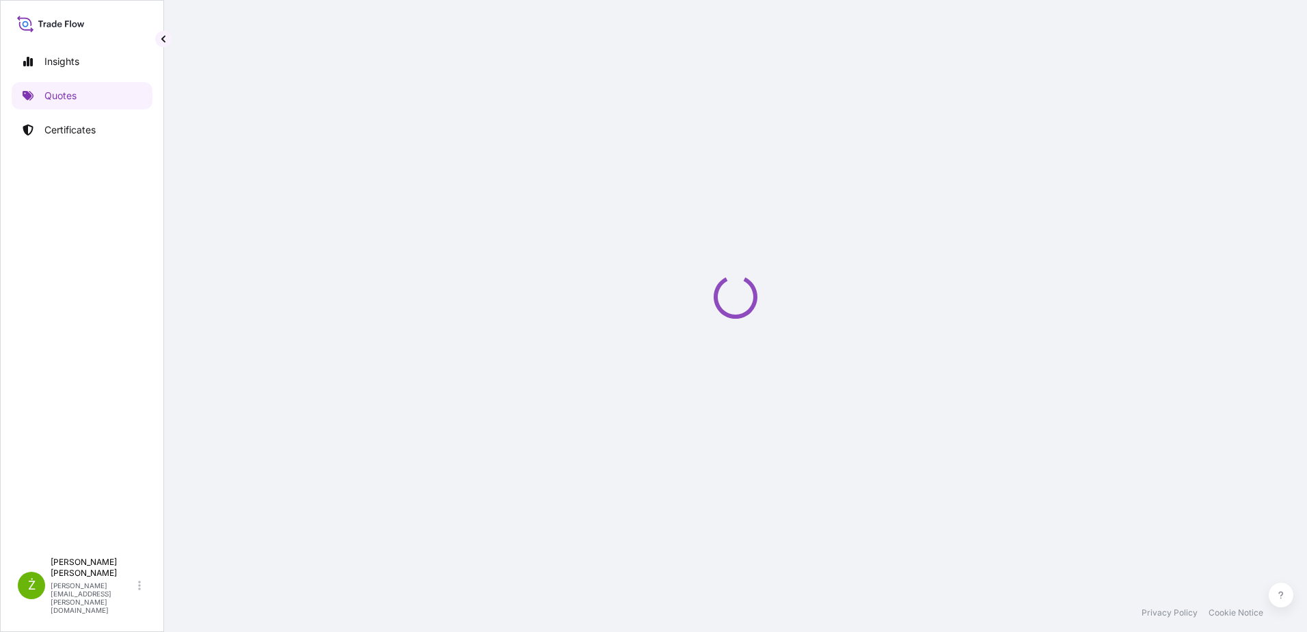
select select "Sea"
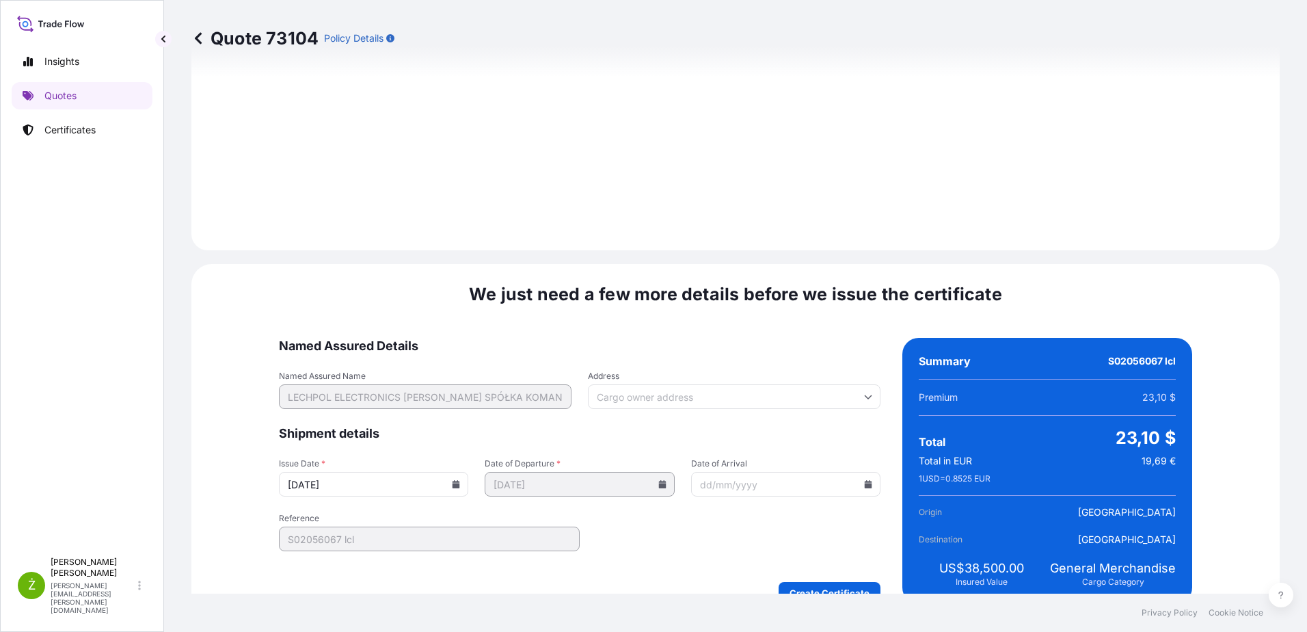
scroll to position [1455, 0]
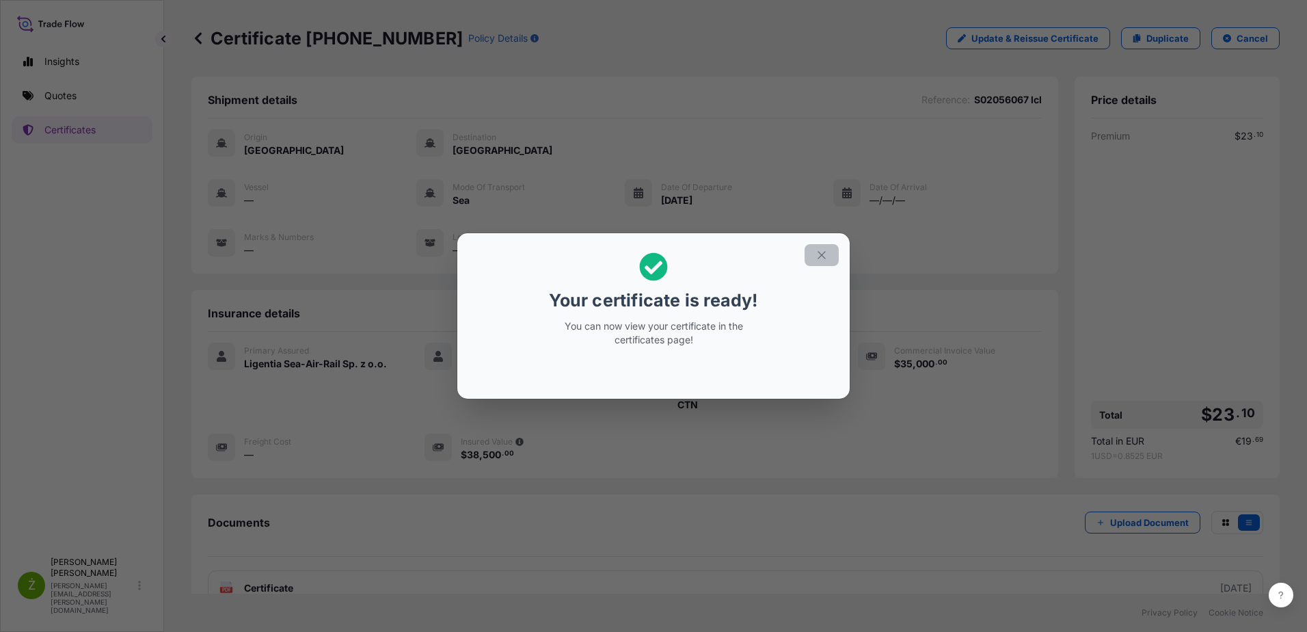
click at [832, 248] on button "button" at bounding box center [822, 255] width 34 height 22
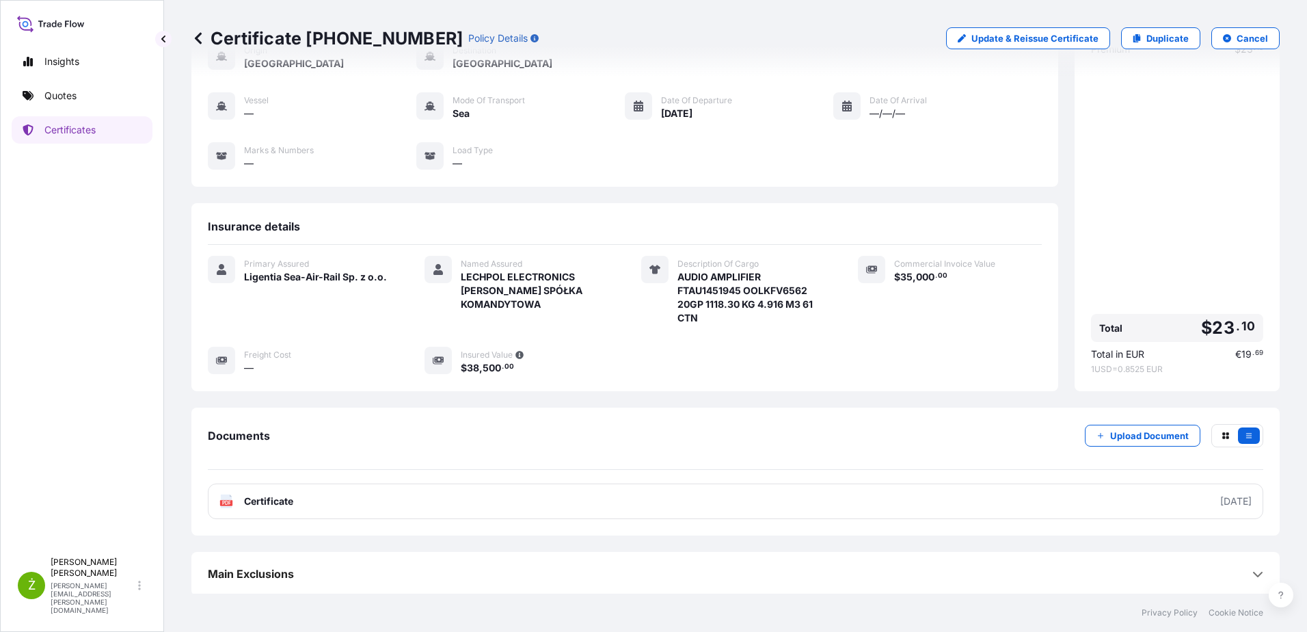
scroll to position [89, 0]
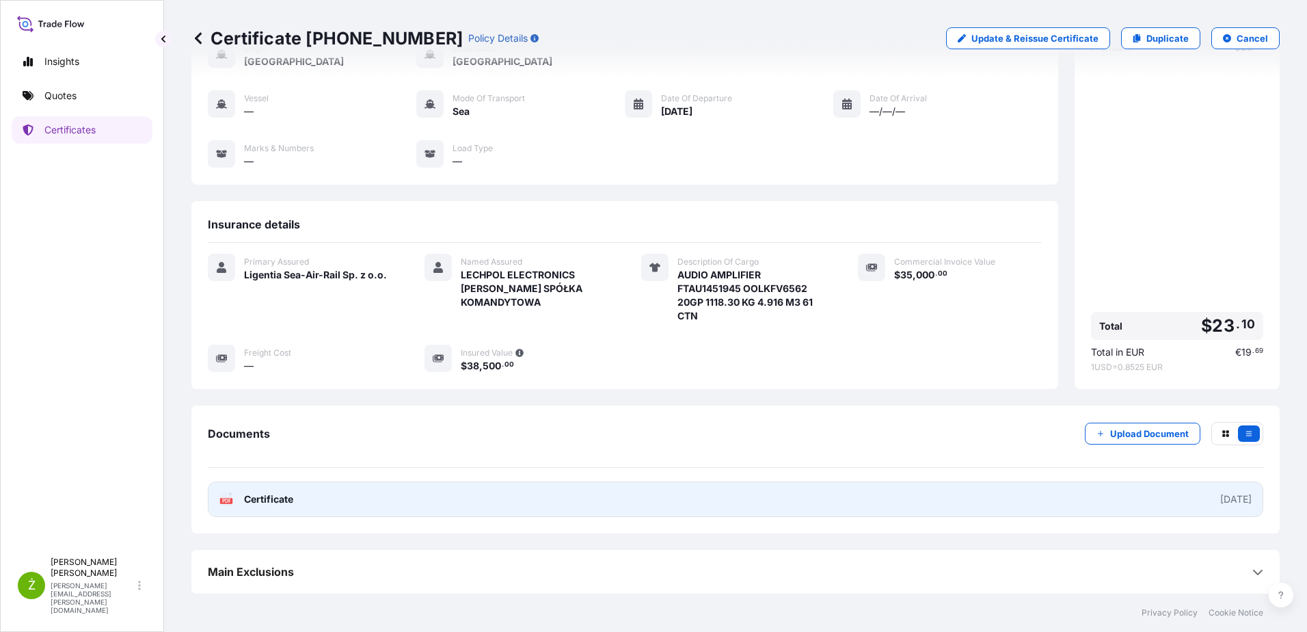
click at [325, 498] on link "PDF Certificate [DATE]" at bounding box center [736, 499] width 1056 height 36
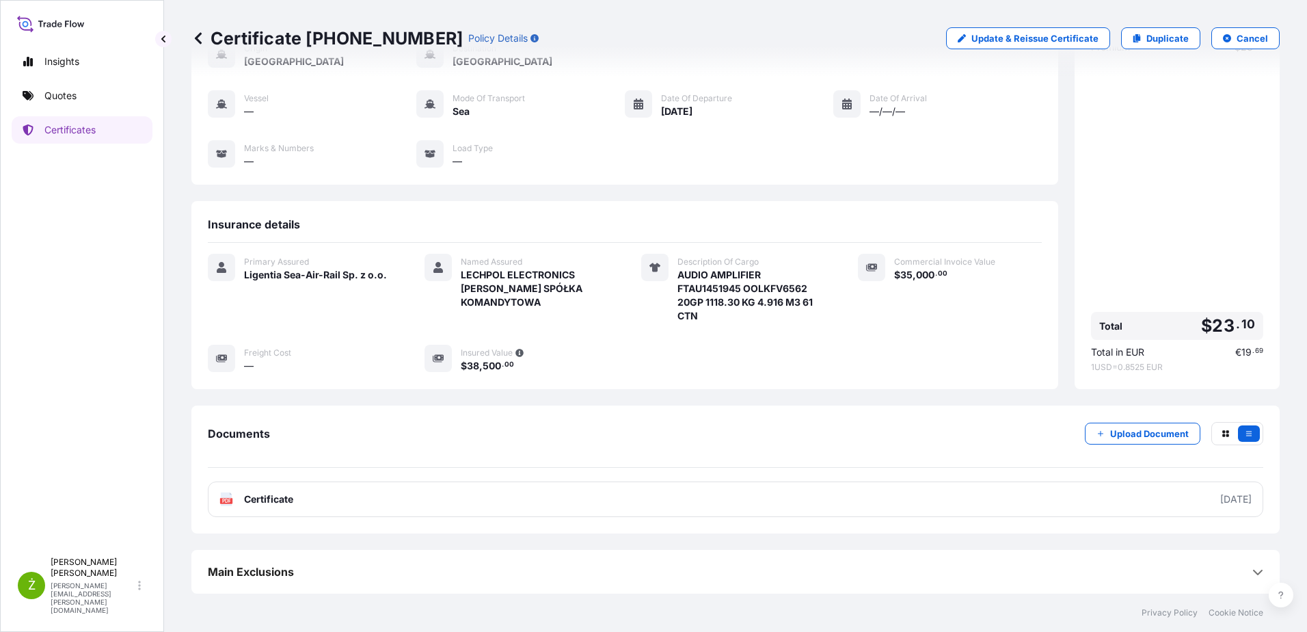
click at [333, 38] on p "Certificate 31440-2159-1" at bounding box center [326, 38] width 271 height 22
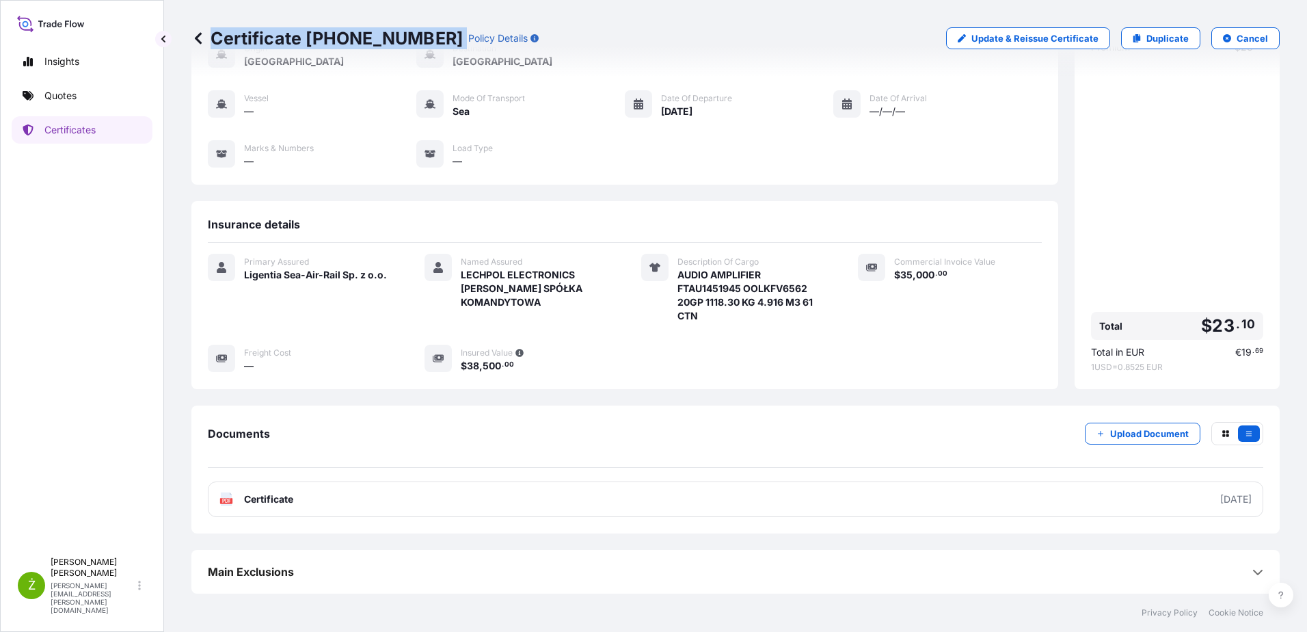
click at [77, 103] on link "Quotes" at bounding box center [82, 95] width 141 height 27
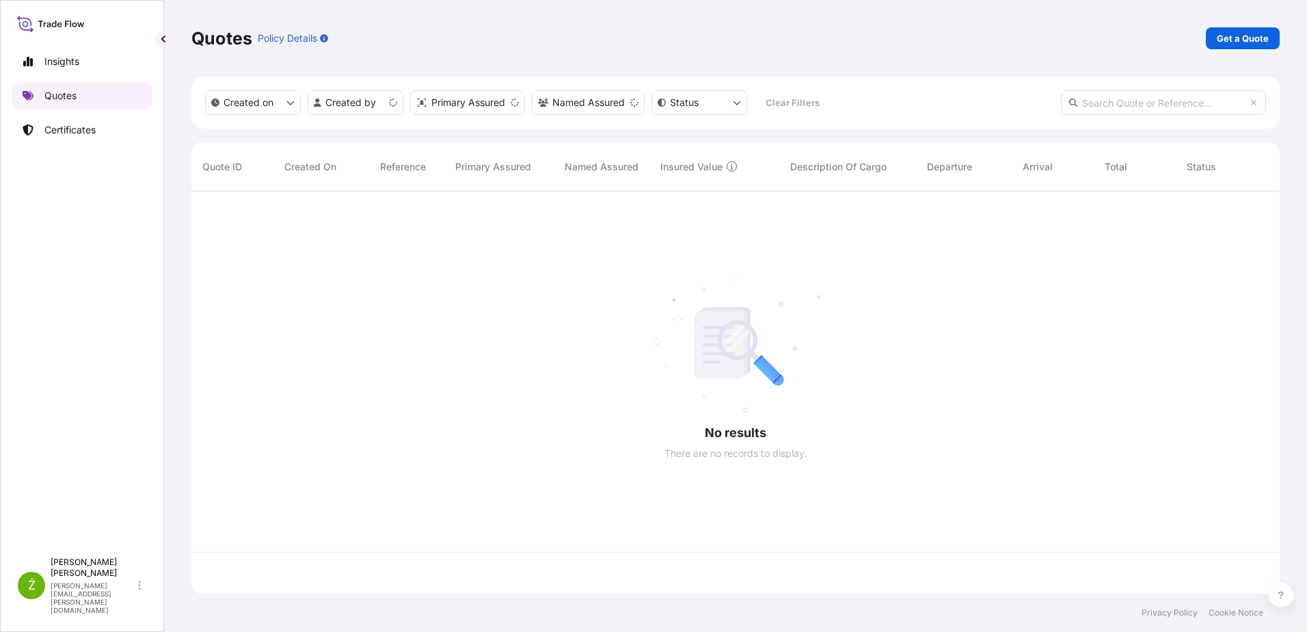
scroll to position [399, 1078]
click at [1252, 37] on p "Get a Quote" at bounding box center [1243, 38] width 52 height 14
select select "Sea"
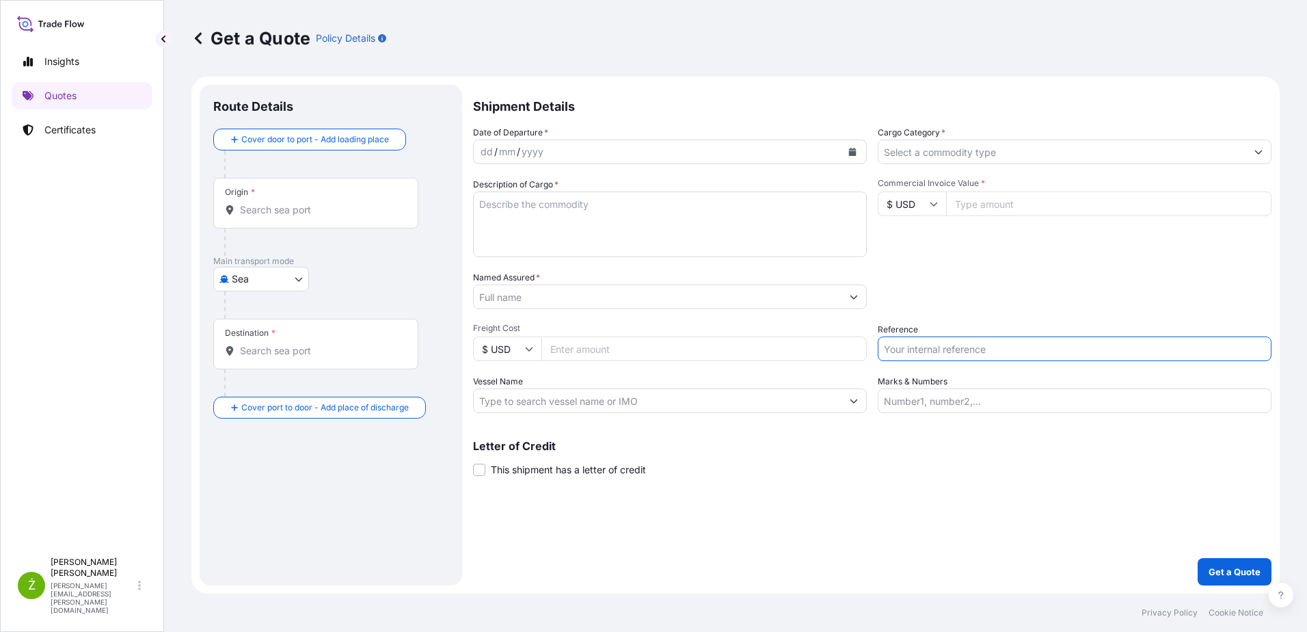
click at [921, 353] on input "Reference" at bounding box center [1075, 348] width 394 height 25
paste input "S02034834"
type input "S02034834"
click at [978, 206] on input "Commercial Invoice Value *" at bounding box center [1108, 203] width 325 height 25
type input "58200"
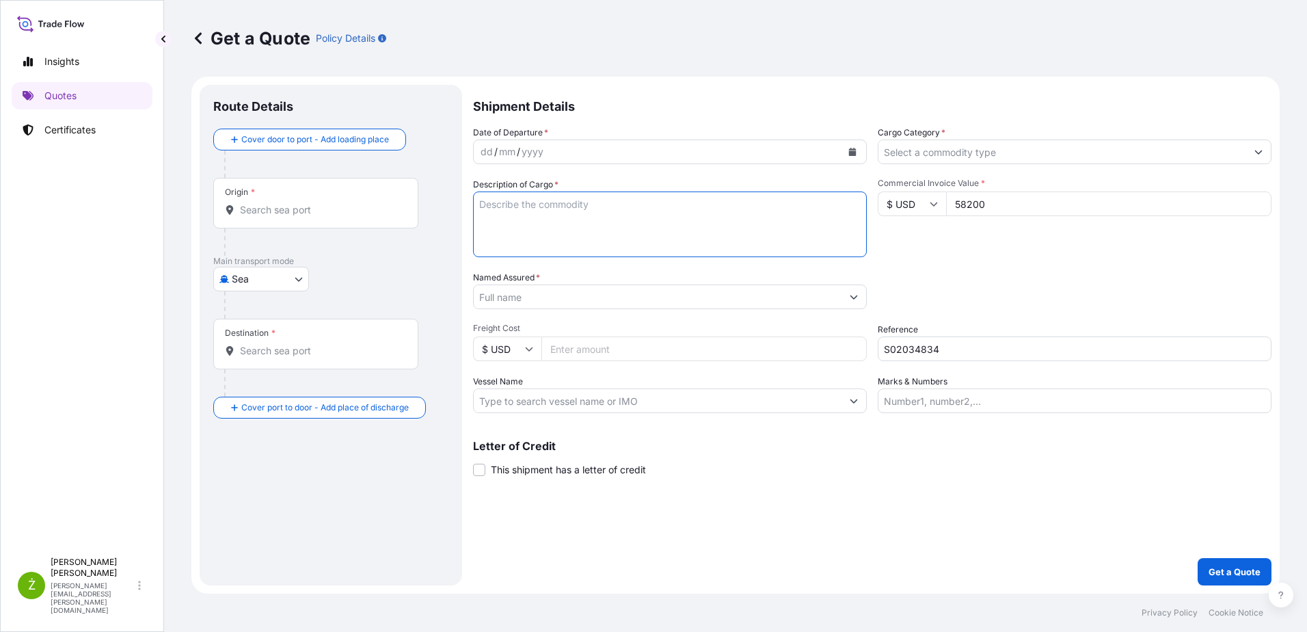
drag, startPoint x: 539, startPoint y: 232, endPoint x: 546, endPoint y: 228, distance: 7.8
click at [538, 232] on textarea "Description of Cargo *" at bounding box center [670, 224] width 394 height 66
click at [558, 304] on input "Named Assured *" at bounding box center [658, 296] width 368 height 25
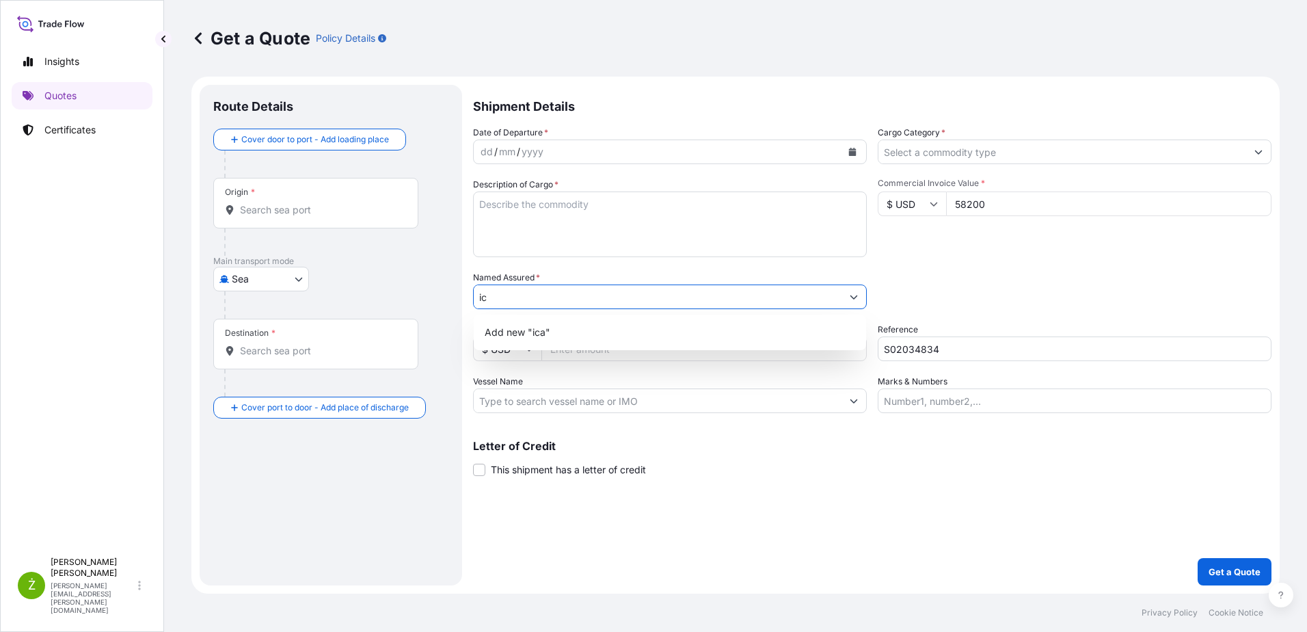
type input "i"
click at [284, 209] on input "Origin *" at bounding box center [320, 210] width 161 height 14
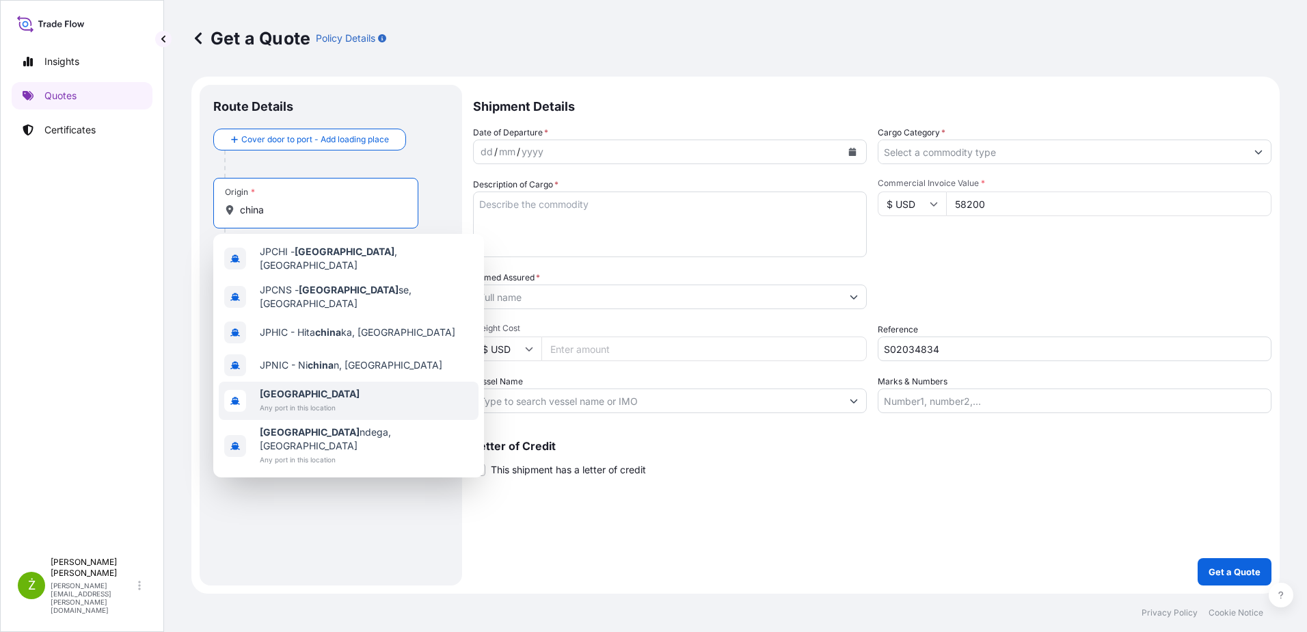
click at [308, 401] on span "Any port in this location" at bounding box center [310, 408] width 100 height 14
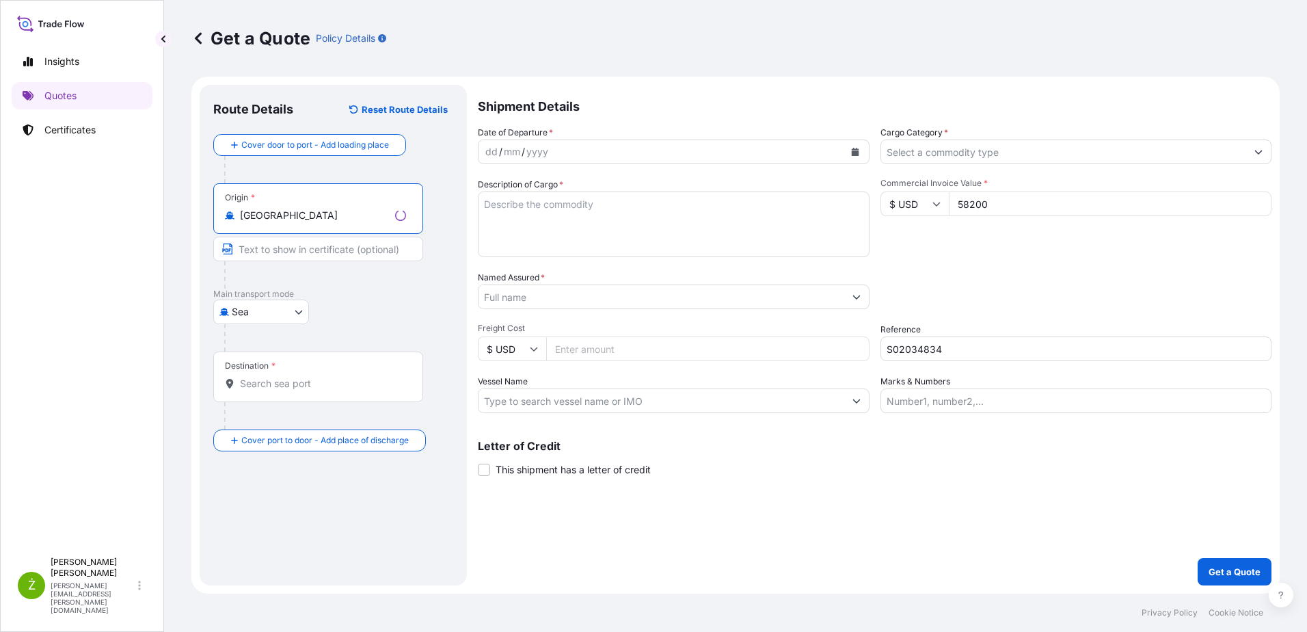
type input "[GEOGRAPHIC_DATA]"
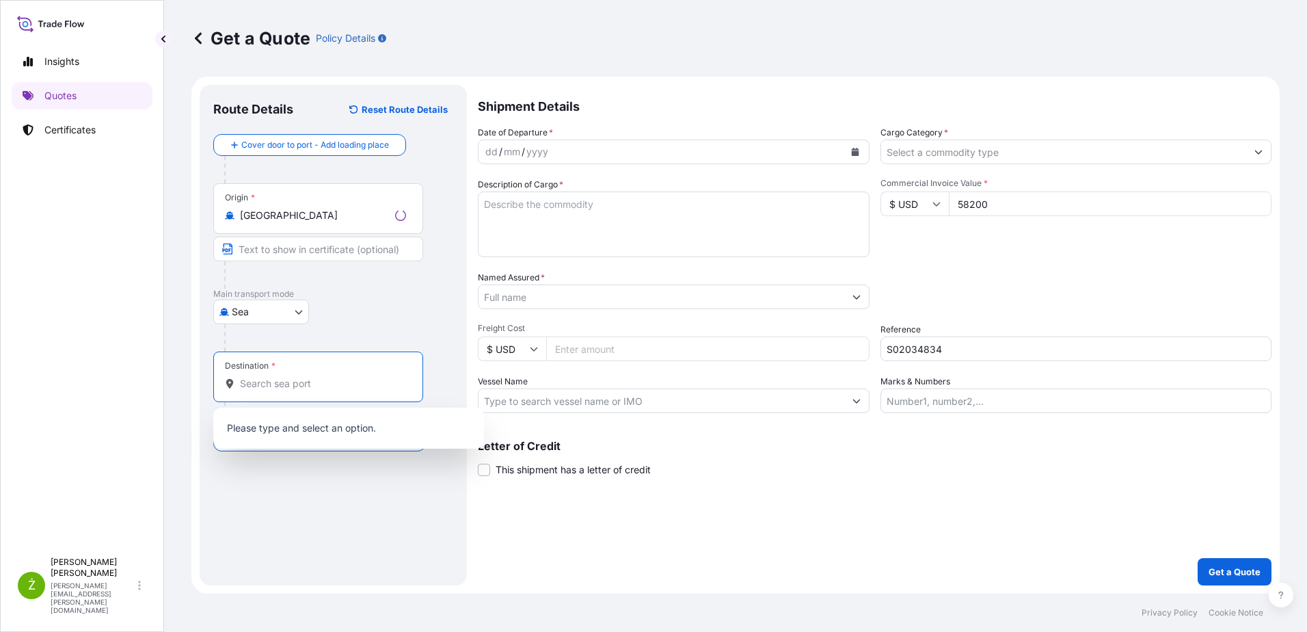
click at [286, 389] on input "Destination *" at bounding box center [323, 384] width 166 height 14
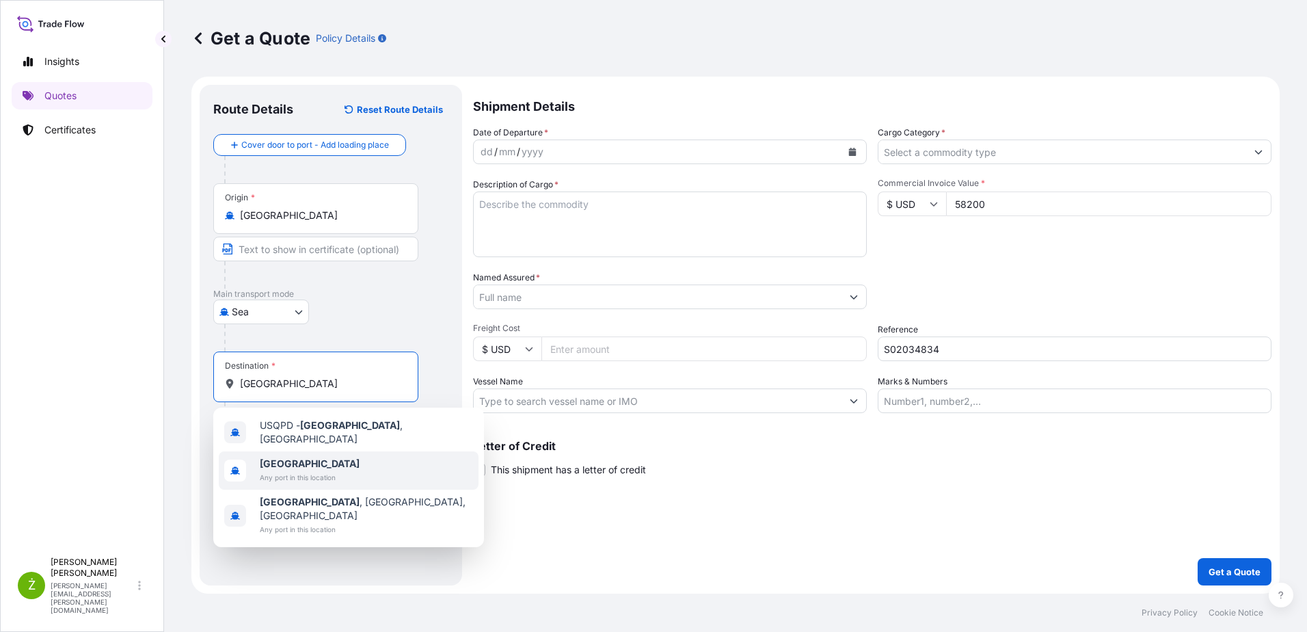
click at [289, 474] on span "Any port in this location" at bounding box center [310, 477] width 100 height 14
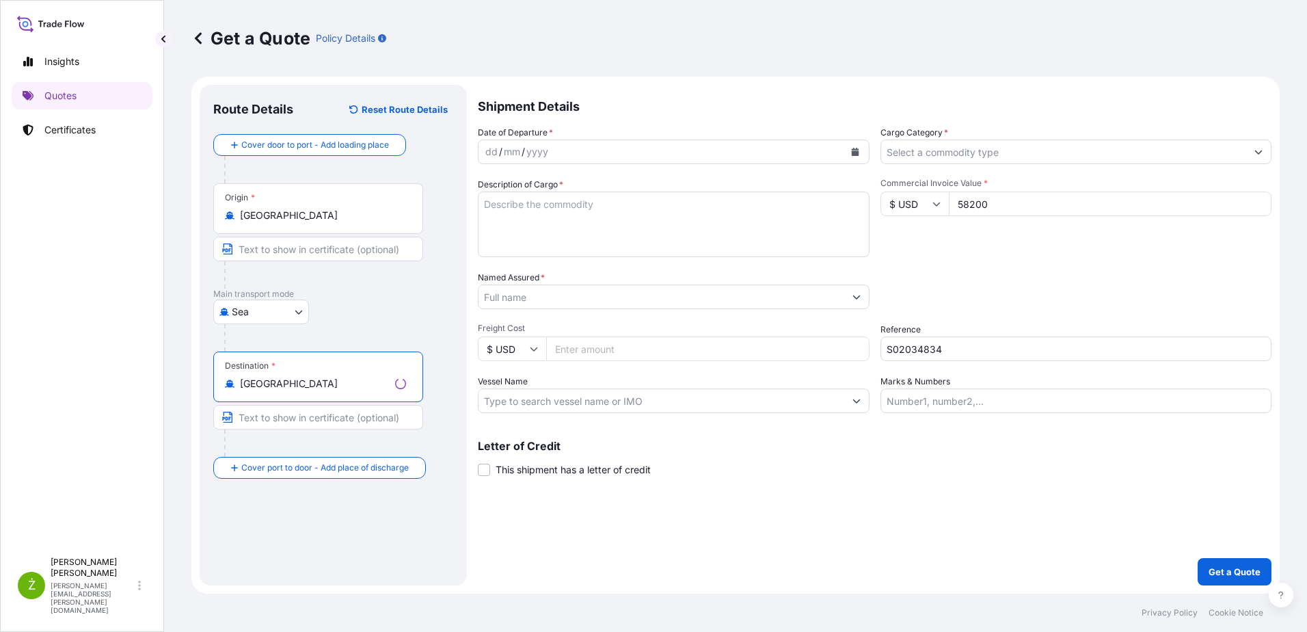
type input "[GEOGRAPHIC_DATA]"
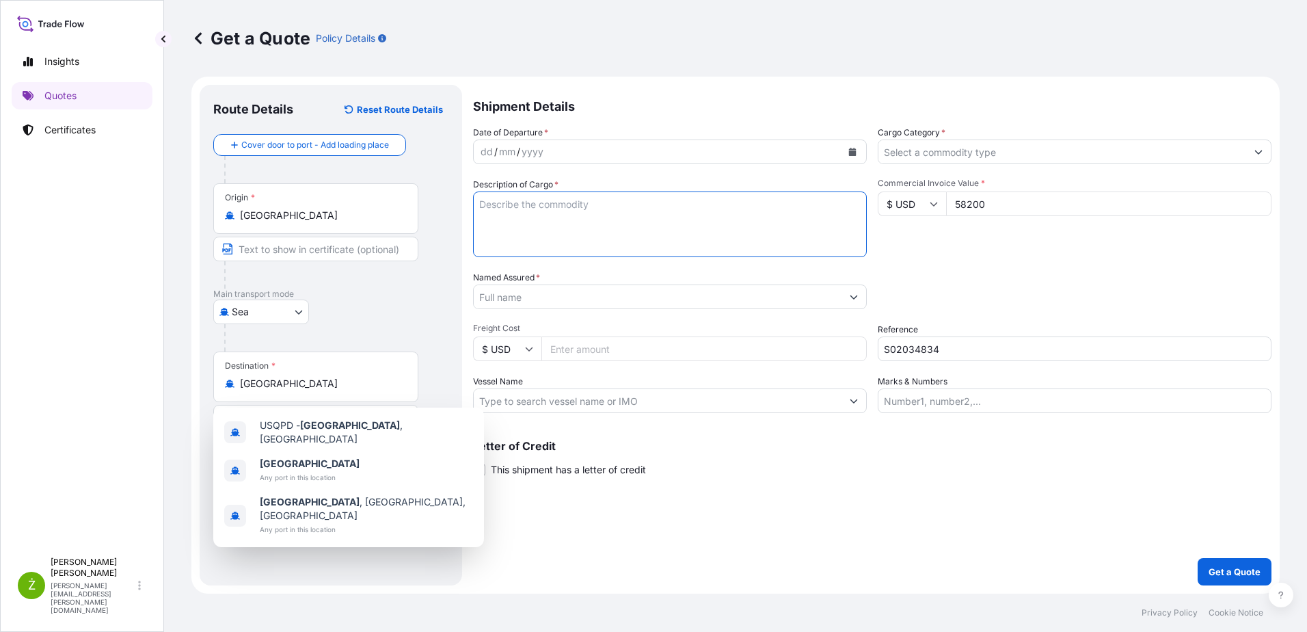
click at [542, 216] on textarea "Description of Cargo *" at bounding box center [670, 224] width 394 height 66
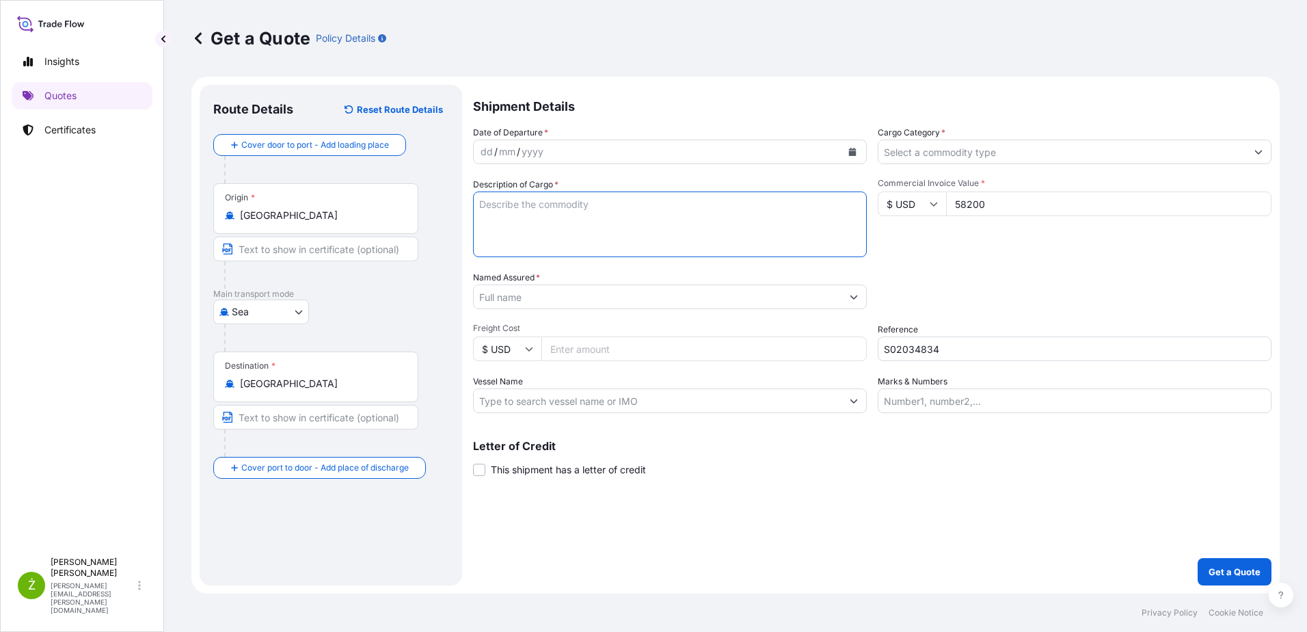
paste textarea "IGUANA MENS SNEAKER 3PAC"
click at [632, 204] on textarea "IGUANA MENS SNEAKER 3PAC" at bounding box center [670, 224] width 394 height 66
paste textarea "IGUANA MENS QUARTER 3PACK"
type textarea "IGUANA MENS SNEAKER 3PACK IGUANA MENS QUARTER 3PACK"
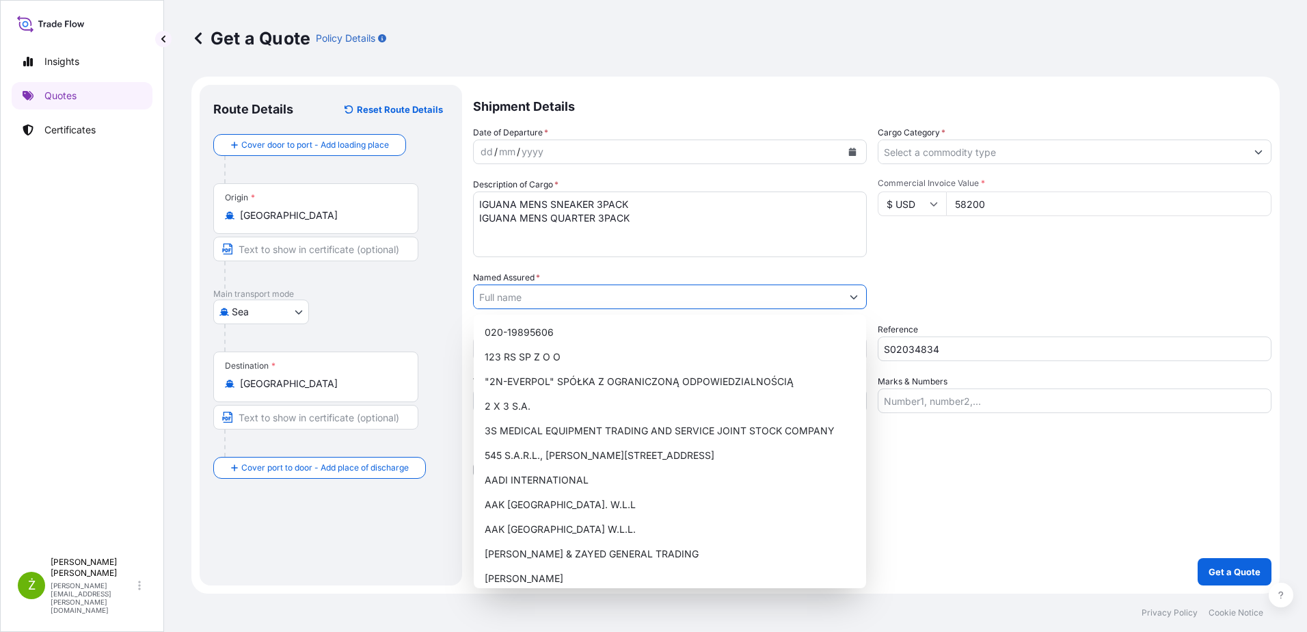
click at [599, 304] on input "Named Assured *" at bounding box center [658, 296] width 368 height 25
paste input "ICANA PAWEL WIKTORKO"
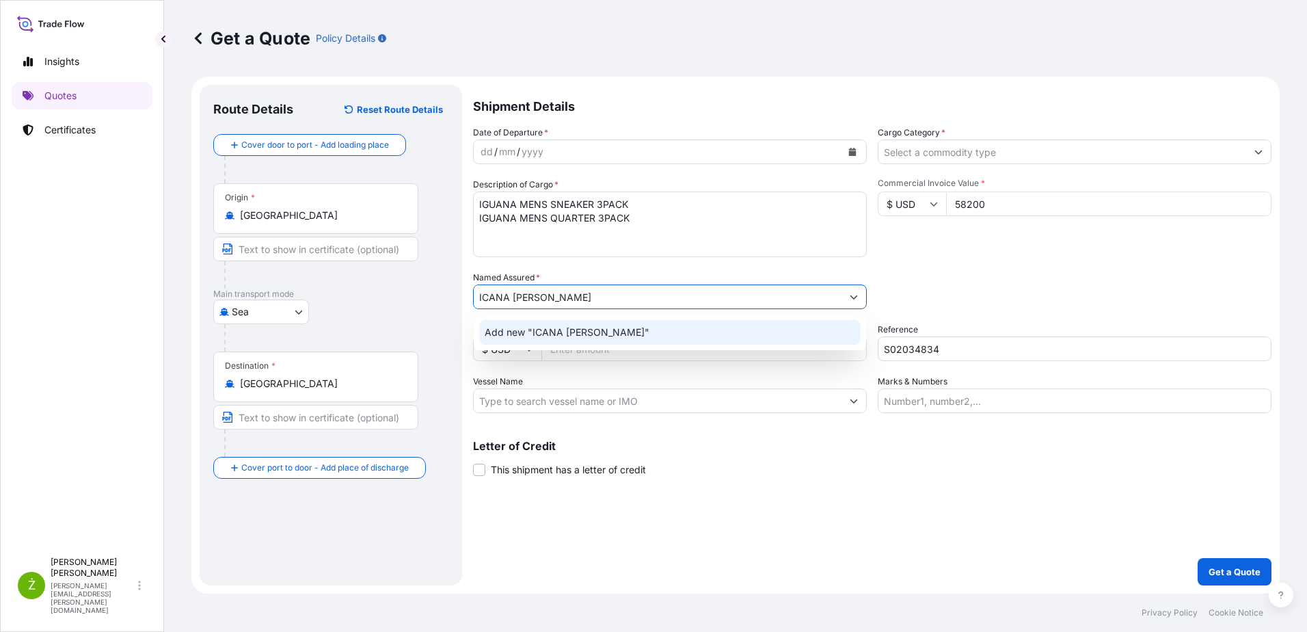
click at [649, 334] on span "Add new "ICANA PAWEL WIKTORKO"" at bounding box center [567, 332] width 165 height 14
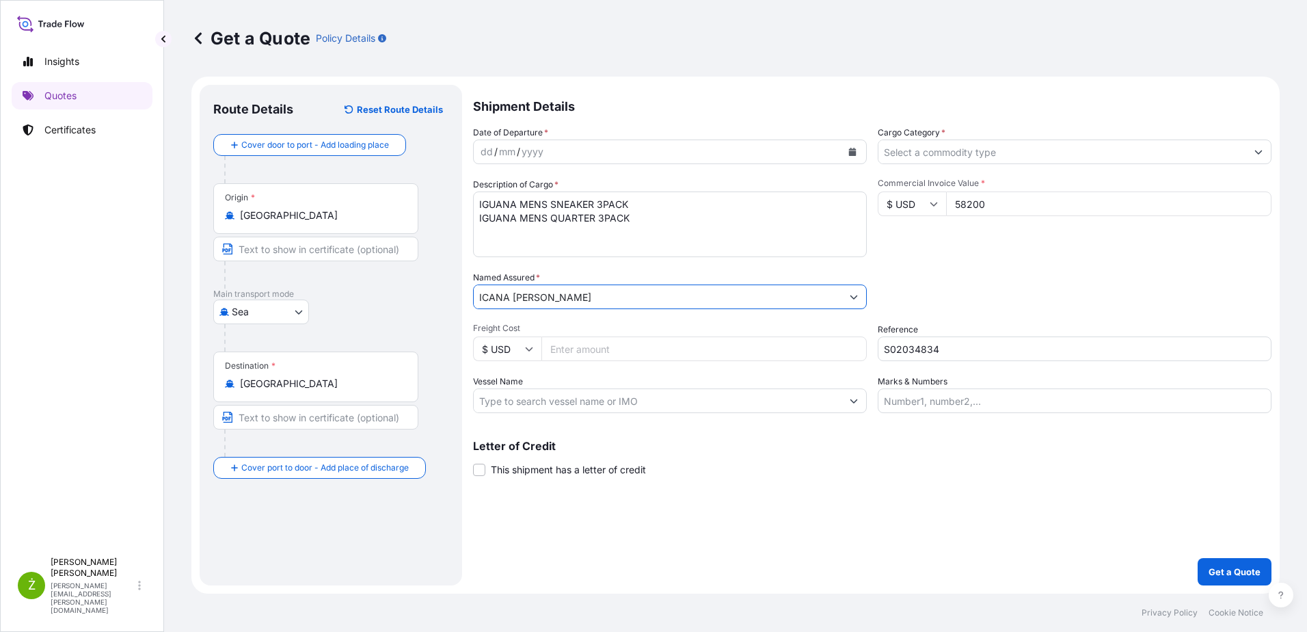
type input "ICANA PAWEL WIKTORKO"
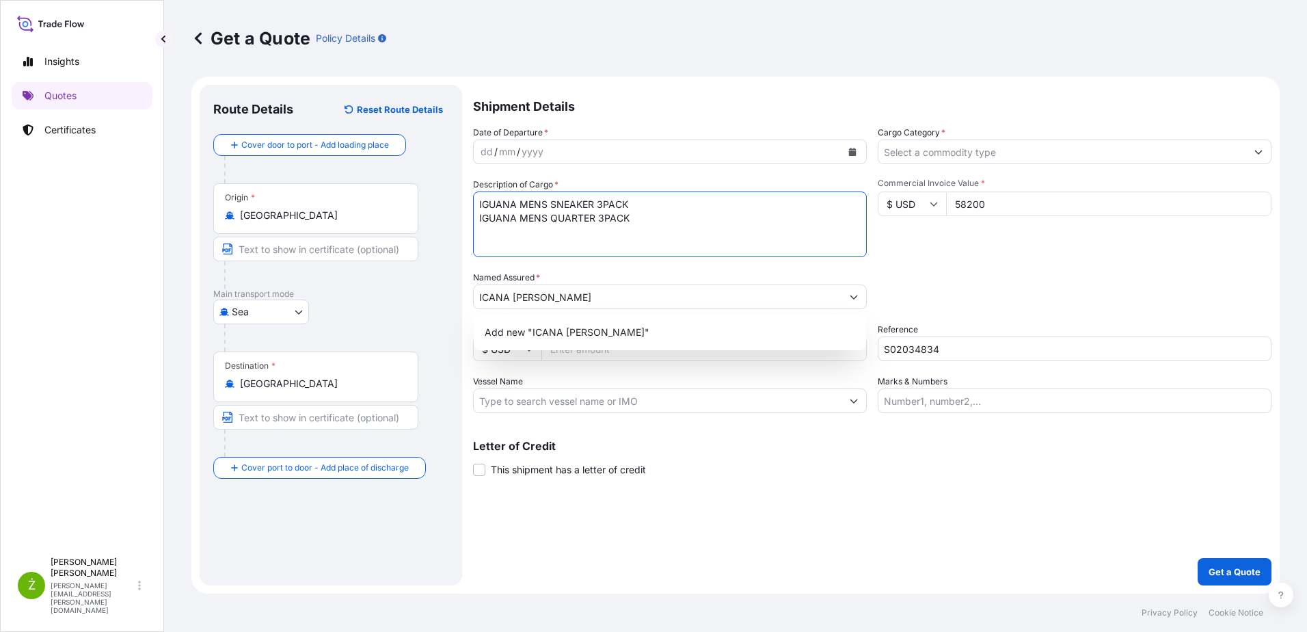
click at [652, 224] on textarea "IGUANA MENS SNEAKER 3PACK IGUANA MENS QUARTER 3PACK" at bounding box center [670, 224] width 394 height 66
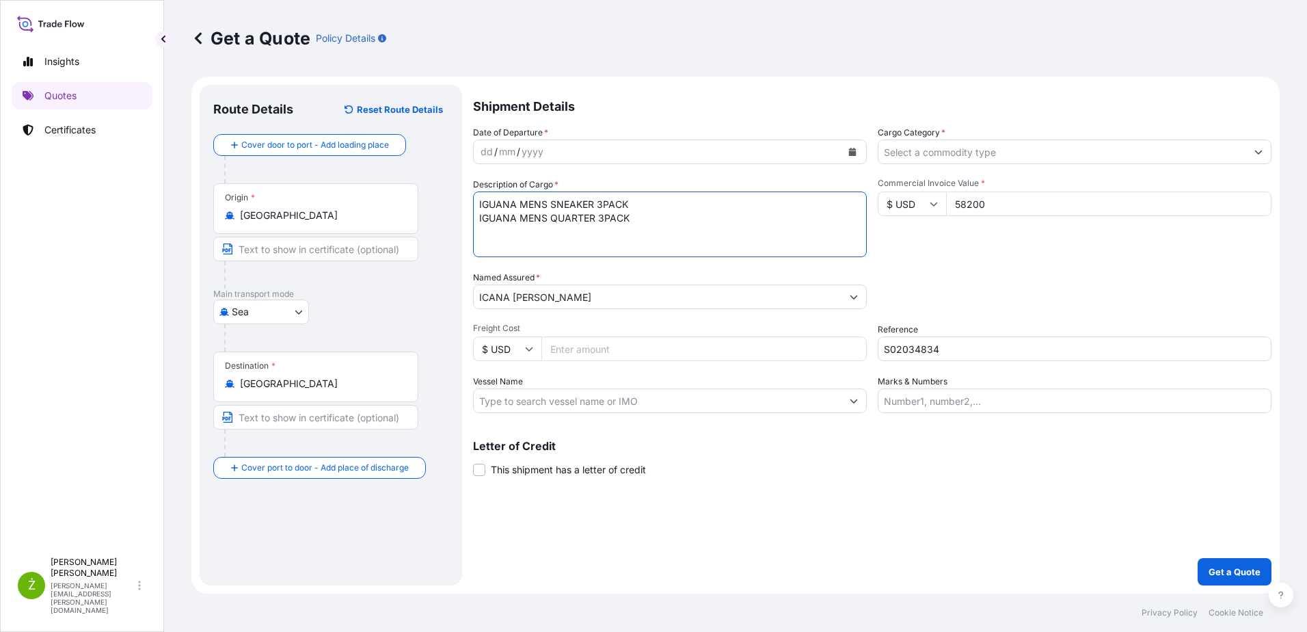
paste textarea "MODEOOCU7976696 OOLJWR0070 40HC 8026.20 KG 64.97 M3 3430 CTN"
drag, startPoint x: 508, startPoint y: 230, endPoint x: 481, endPoint y: 231, distance: 27.4
click at [481, 231] on textarea "IGUANA MENS SNEAKER 3PACK IGUANA MENS QUARTER 3PACK MODEOOCU7976696 OOLJWR0070 …" at bounding box center [670, 224] width 394 height 66
type textarea "IGUANA MENS SNEAKER 3PACK IGUANA MENS QUARTER 3PACK OOCU7976696 OOLJWR0070 40HC…"
click at [855, 155] on icon "Calendar" at bounding box center [853, 152] width 8 height 8
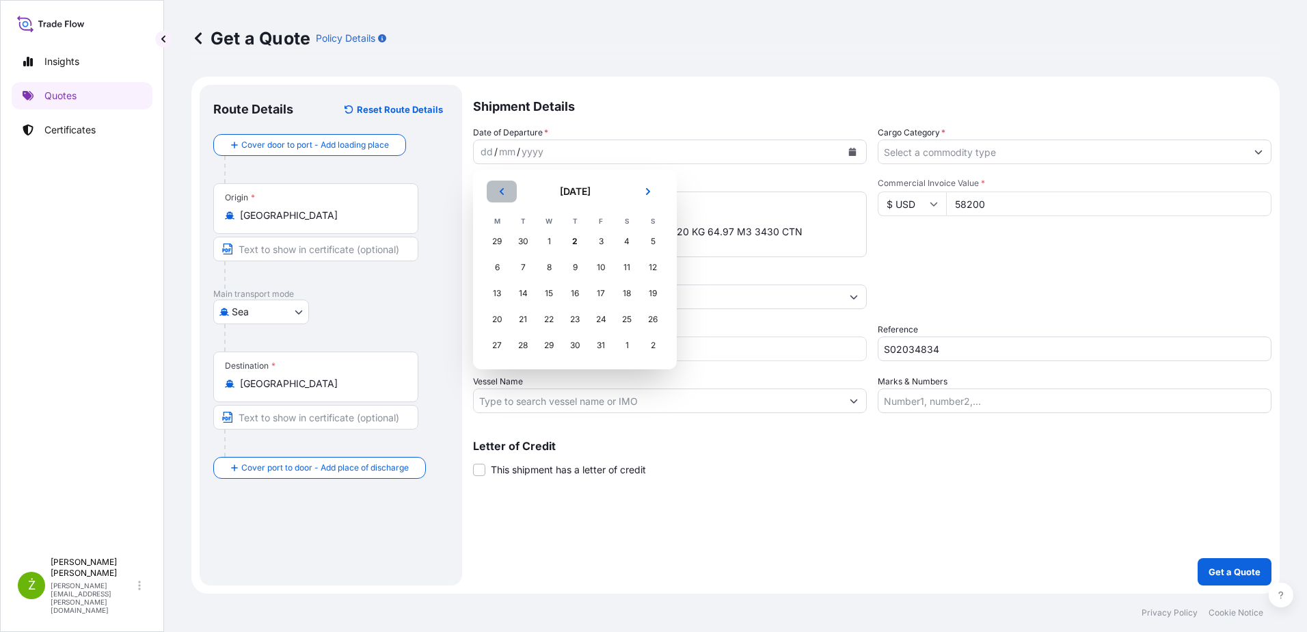
click at [500, 193] on icon "Previous" at bounding box center [502, 191] width 8 height 8
click at [520, 319] on div "23" at bounding box center [523, 319] width 25 height 25
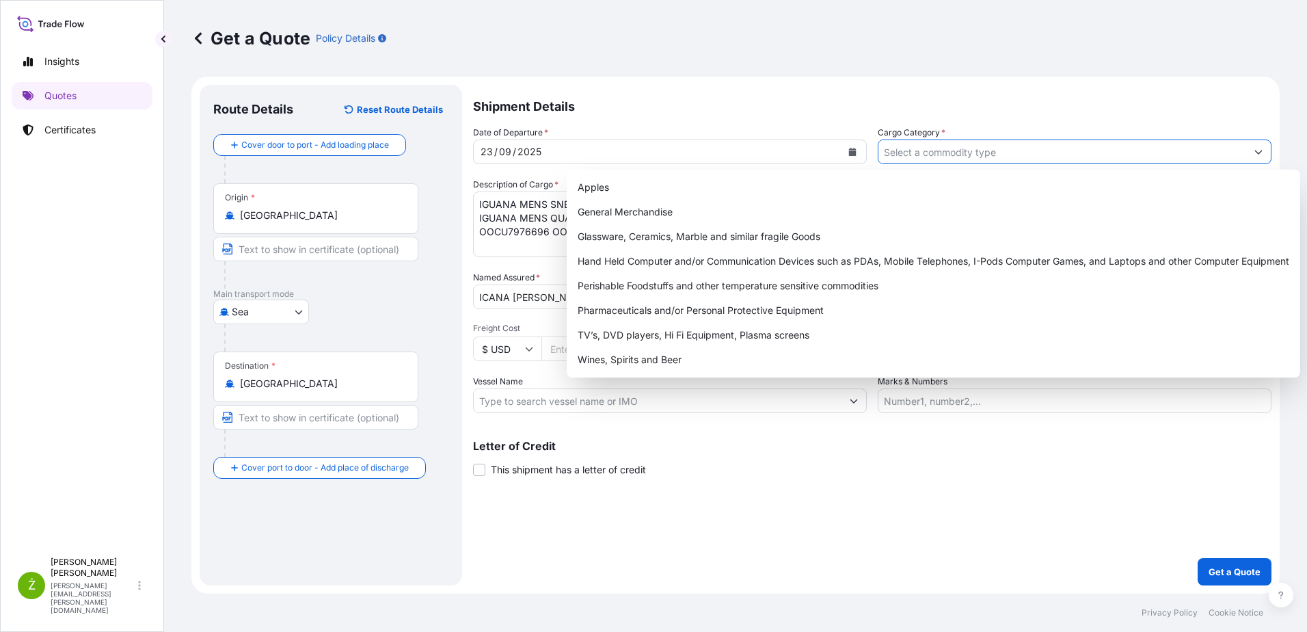
click at [980, 152] on input "Cargo Category *" at bounding box center [1063, 151] width 368 height 25
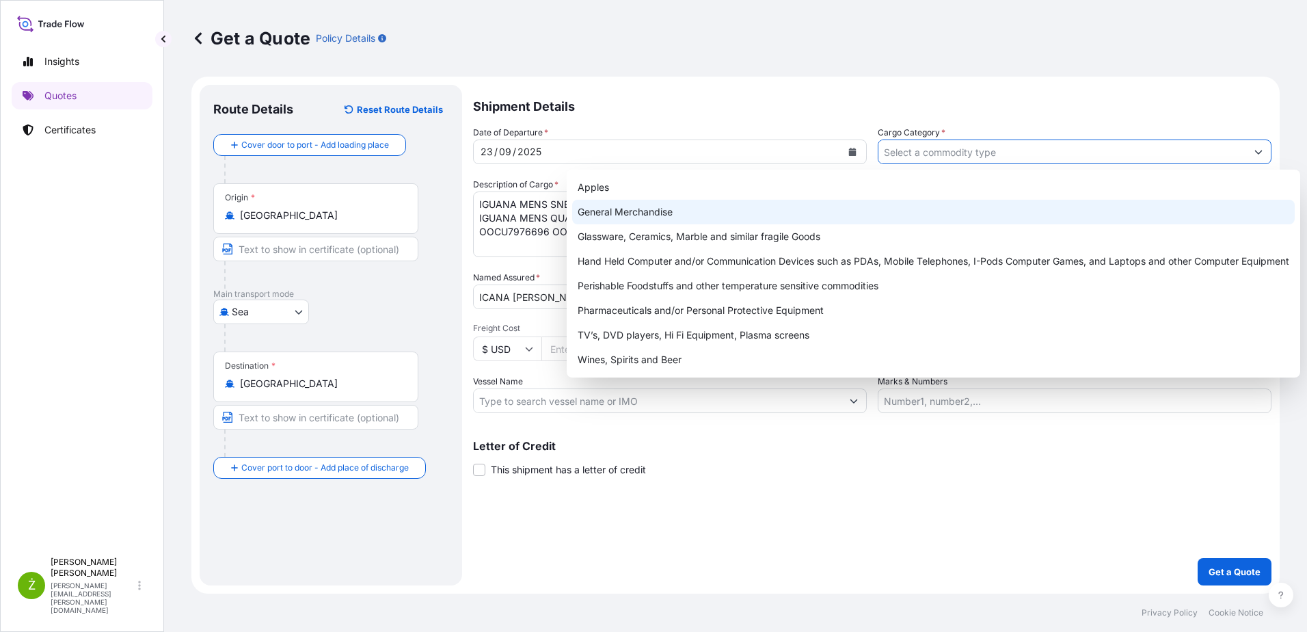
click at [887, 213] on div "General Merchandise" at bounding box center [933, 212] width 723 height 25
type input "General Merchandise"
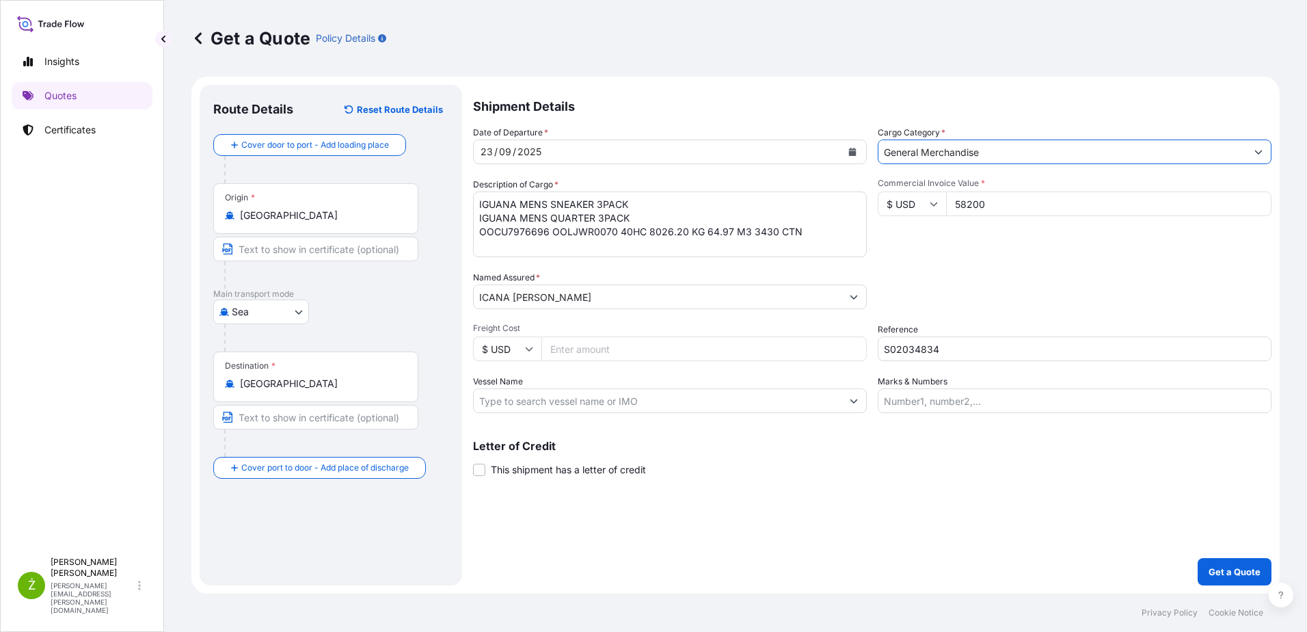
click at [865, 478] on div "Shipment Details Date of Departure * 23 / 09 / 2025 Cargo Category * General Me…" at bounding box center [872, 335] width 799 height 500
click at [1226, 577] on p "Get a Quote" at bounding box center [1235, 572] width 52 height 14
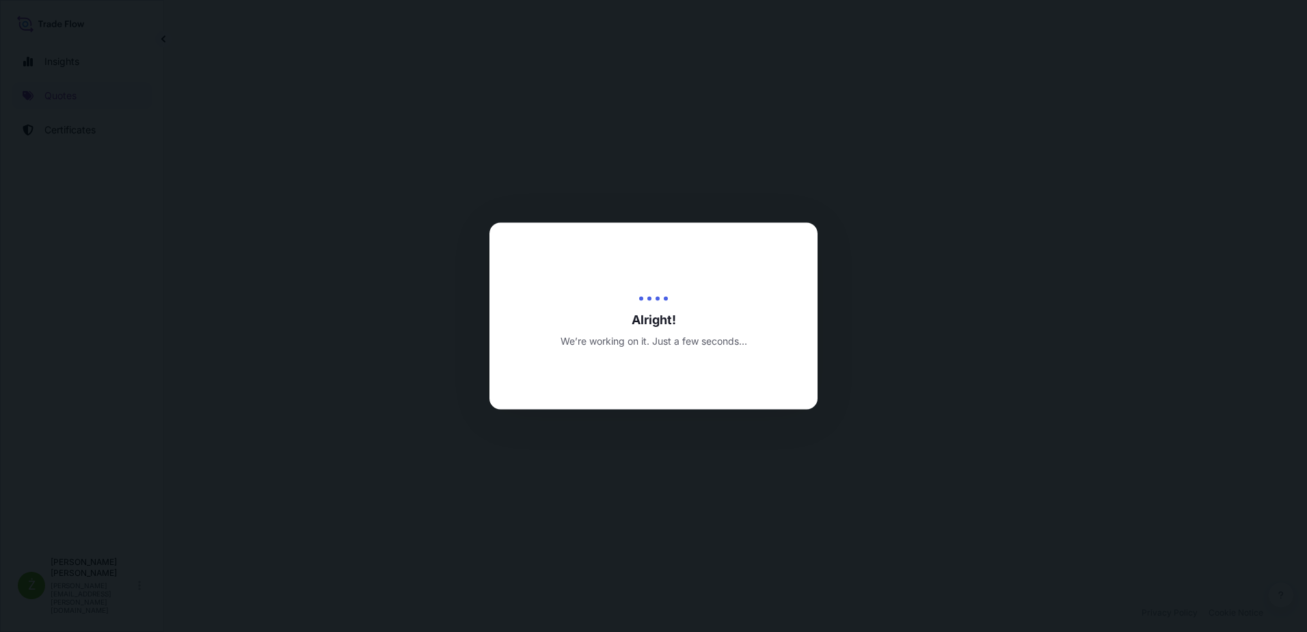
select select "Sea"
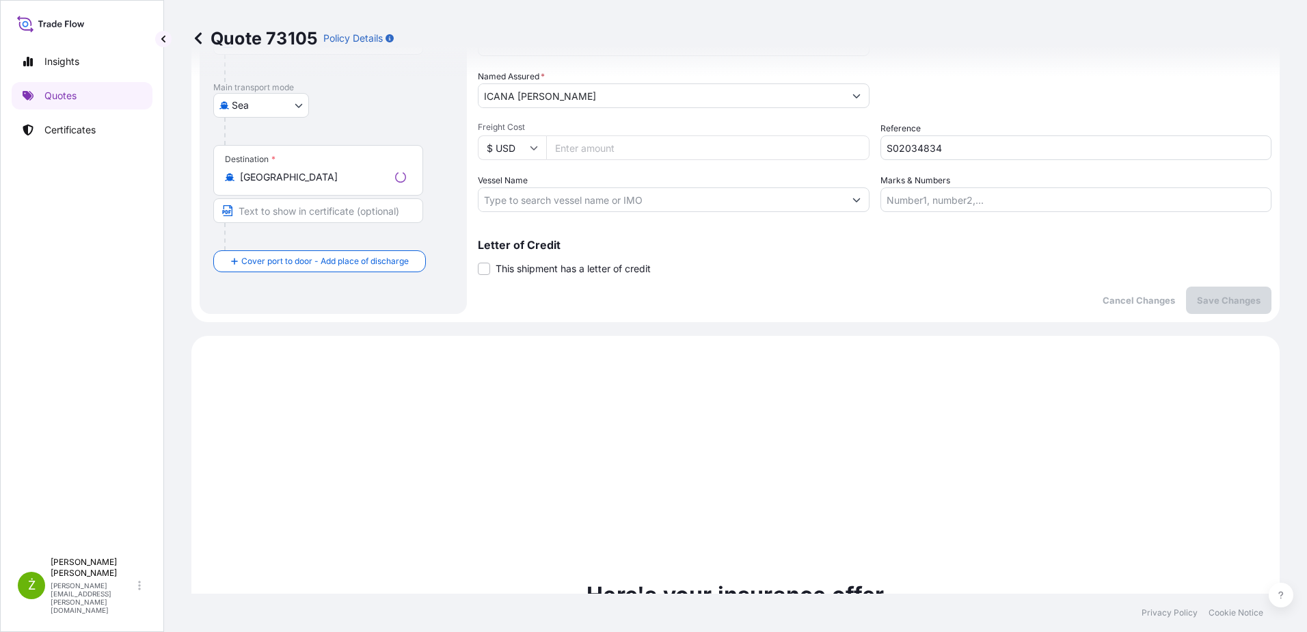
scroll to position [468, 0]
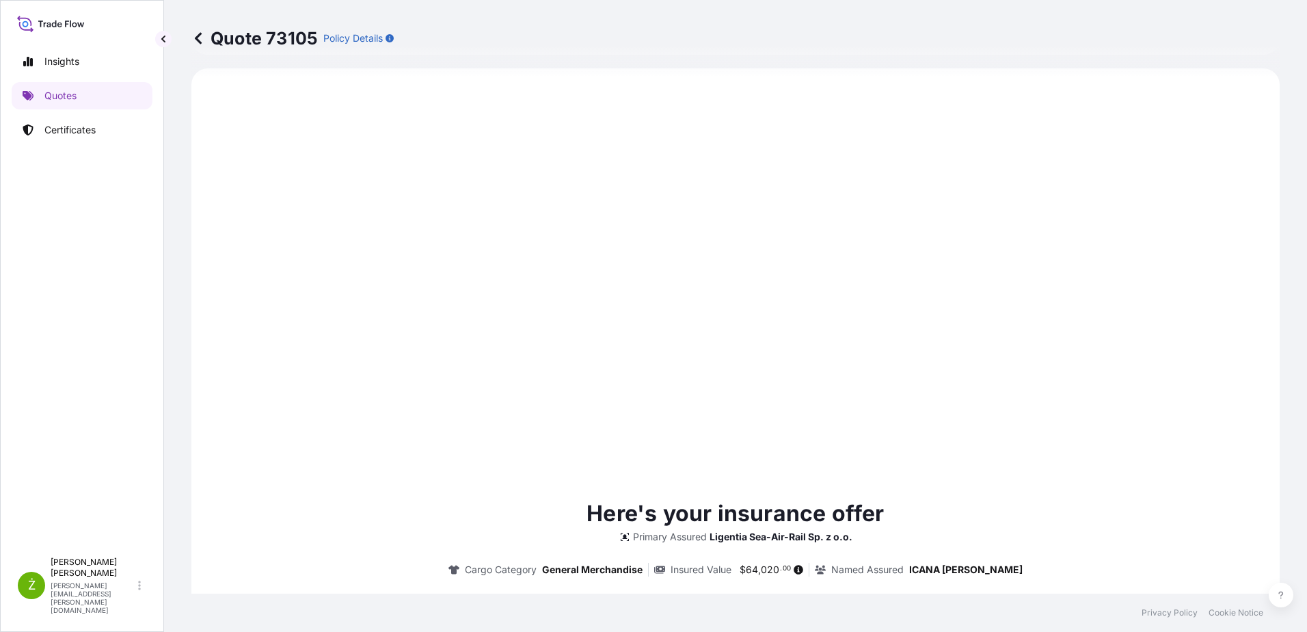
type input "[DATE]"
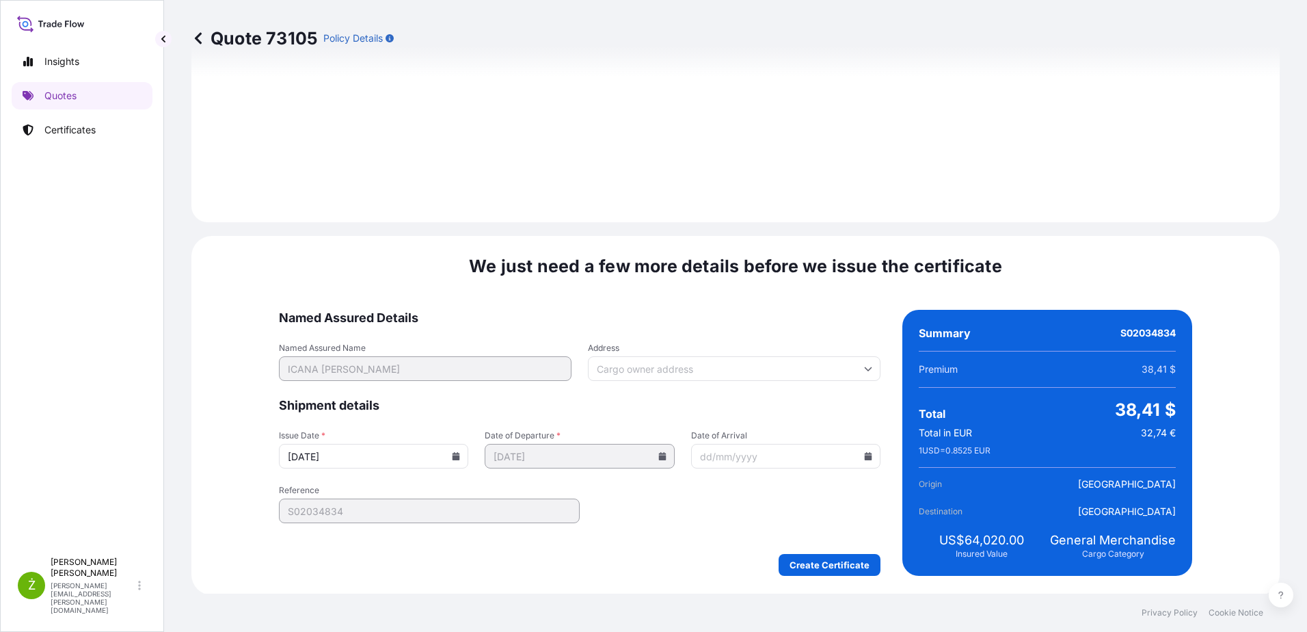
scroll to position [1455, 0]
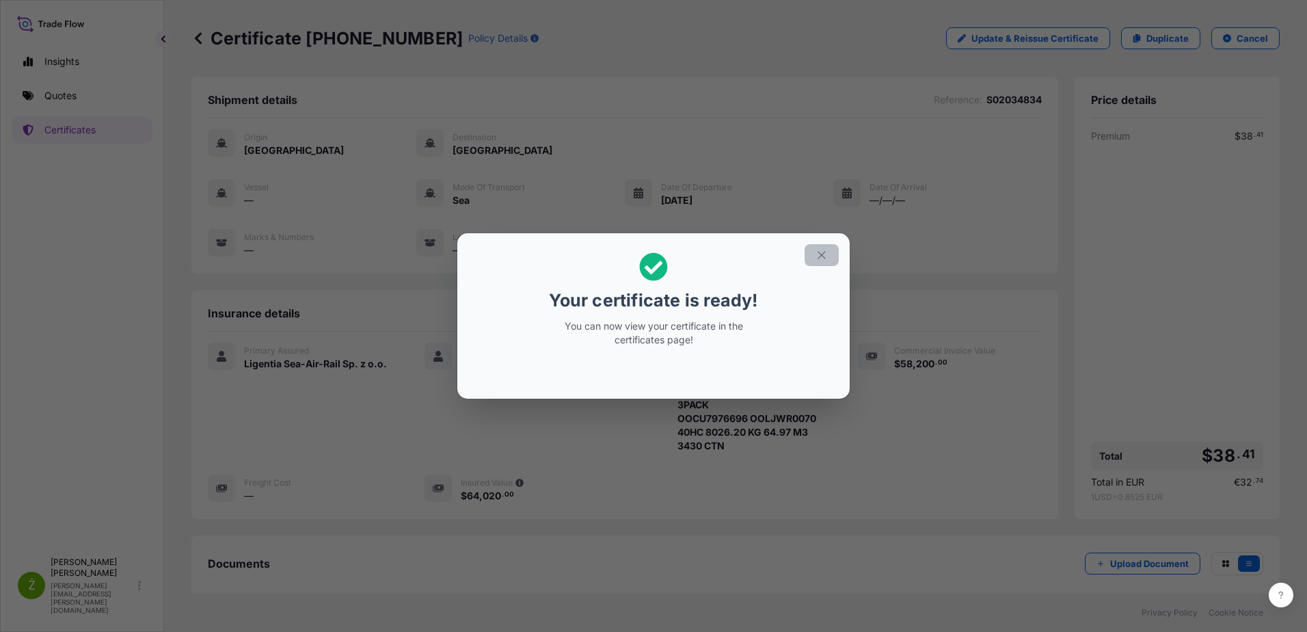
click at [825, 252] on icon "button" at bounding box center [822, 255] width 8 height 8
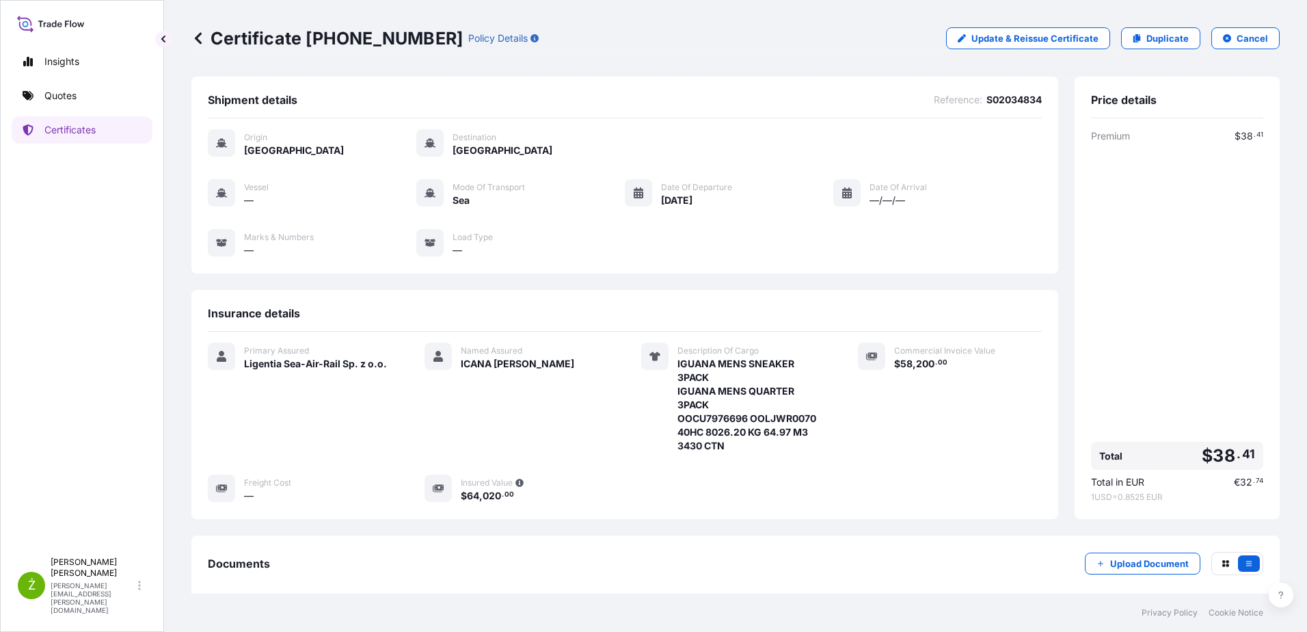
scroll to position [130, 0]
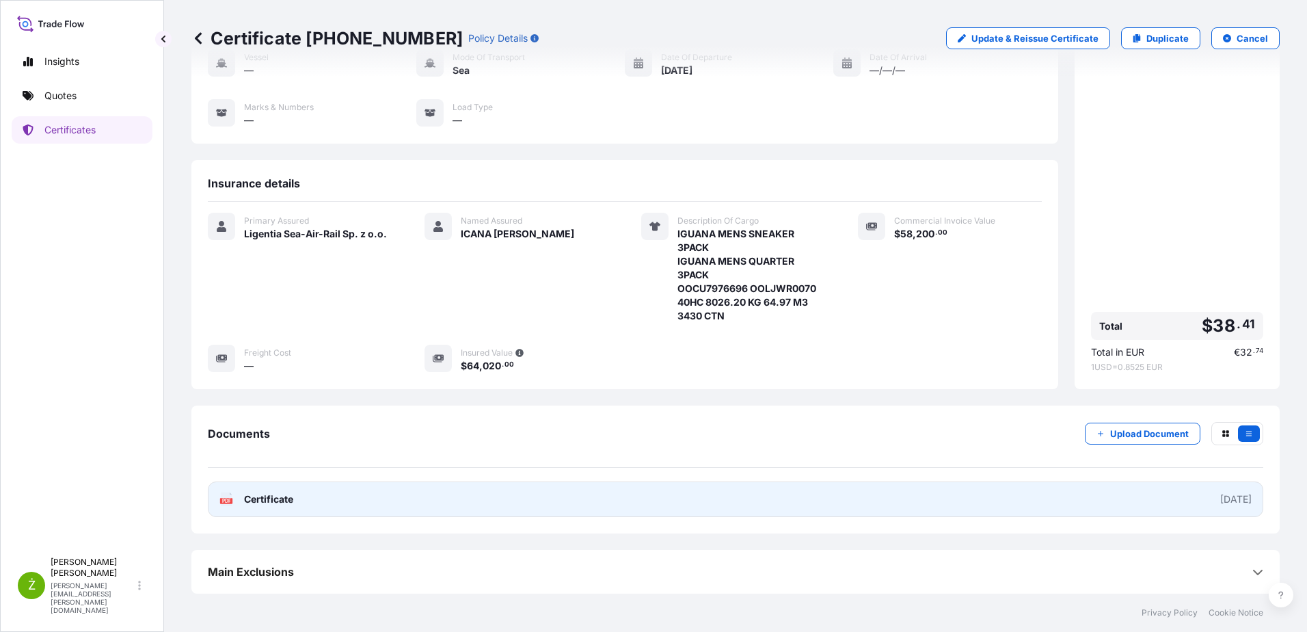
click at [450, 481] on link "PDF Certificate [DATE]" at bounding box center [736, 499] width 1056 height 36
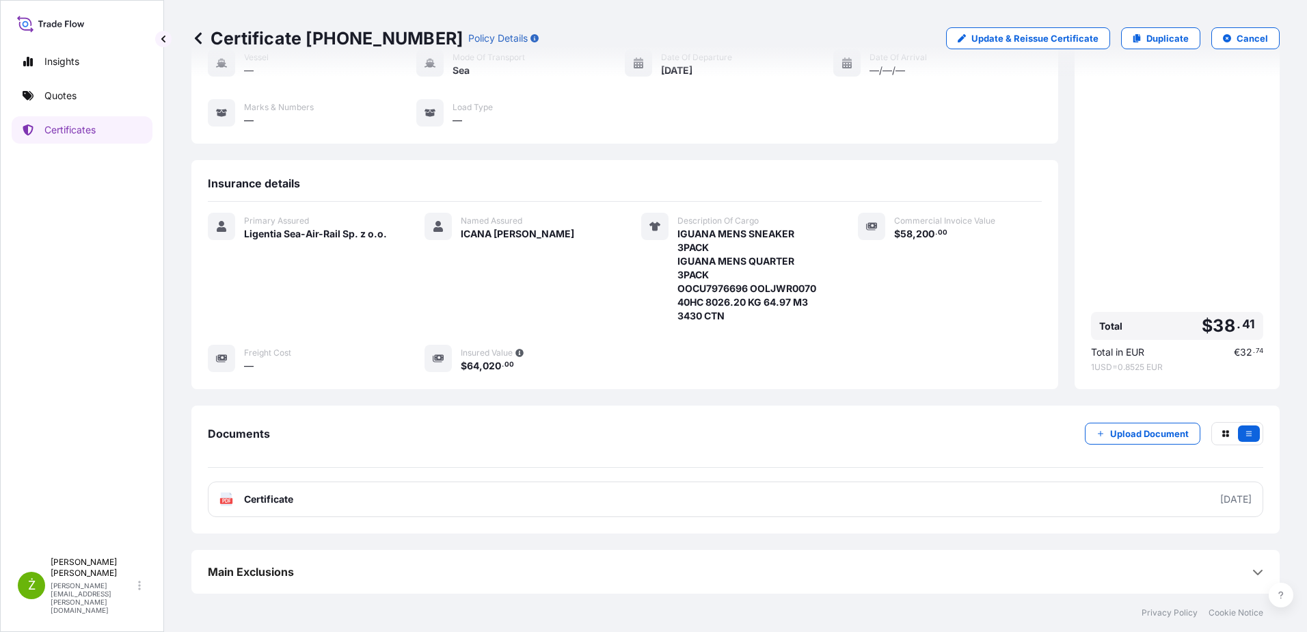
click at [328, 41] on p "Certificate 31440-2160-1" at bounding box center [326, 38] width 271 height 22
drag, startPoint x: 328, startPoint y: 41, endPoint x: 222, endPoint y: 39, distance: 106.0
click at [224, 39] on p "Certificate 31440-2160-1" at bounding box center [326, 38] width 271 height 22
drag, startPoint x: 226, startPoint y: 35, endPoint x: 423, endPoint y: 37, distance: 196.9
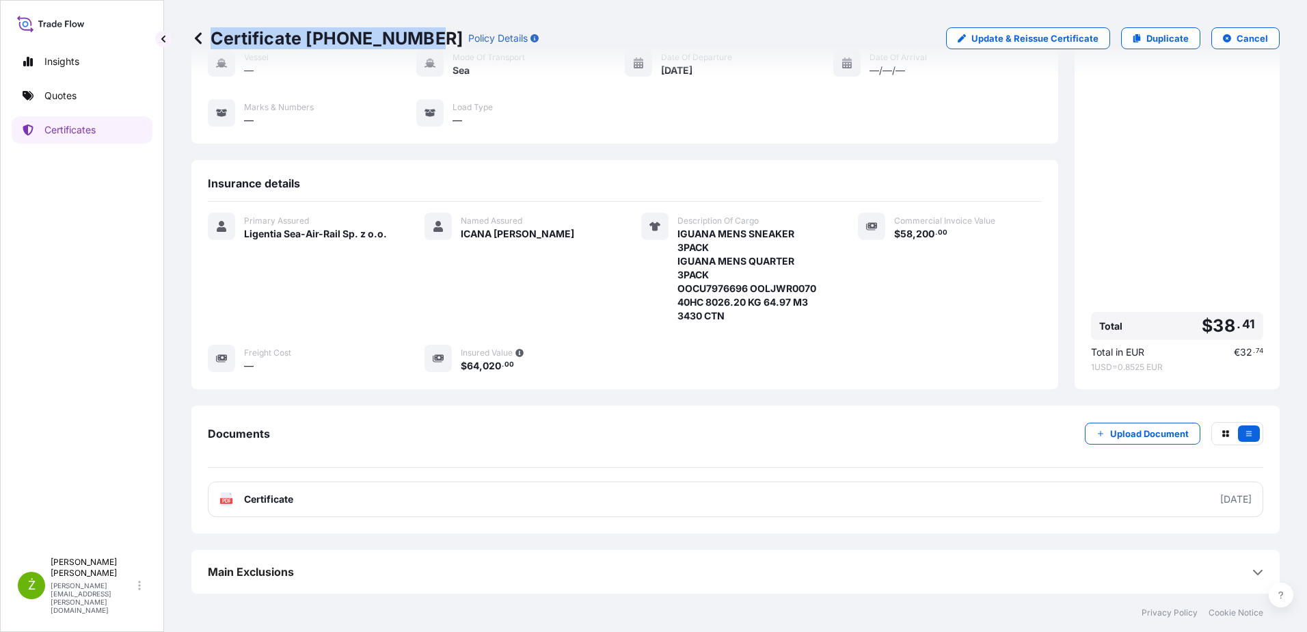
click at [423, 37] on p "Certificate 31440-2160-1" at bounding box center [326, 38] width 271 height 22
copy p "Certificate 31440-2160-1"
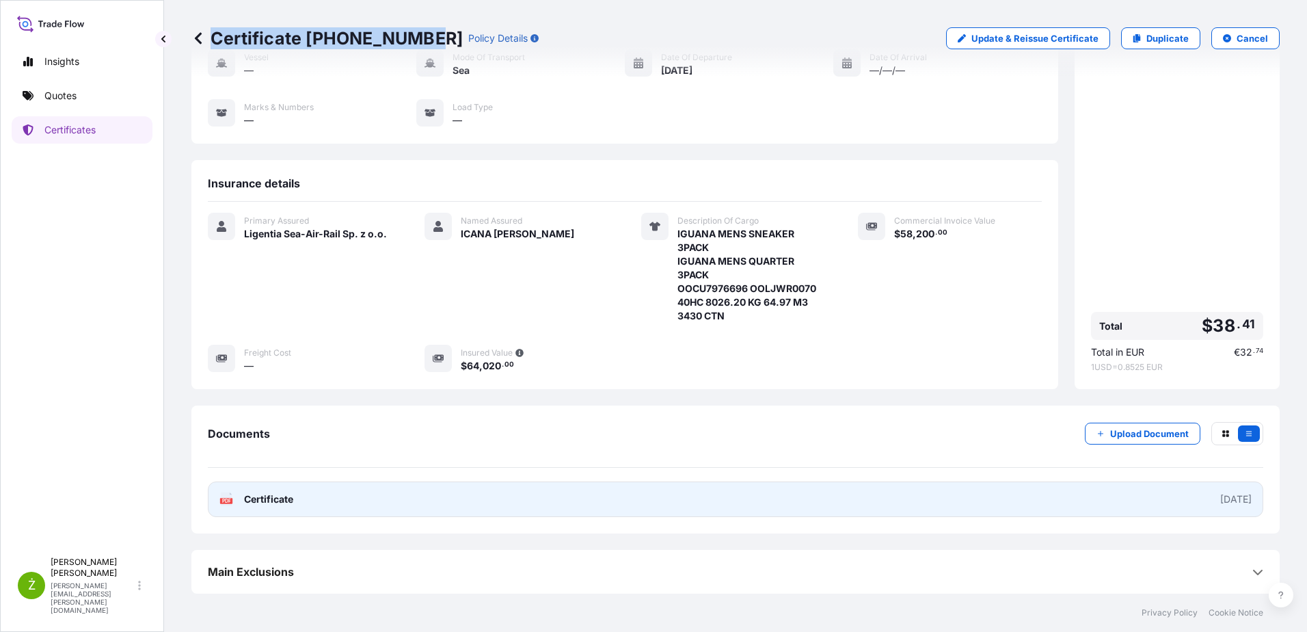
click at [913, 494] on link "PDF Certificate [DATE]" at bounding box center [736, 499] width 1056 height 36
